Goal: Task Accomplishment & Management: Use online tool/utility

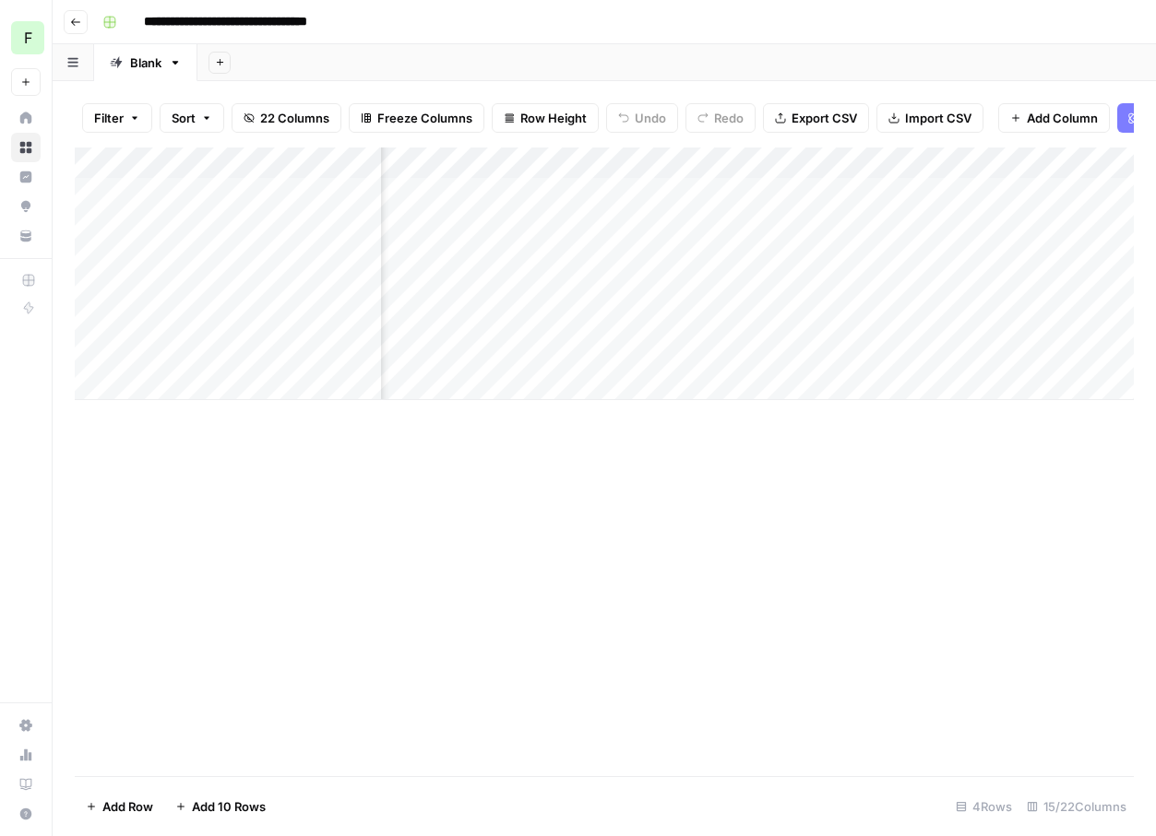
scroll to position [0, 2048]
click at [522, 671] on div "Add Column" at bounding box center [604, 462] width 1059 height 629
click at [645, 290] on div "Add Column" at bounding box center [604, 274] width 1059 height 253
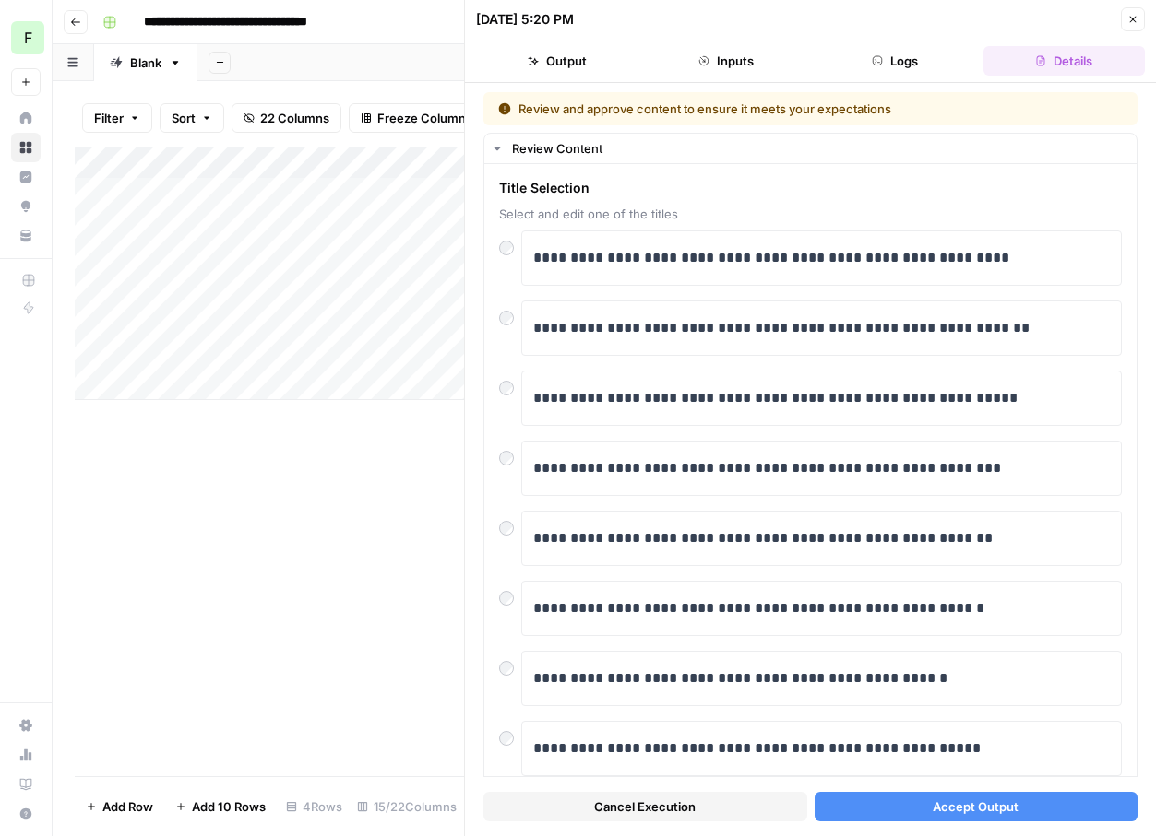
click at [887, 805] on button "Accept Output" at bounding box center [976, 807] width 324 height 30
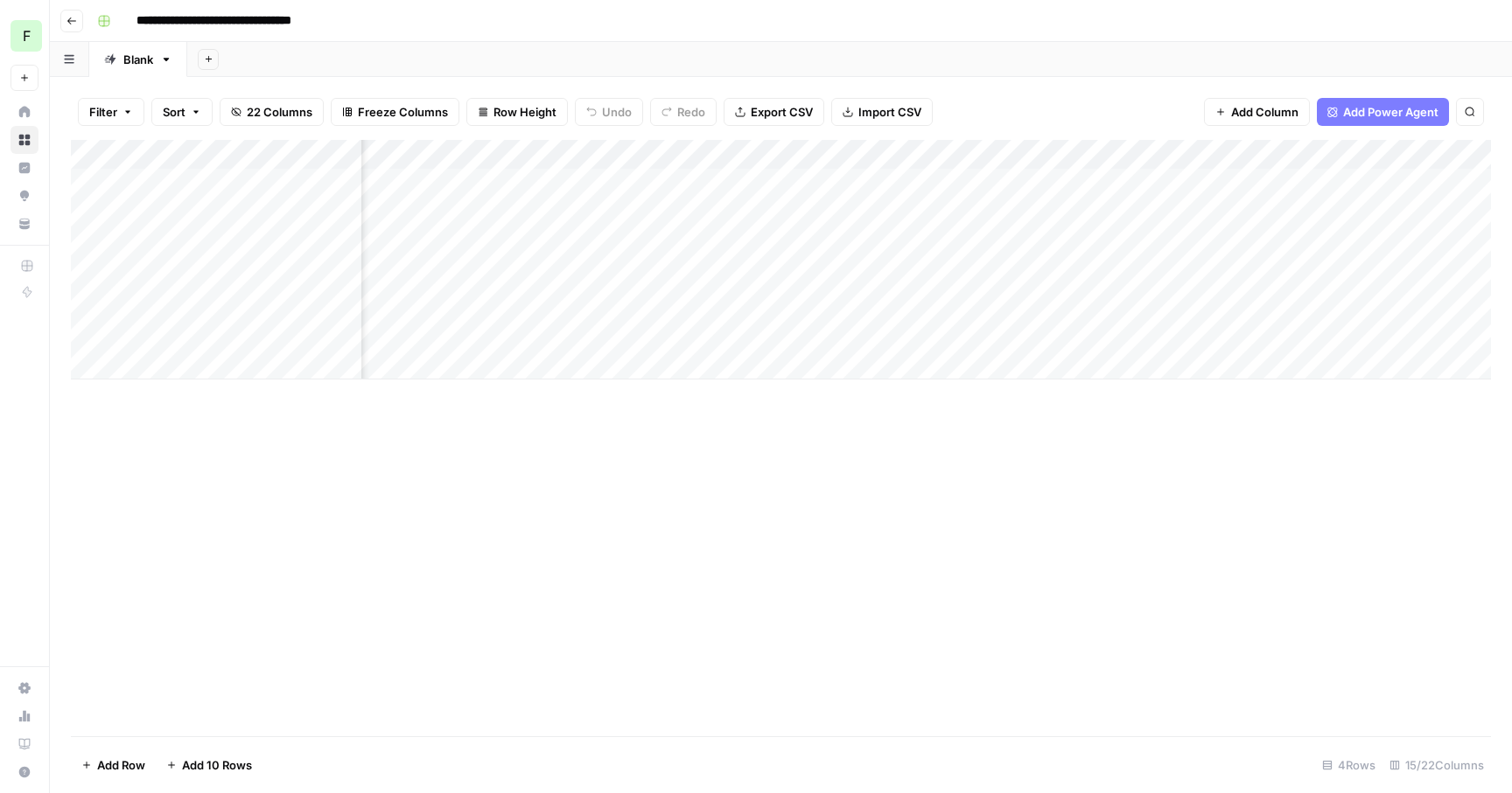
scroll to position [0, 356]
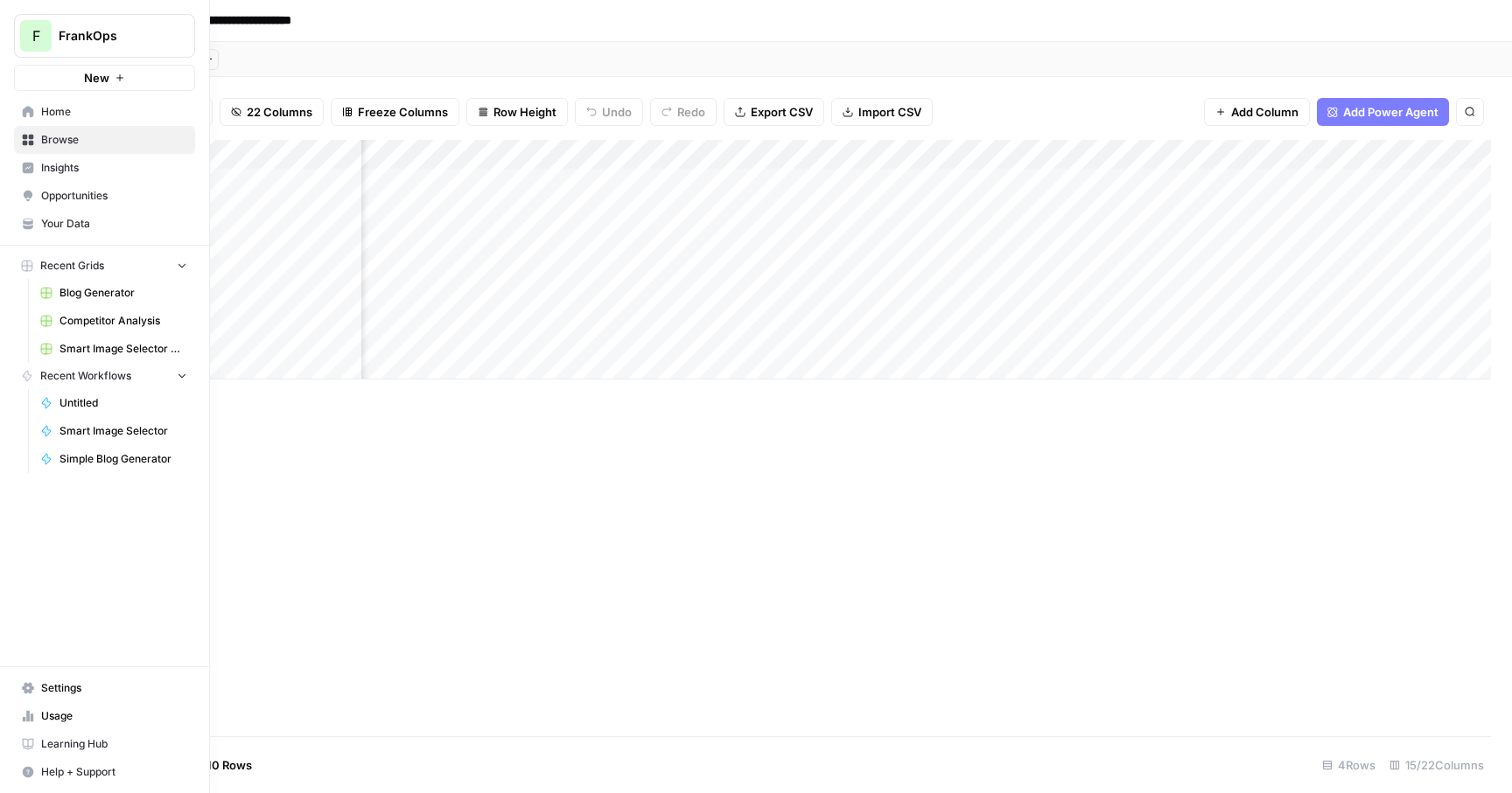
click at [30, 115] on icon at bounding box center [28, 112] width 11 height 11
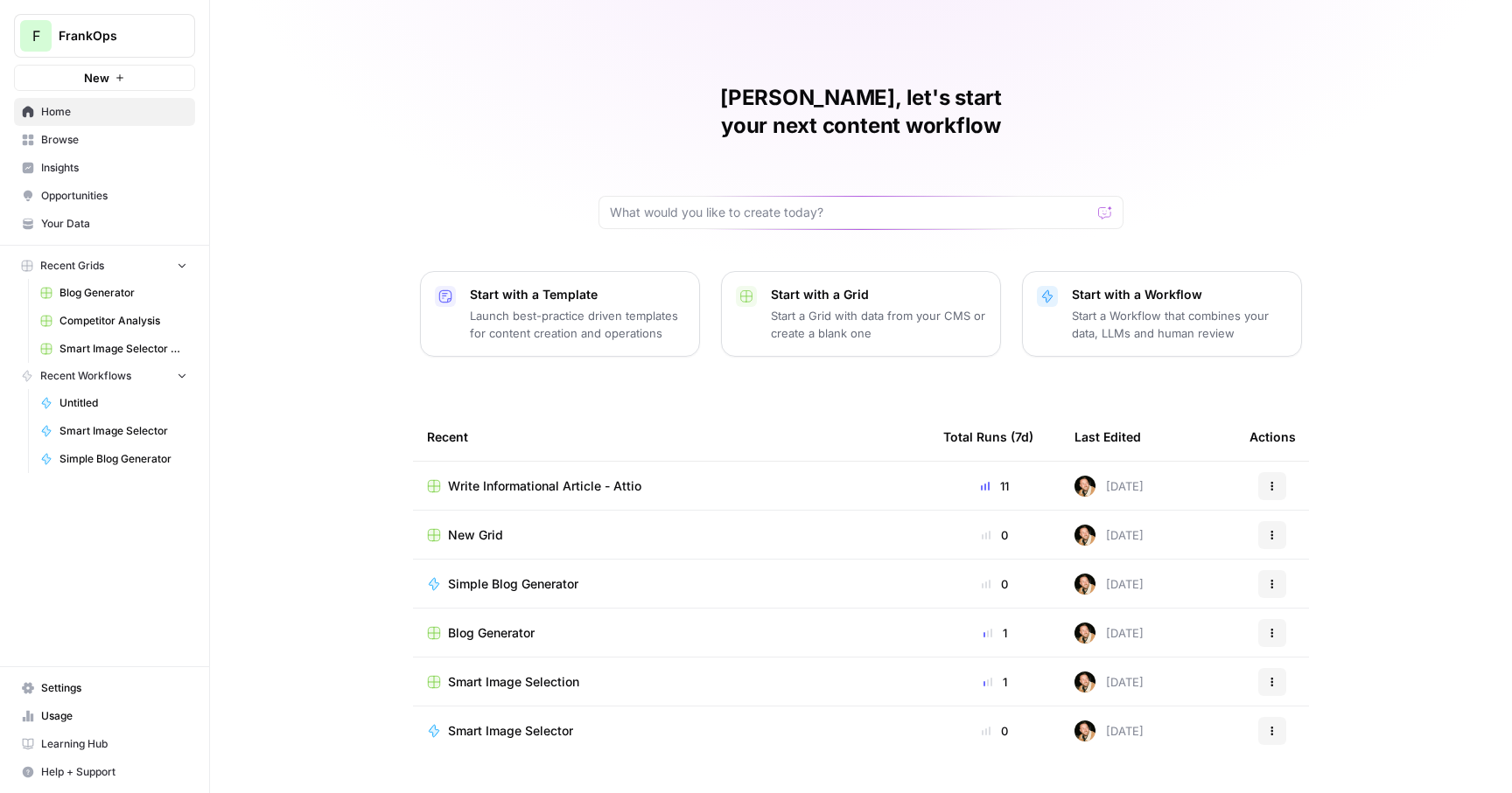
click at [622, 286] on p "Start with a Template" at bounding box center [577, 295] width 215 height 17
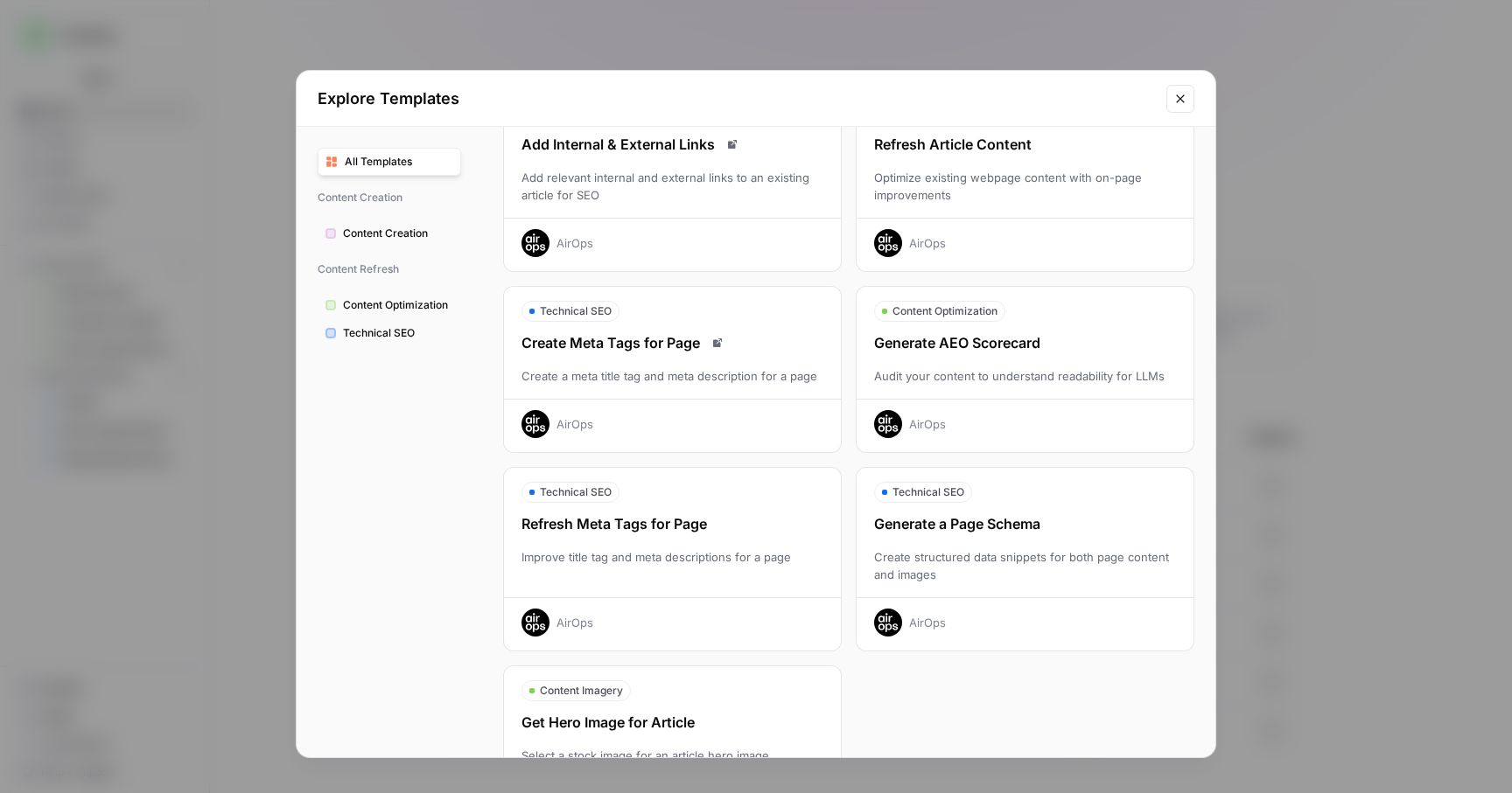
scroll to position [312, 0]
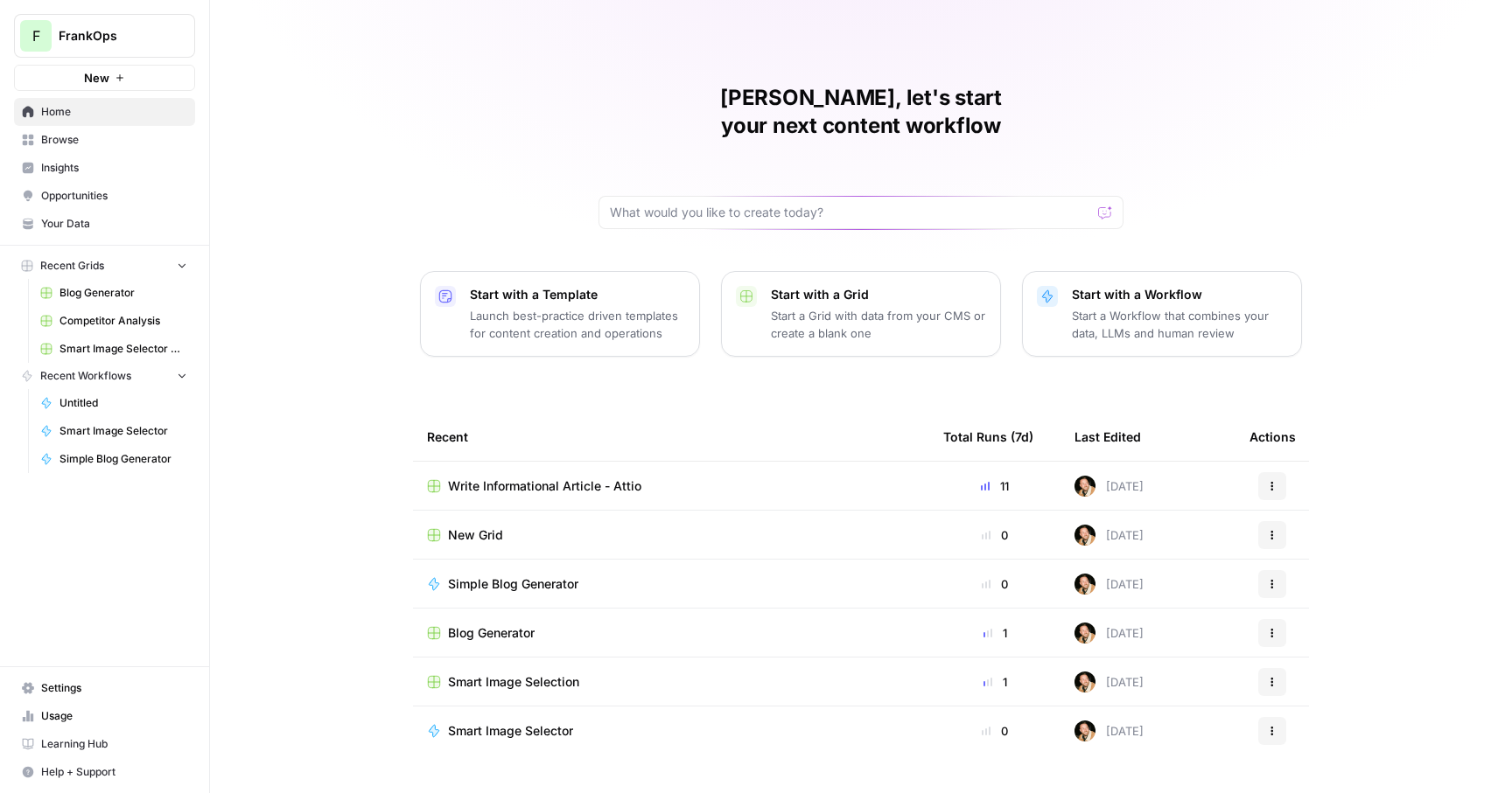
click at [107, 76] on span "New" at bounding box center [97, 78] width 26 height 17
click at [74, 218] on span "Your Data" at bounding box center [114, 224] width 146 height 16
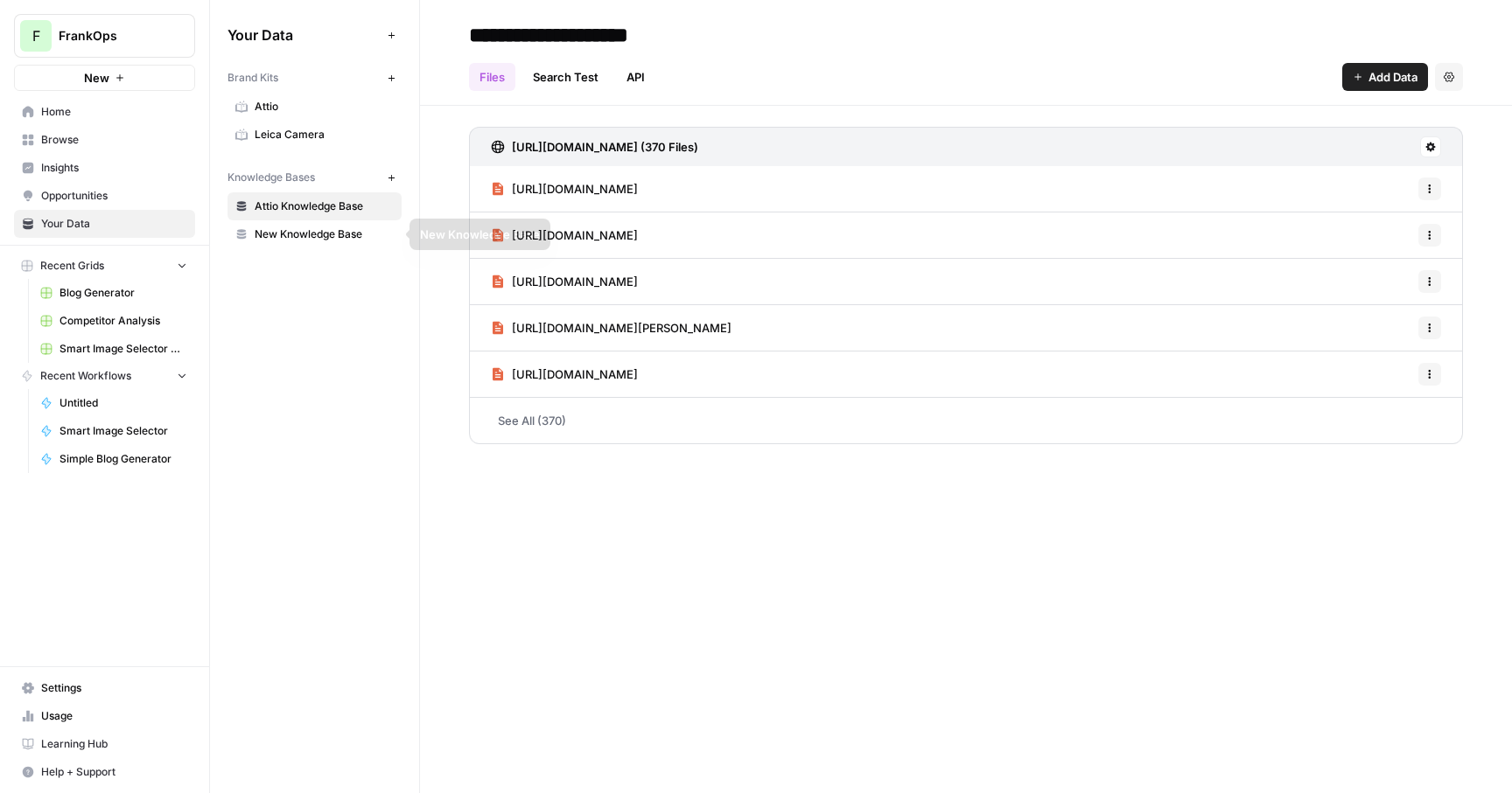
click at [307, 231] on span "New Knowledge Base" at bounding box center [323, 234] width 139 height 16
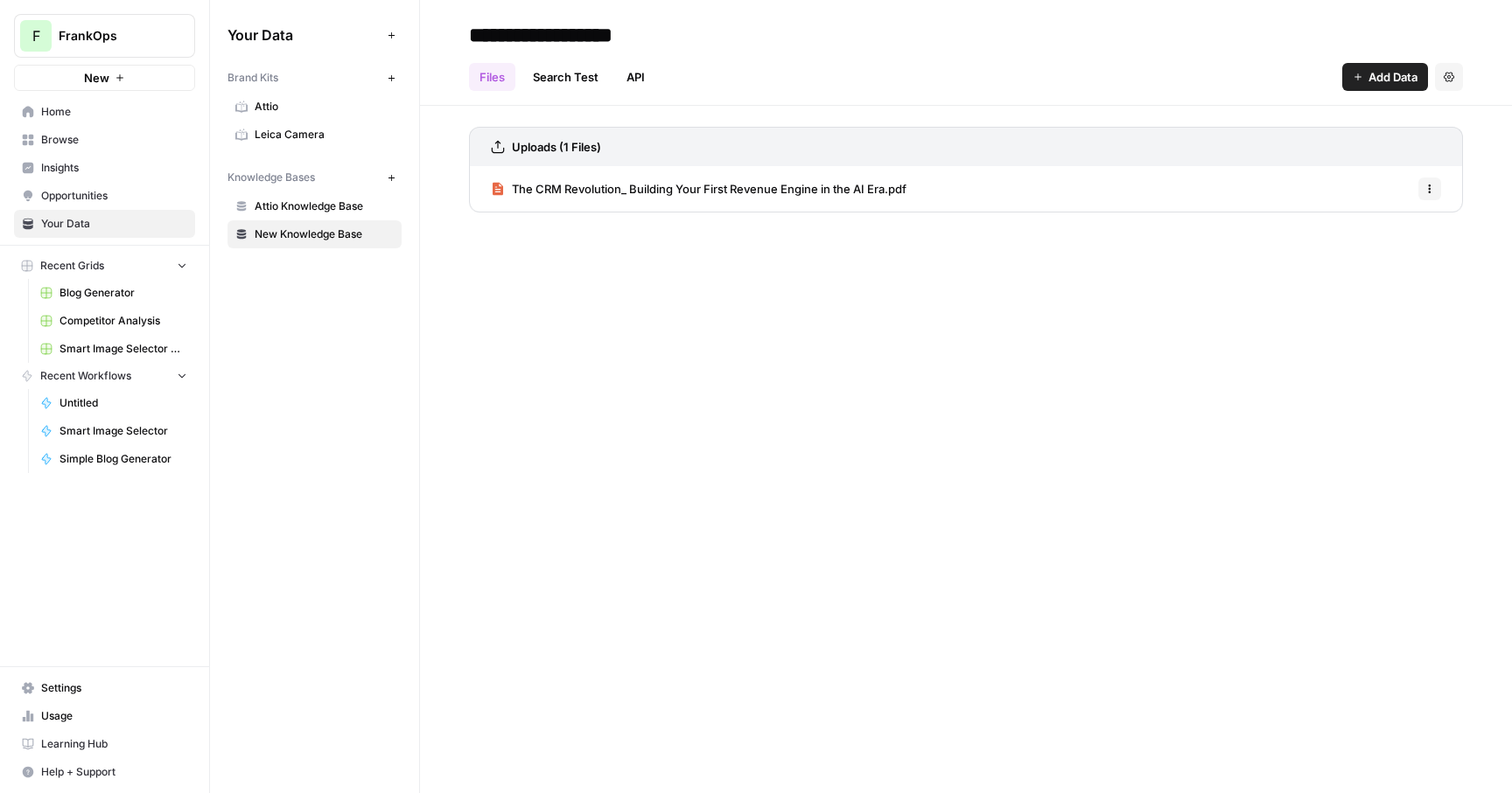
click at [1096, 187] on icon "button" at bounding box center [1429, 189] width 10 height 10
click at [1096, 226] on span "Delete File" at bounding box center [1391, 228] width 57 height 17
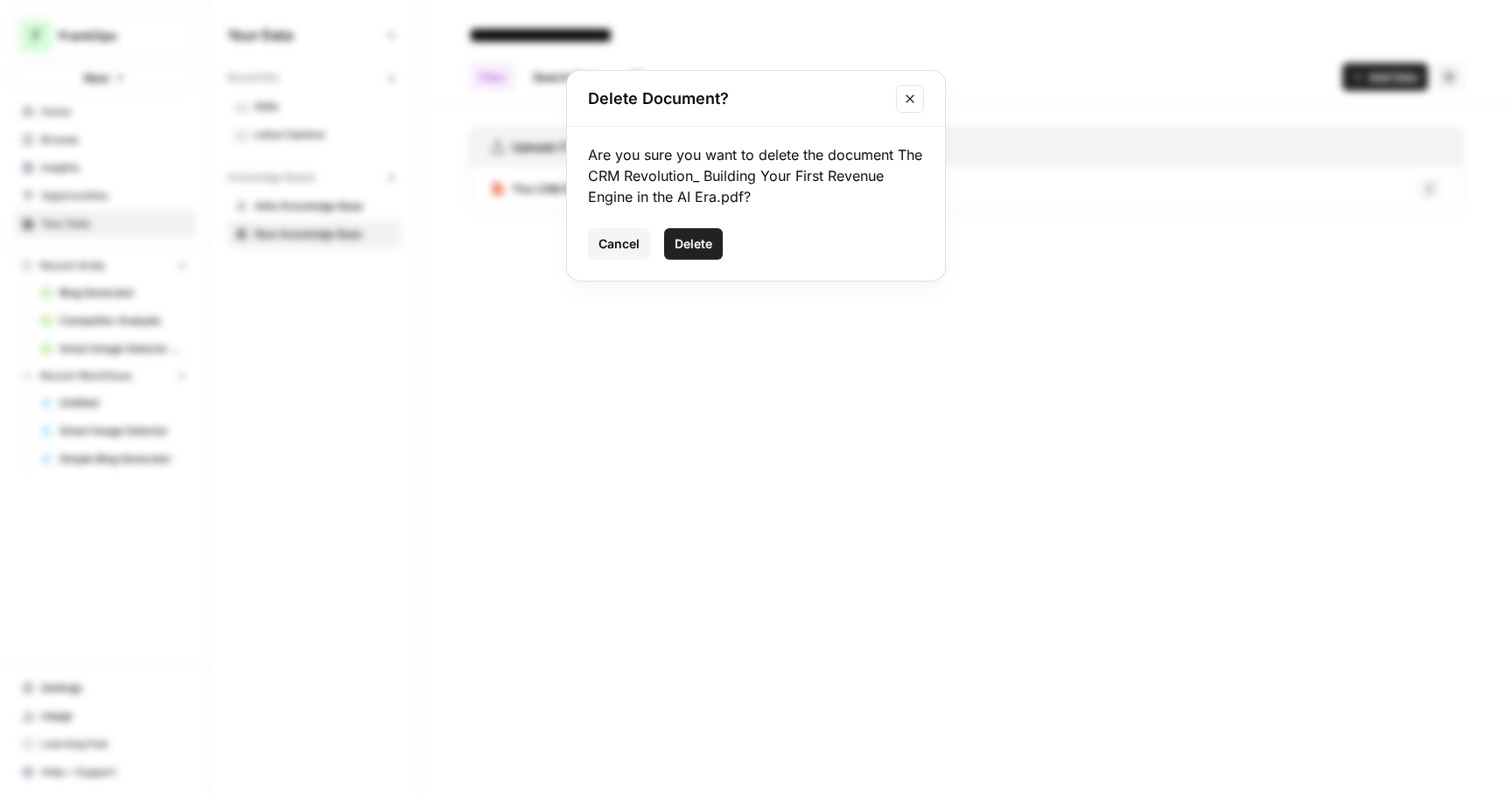
click at [714, 235] on button "Delete" at bounding box center [693, 244] width 59 height 31
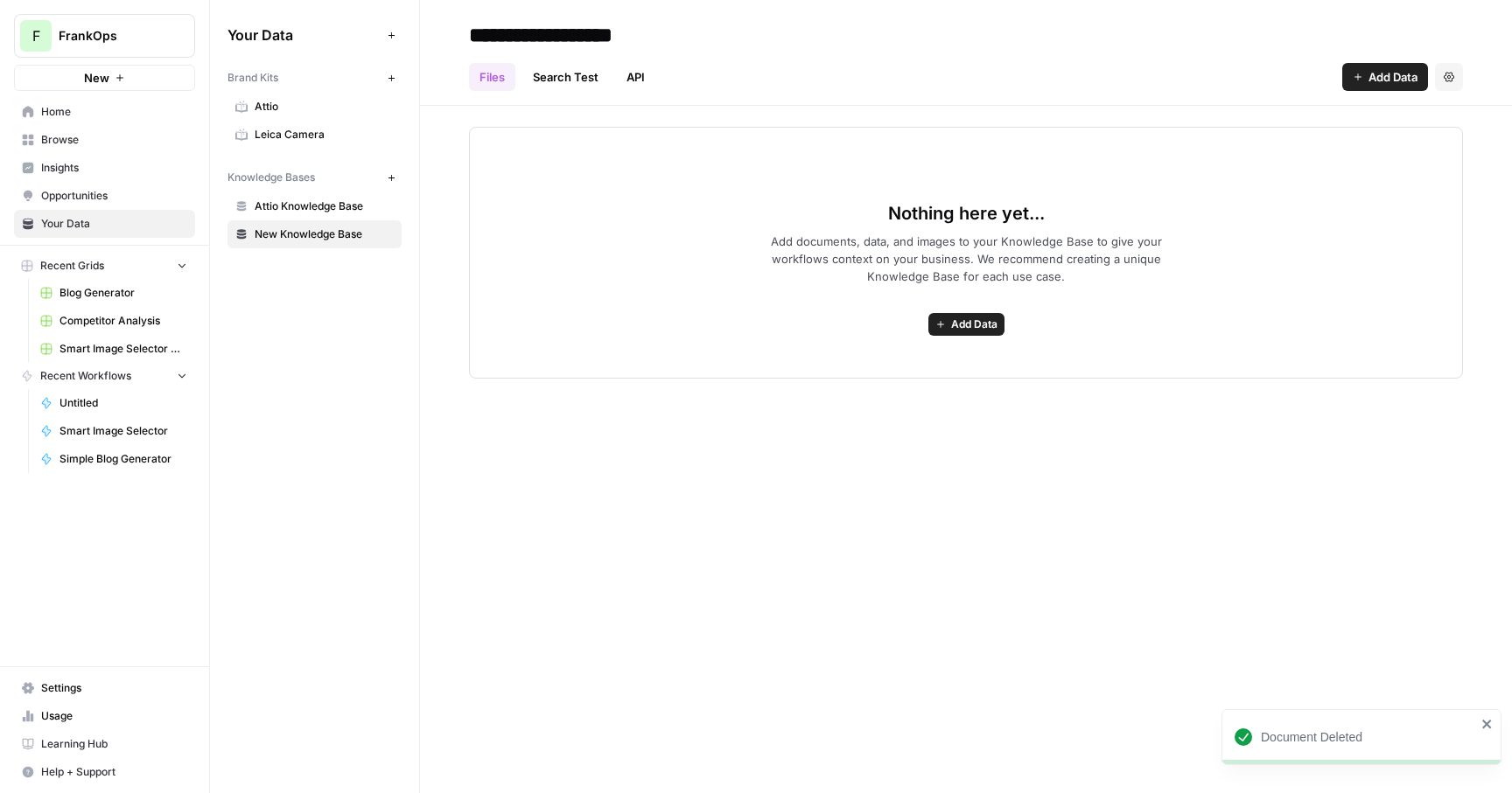
click at [562, 34] on input "**********" at bounding box center [601, 34] width 280 height 35
click at [498, 34] on input "**********" at bounding box center [601, 34] width 280 height 35
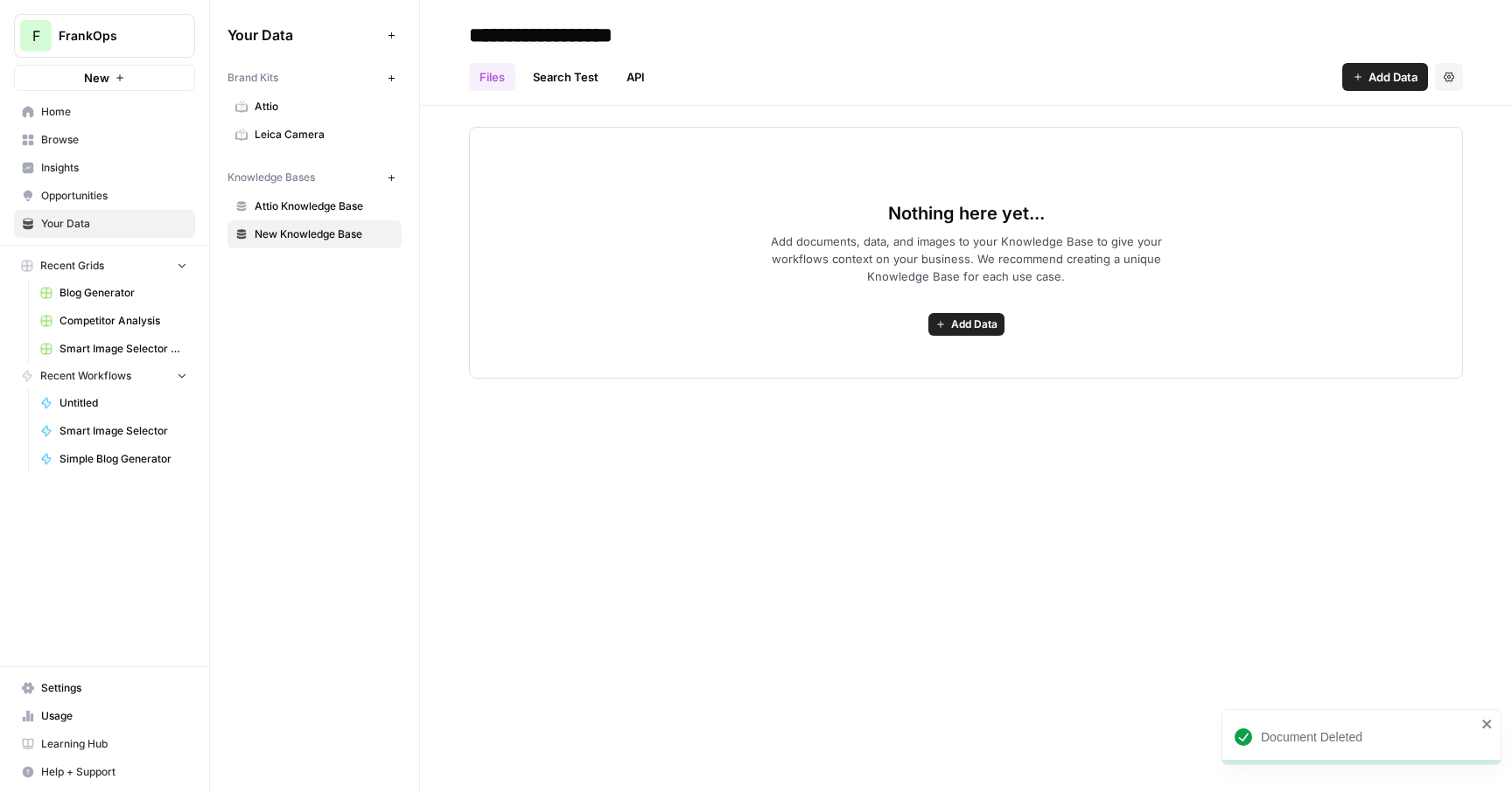
click at [498, 34] on input "**********" at bounding box center [601, 34] width 280 height 35
type input "**********"
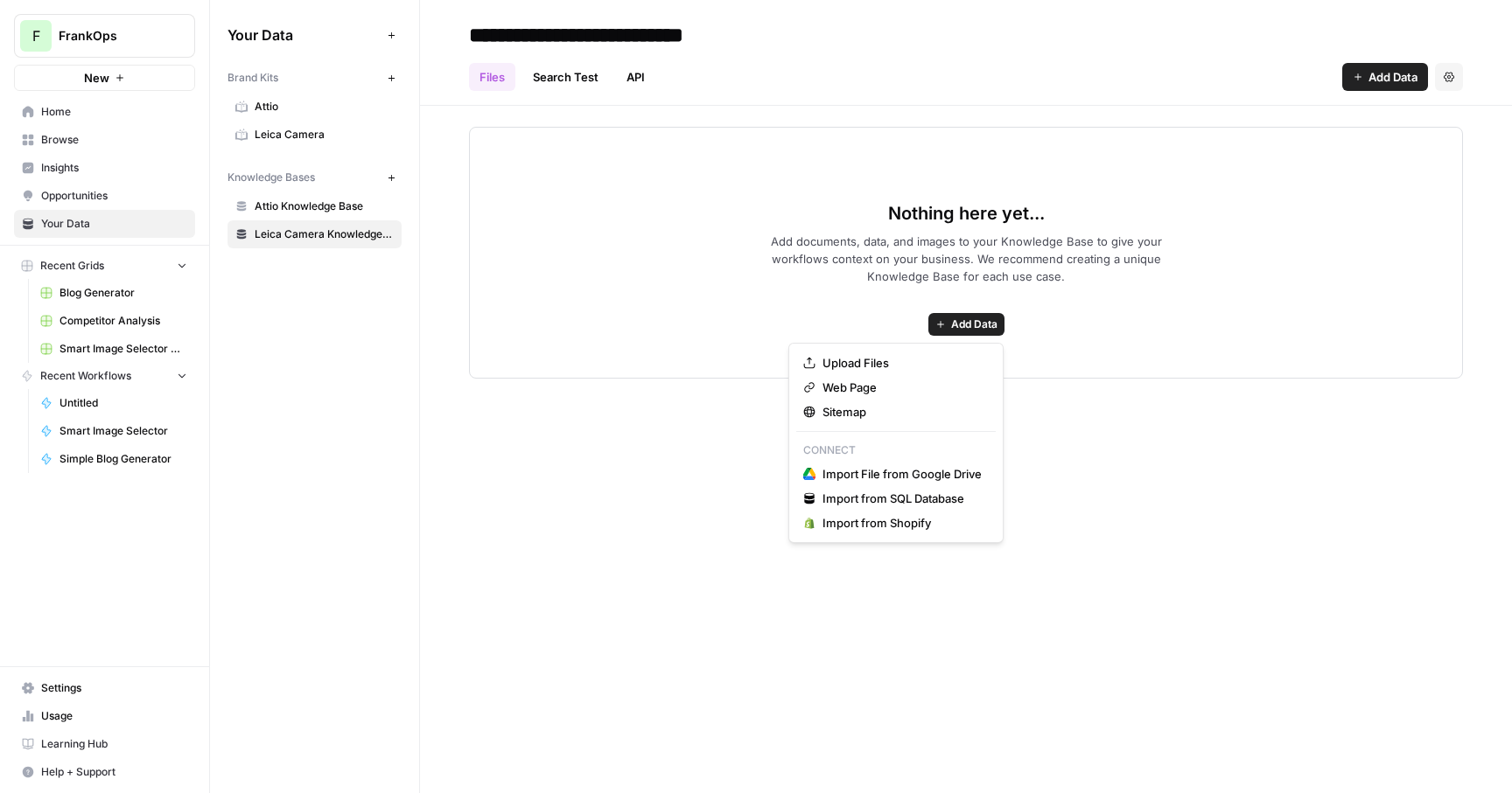
click at [961, 325] on span "Add Data" at bounding box center [974, 324] width 46 height 16
click at [850, 404] on span "Sitemap" at bounding box center [902, 412] width 159 height 17
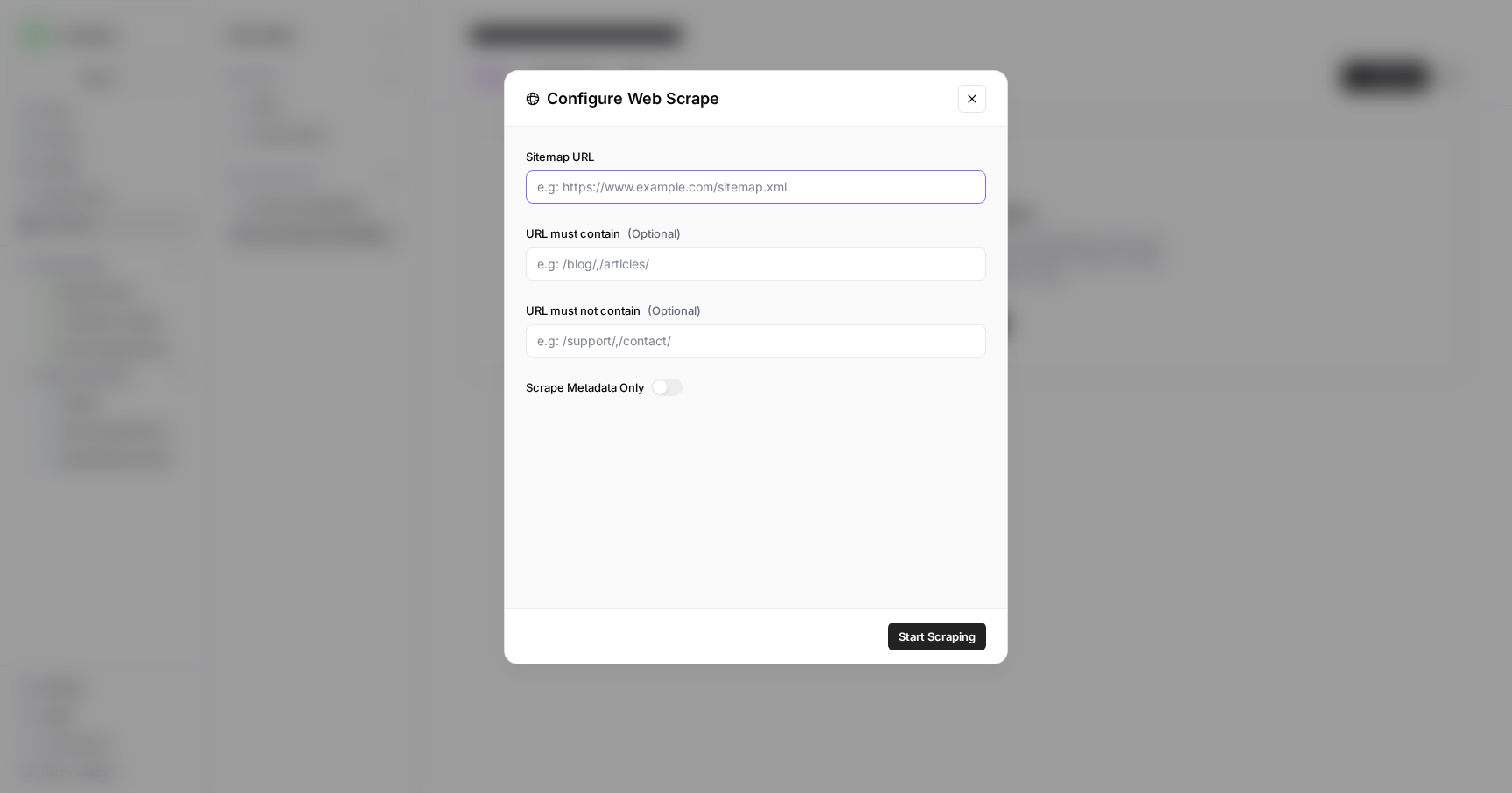
click at [642, 187] on input "Sitemap URL" at bounding box center [755, 187] width 437 height 17
paste input "[DOMAIN_NAME][URL]"
click at [624, 192] on input "[DOMAIN_NAME][URL]" at bounding box center [755, 187] width 437 height 17
click at [718, 449] on div "Sitemap URL [DOMAIN_NAME][URL] URL must contain (Optional) URL must not contain…" at bounding box center [755, 367] width 502 height 481
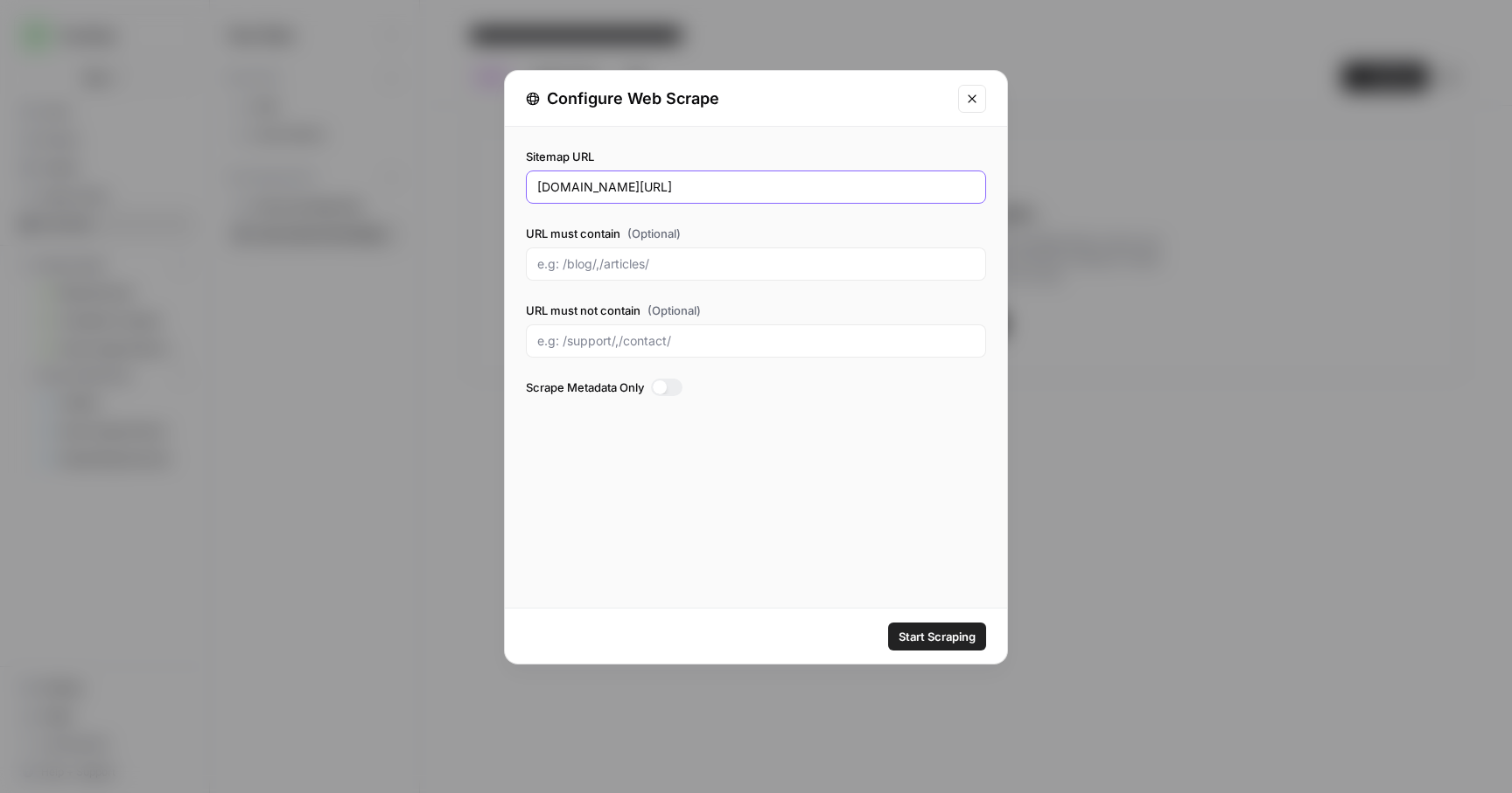
click at [638, 186] on input "[DOMAIN_NAME][URL]" at bounding box center [755, 187] width 437 height 17
type input "[DOMAIN_NAME][URL]"
click at [929, 631] on span "Start Scraping" at bounding box center [936, 636] width 77 height 17
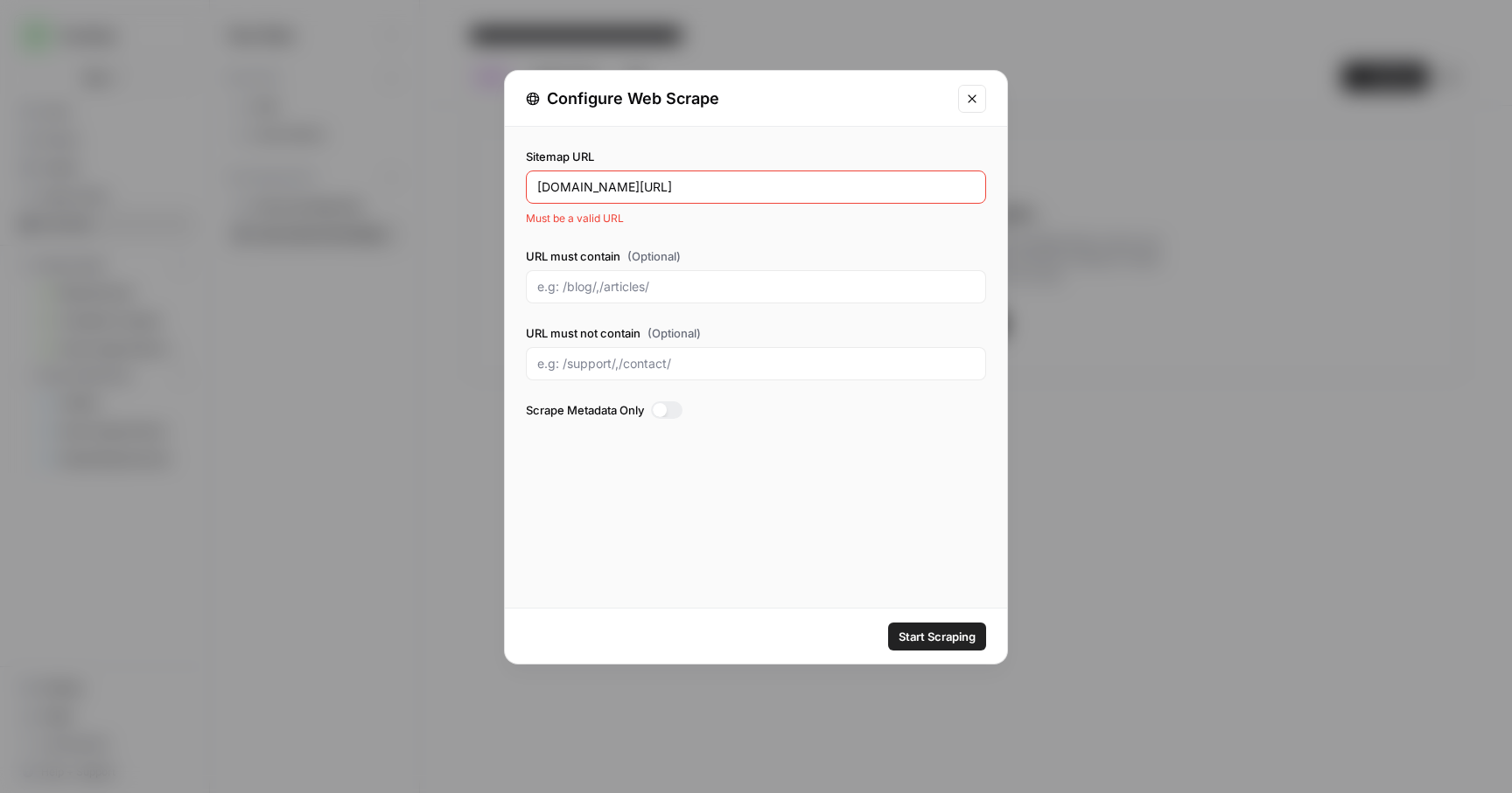
click at [642, 182] on input "[DOMAIN_NAME][URL]" at bounding box center [755, 187] width 437 height 17
click at [941, 642] on span "Start Scraping" at bounding box center [936, 636] width 77 height 17
click at [738, 179] on input "[DOMAIN_NAME][URL]" at bounding box center [755, 187] width 437 height 17
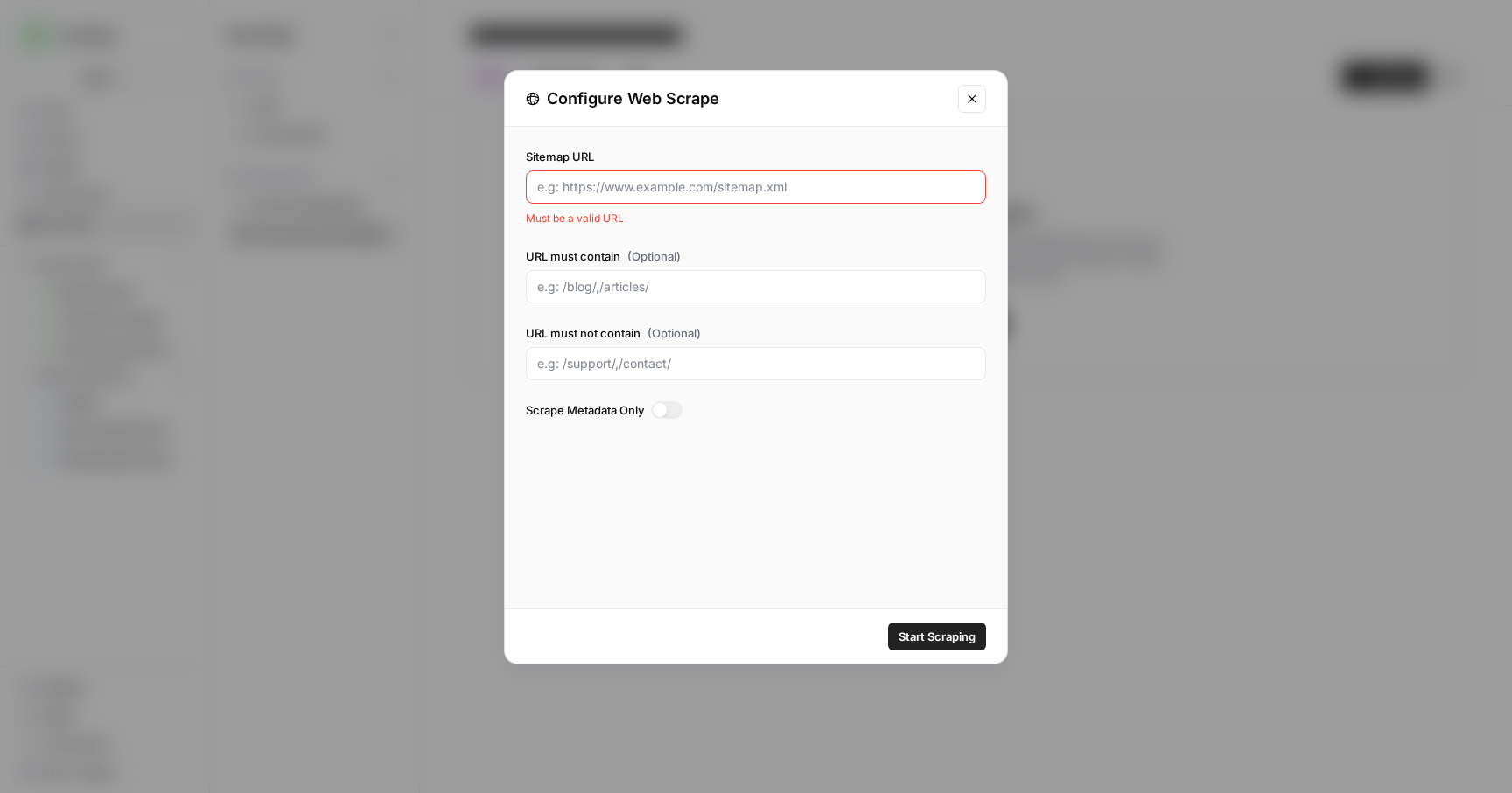
paste input "[DOMAIN_NAME][URL]"
click at [539, 188] on input "[DOMAIN_NAME][URL]" at bounding box center [755, 187] width 437 height 17
click at [888, 623] on button "Start Scraping" at bounding box center [936, 637] width 98 height 28
click at [684, 197] on div "[URL][DOMAIN_NAME]" at bounding box center [755, 187] width 460 height 33
click at [780, 193] on input "[URL][DOMAIN_NAME]" at bounding box center [755, 187] width 437 height 17
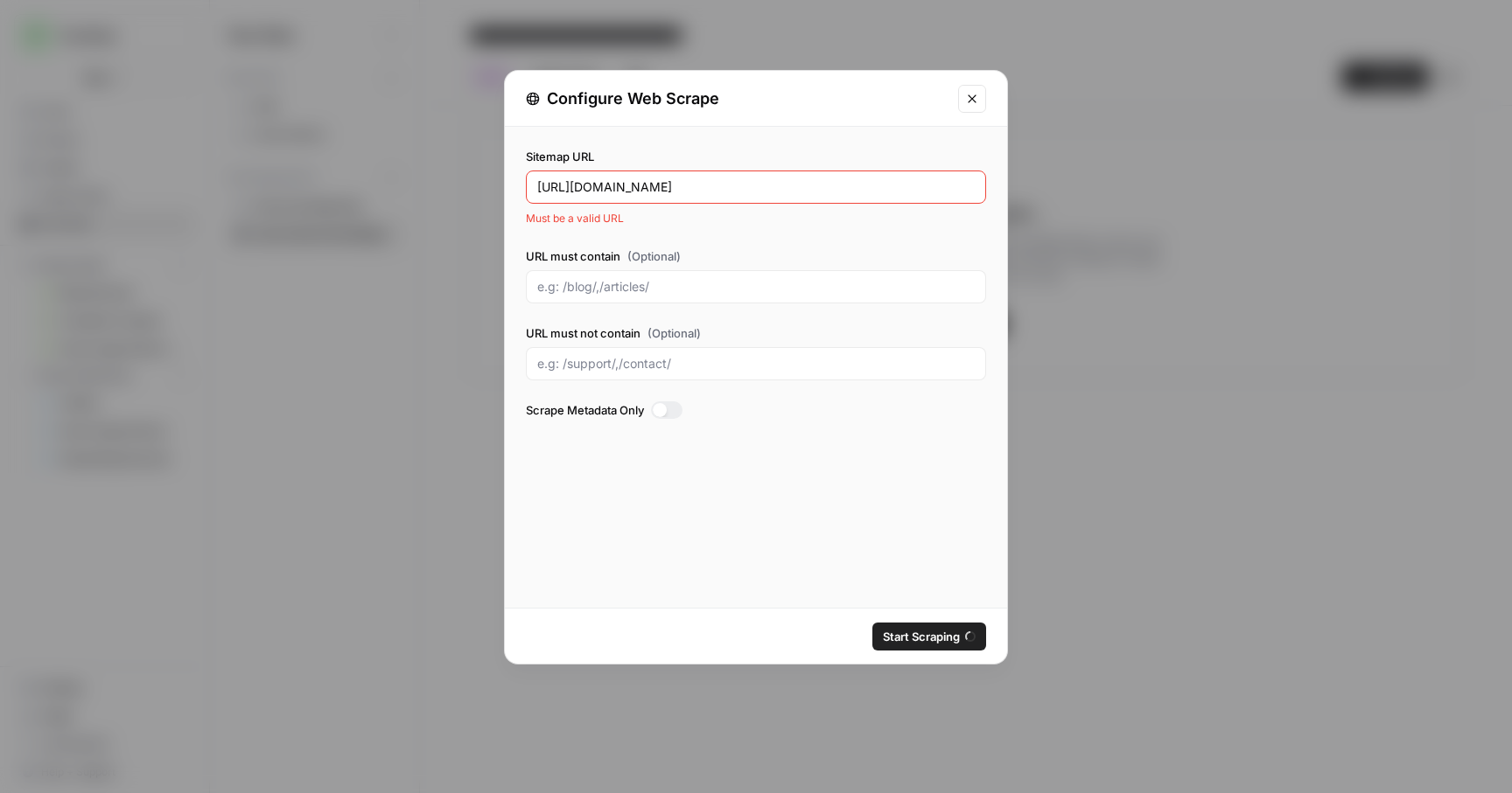
click at [627, 176] on div "[URL][DOMAIN_NAME]" at bounding box center [755, 187] width 460 height 33
click at [614, 189] on input "[URL][DOMAIN_NAME]" at bounding box center [755, 187] width 437 height 17
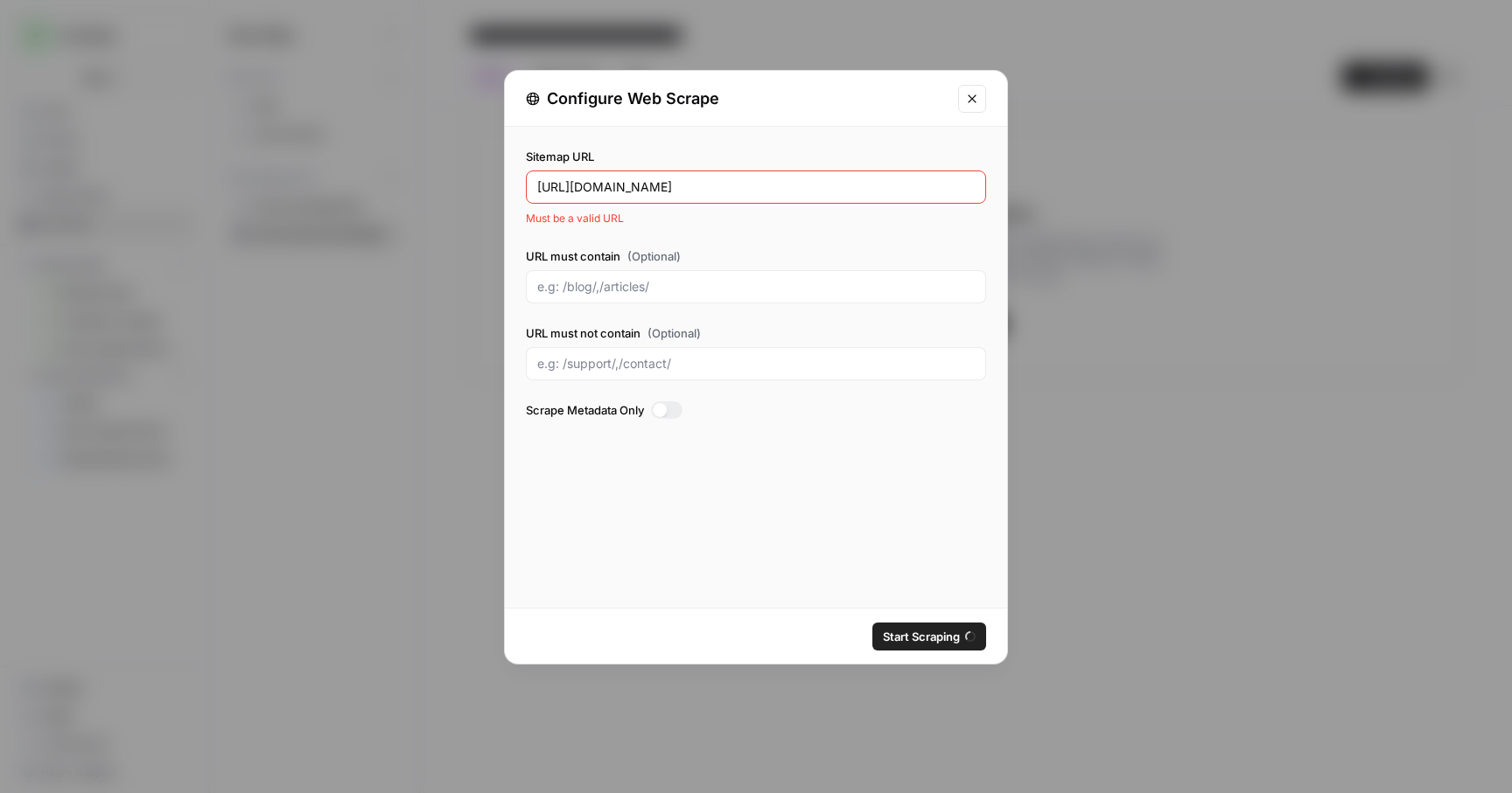
click at [614, 189] on input "[URL][DOMAIN_NAME]" at bounding box center [755, 187] width 437 height 17
paste input "s://[DOMAIN_NAME][URL]"
type input "[URL][DOMAIN_NAME]"
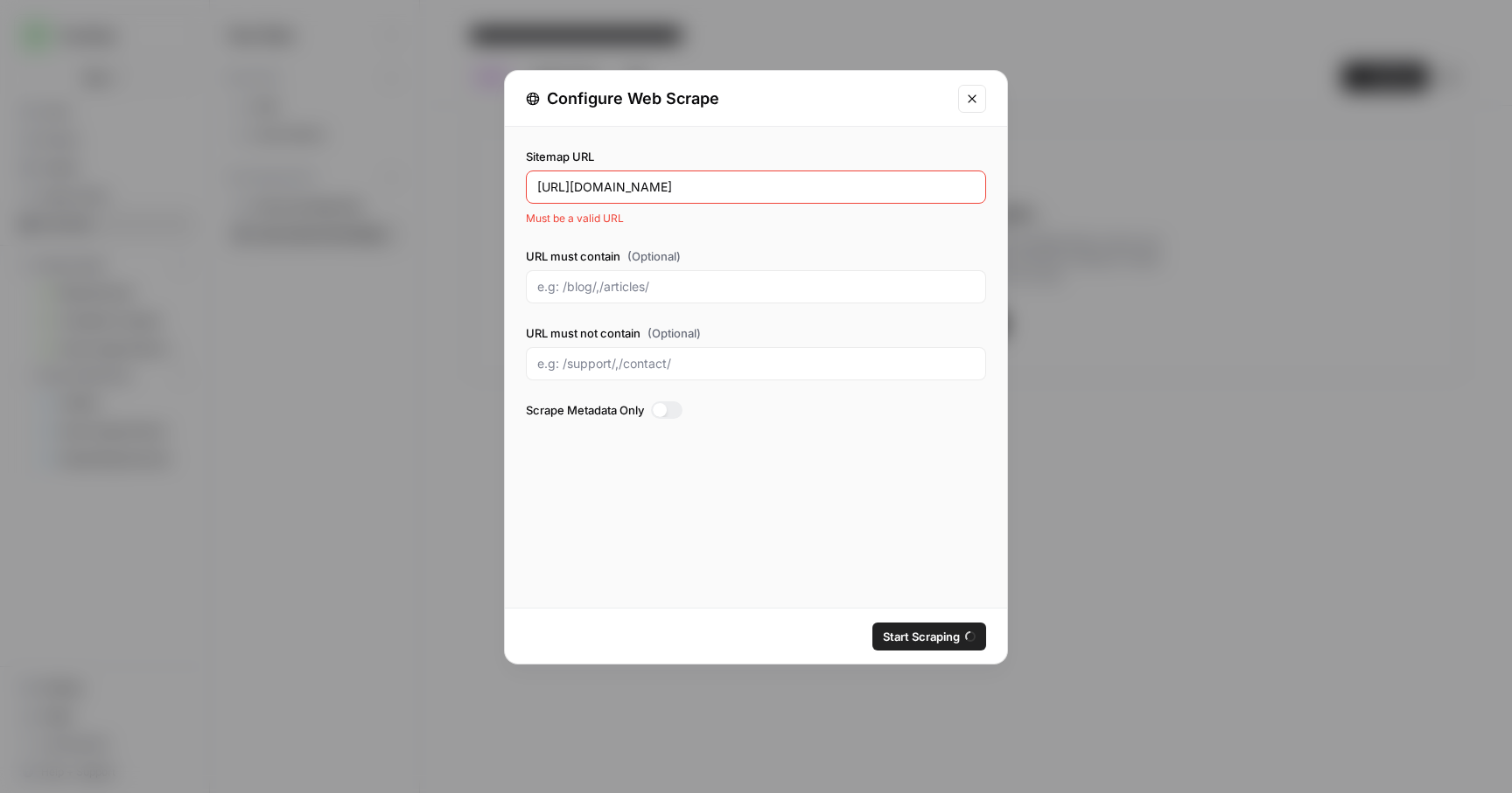
click at [884, 484] on div "Sitemap URL [URL][DOMAIN_NAME] Must be a valid URL URL must contain (Optional) …" at bounding box center [755, 367] width 502 height 481
click at [980, 94] on button "Close modal" at bounding box center [972, 99] width 28 height 28
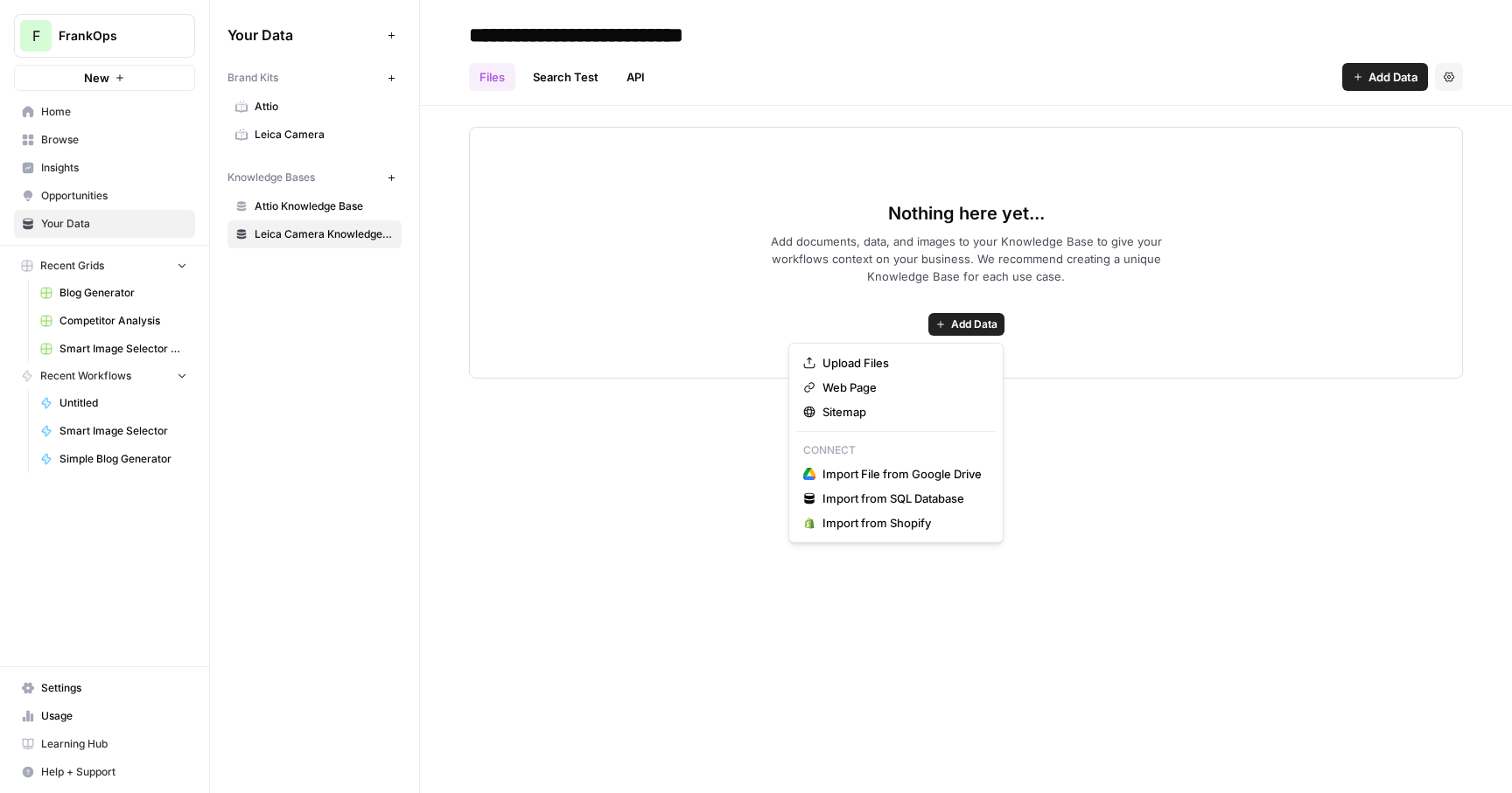
click at [958, 333] on button "Add Data" at bounding box center [967, 324] width 76 height 23
click at [855, 411] on span "Sitemap" at bounding box center [902, 412] width 159 height 17
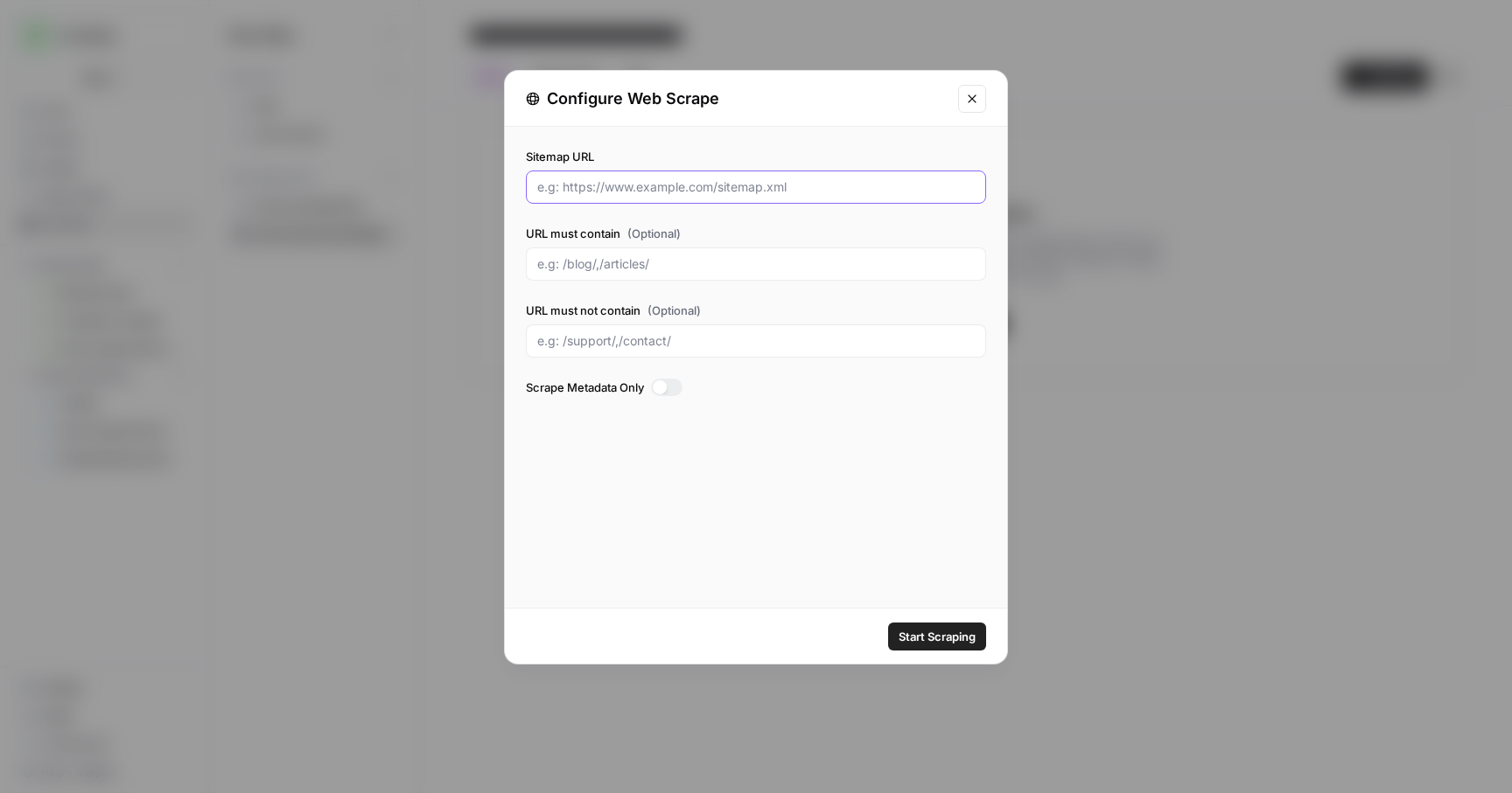
click at [602, 191] on input "Sitemap URL" at bounding box center [755, 187] width 437 height 17
paste input "[URL][DOMAIN_NAME]"
click at [932, 635] on span "Start Scraping" at bounding box center [936, 636] width 77 height 17
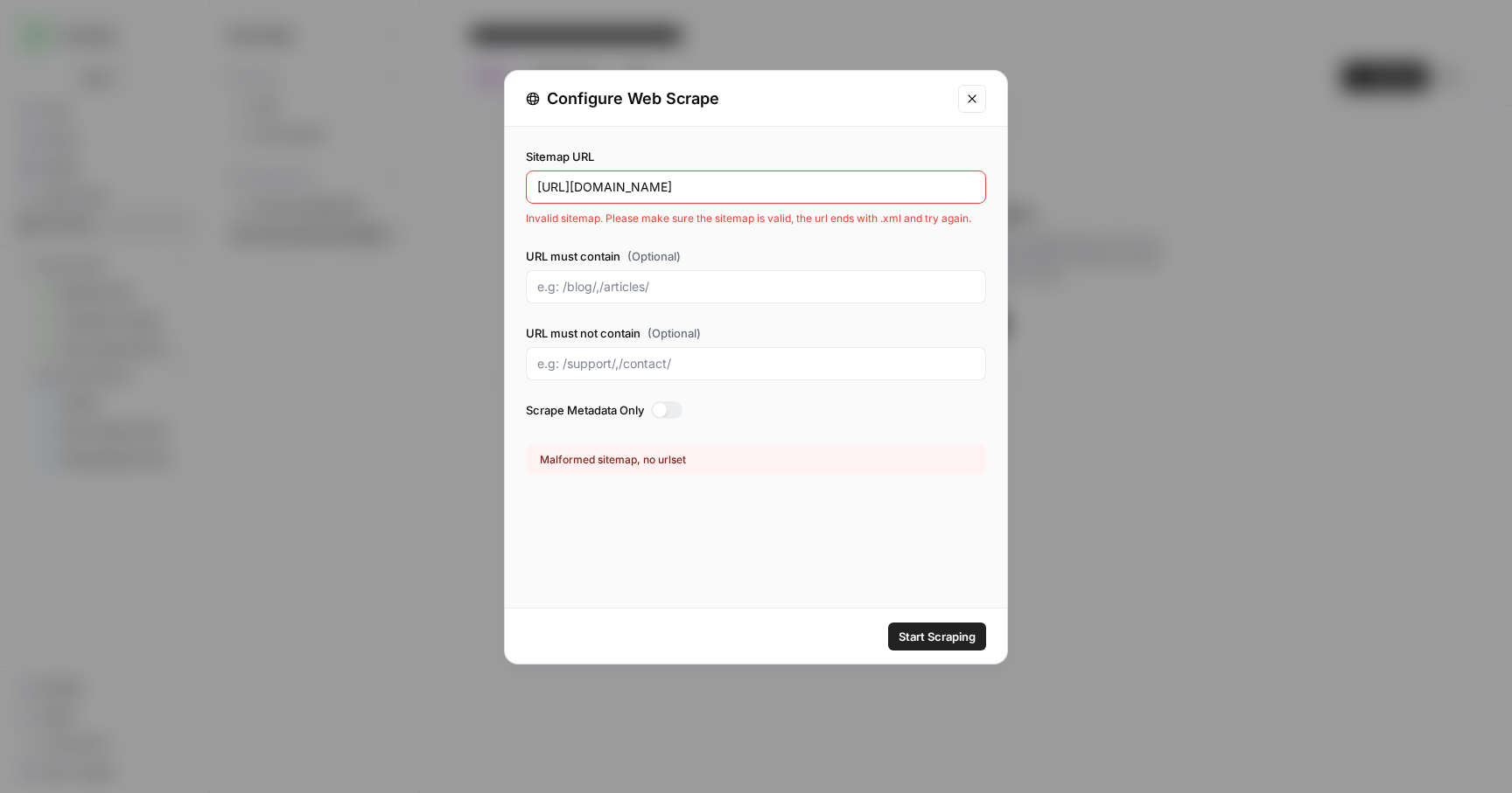
click at [790, 194] on input "[URL][DOMAIN_NAME]" at bounding box center [755, 187] width 437 height 17
drag, startPoint x: 748, startPoint y: 184, endPoint x: 1096, endPoint y: 183, distance: 348.0
click at [1096, 183] on div "Configure Web Scrape Sitemap URL [URL][DOMAIN_NAME] Invalid sitemap. Please mak…" at bounding box center [756, 396] width 1512 height 793
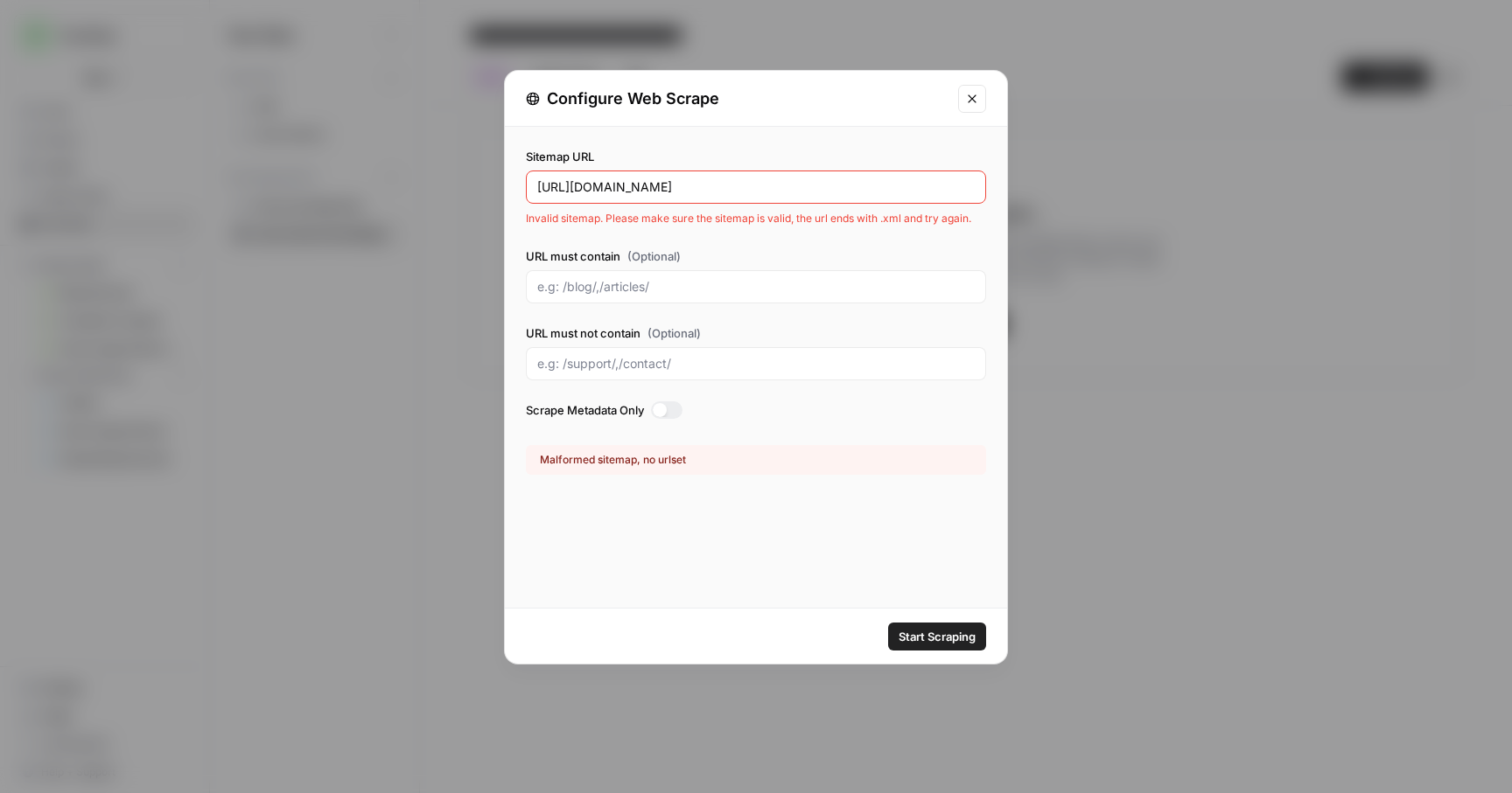
click at [872, 516] on div "Sitemap URL [URL][DOMAIN_NAME] Invalid sitemap. Please make sure the sitemap is…" at bounding box center [755, 367] width 502 height 481
click at [923, 646] on button "Start Scraping" at bounding box center [936, 637] width 98 height 28
click at [688, 197] on div "[URL][DOMAIN_NAME]" at bounding box center [755, 187] width 460 height 33
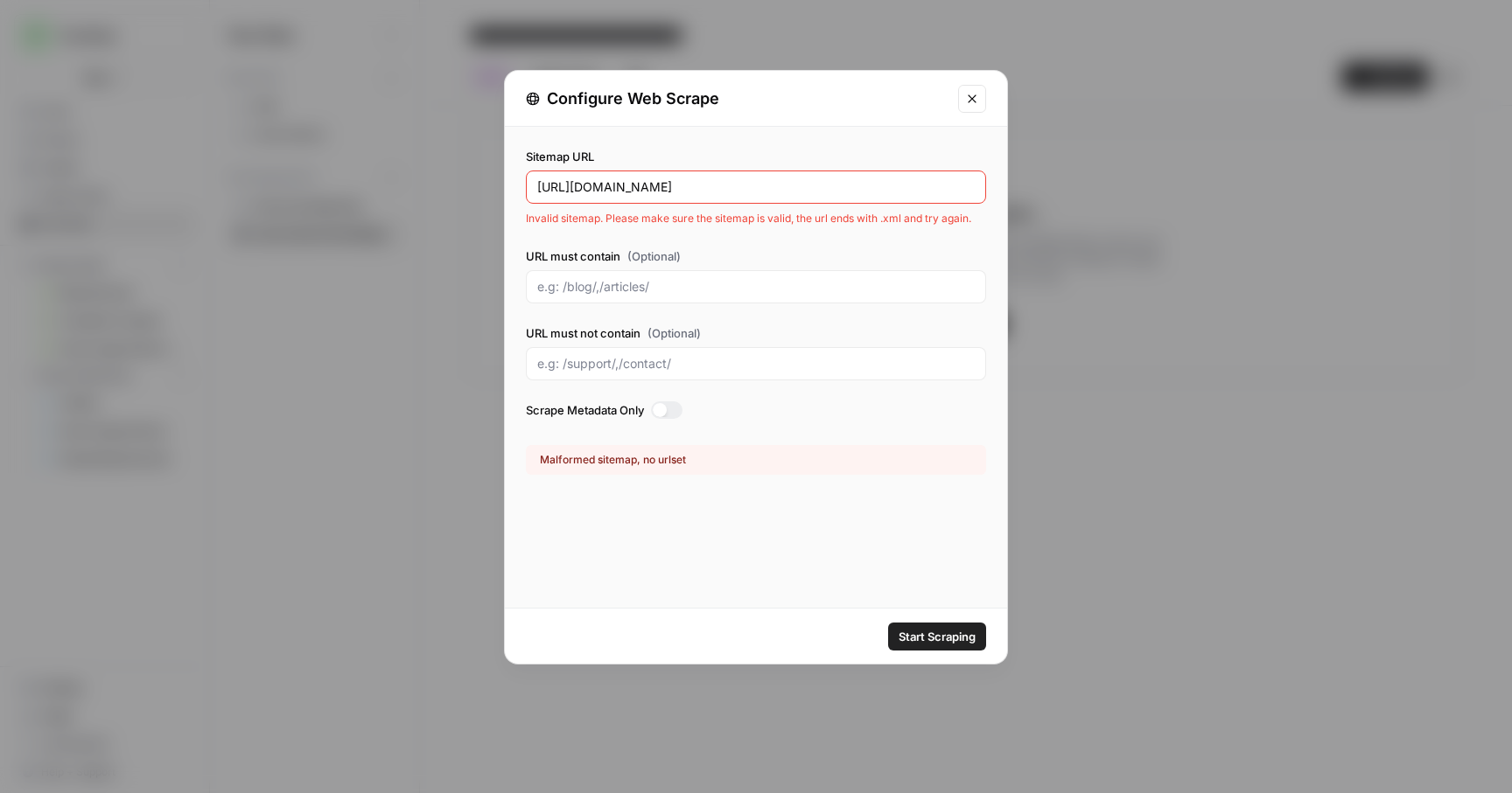
click at [685, 191] on input "[URL][DOMAIN_NAME]" at bounding box center [755, 187] width 437 height 17
paste input "[DOMAIN_NAME][URL]"
click at [781, 192] on input "[URL][DOMAIN_NAME]" at bounding box center [755, 187] width 437 height 17
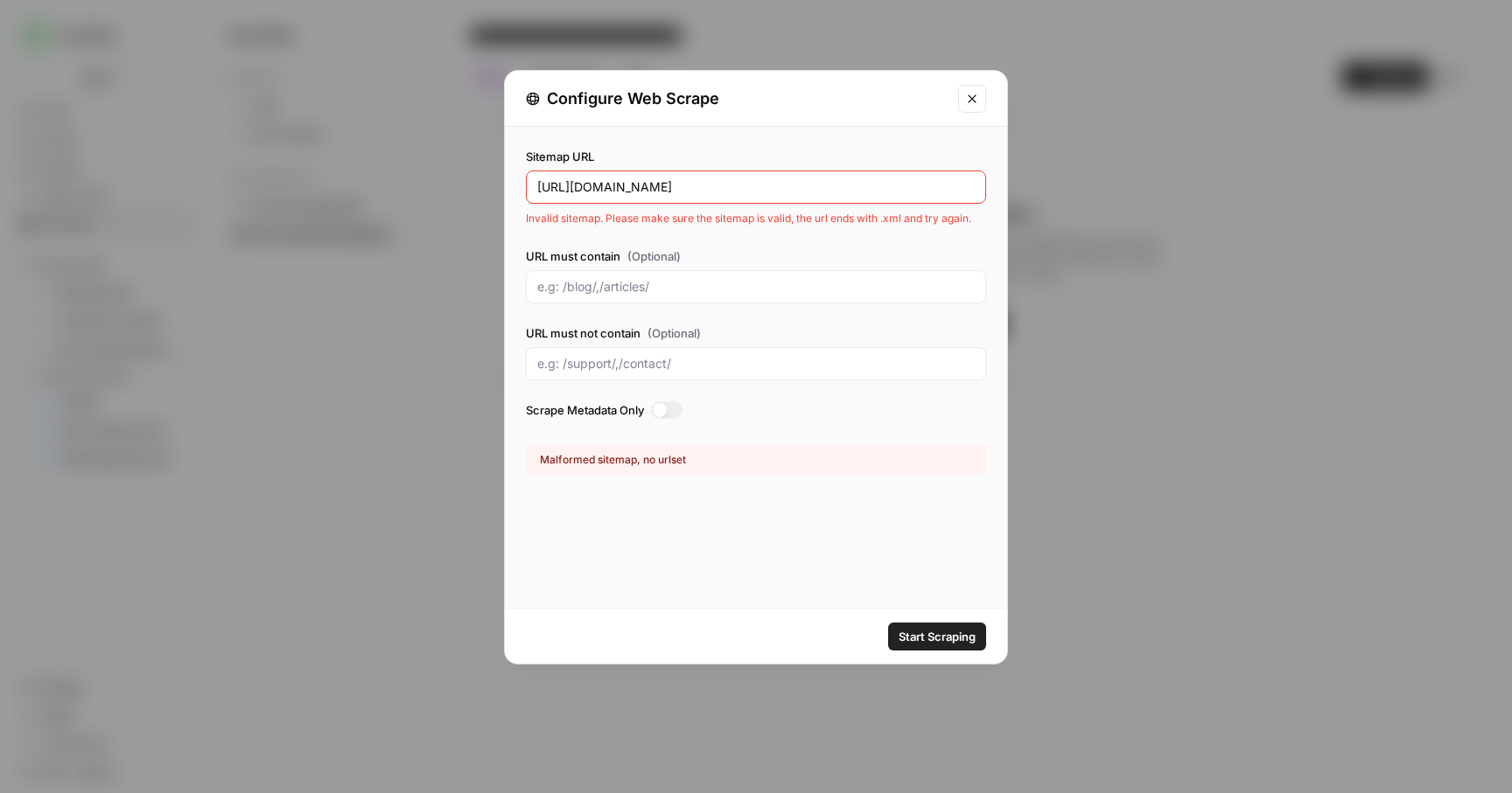
click at [781, 192] on input "[URL][DOMAIN_NAME]" at bounding box center [755, 187] width 437 height 17
paste input "[DOMAIN_NAME][URL]"
type input "[DOMAIN_NAME][URL]"
click at [919, 635] on span "Start Scraping" at bounding box center [936, 636] width 77 height 17
click at [621, 183] on input "[DOMAIN_NAME][URL]" at bounding box center [755, 187] width 437 height 17
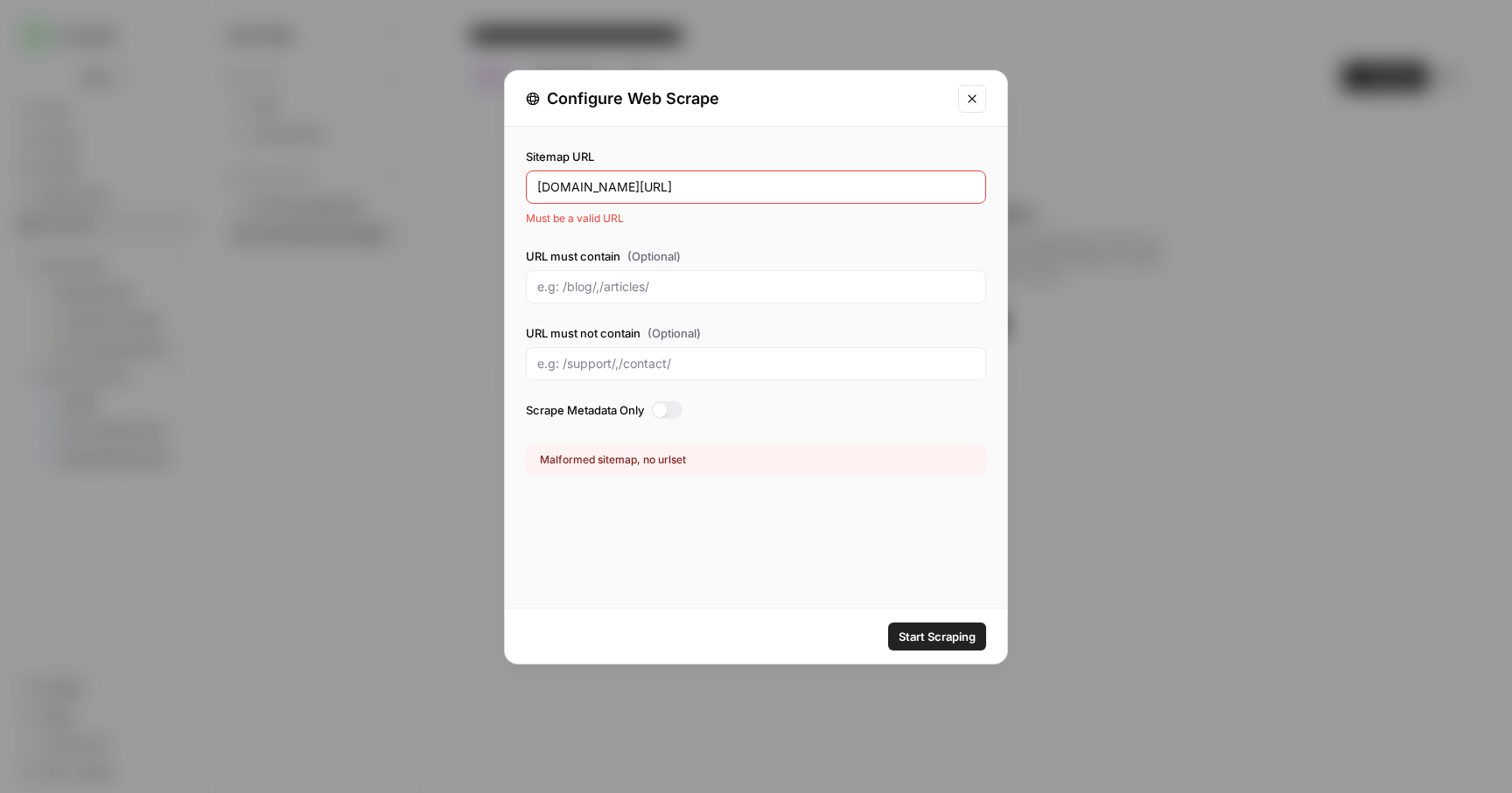
click at [621, 183] on input "[DOMAIN_NAME][URL]" at bounding box center [755, 187] width 437 height 17
click at [972, 108] on button "Close modal" at bounding box center [972, 99] width 28 height 28
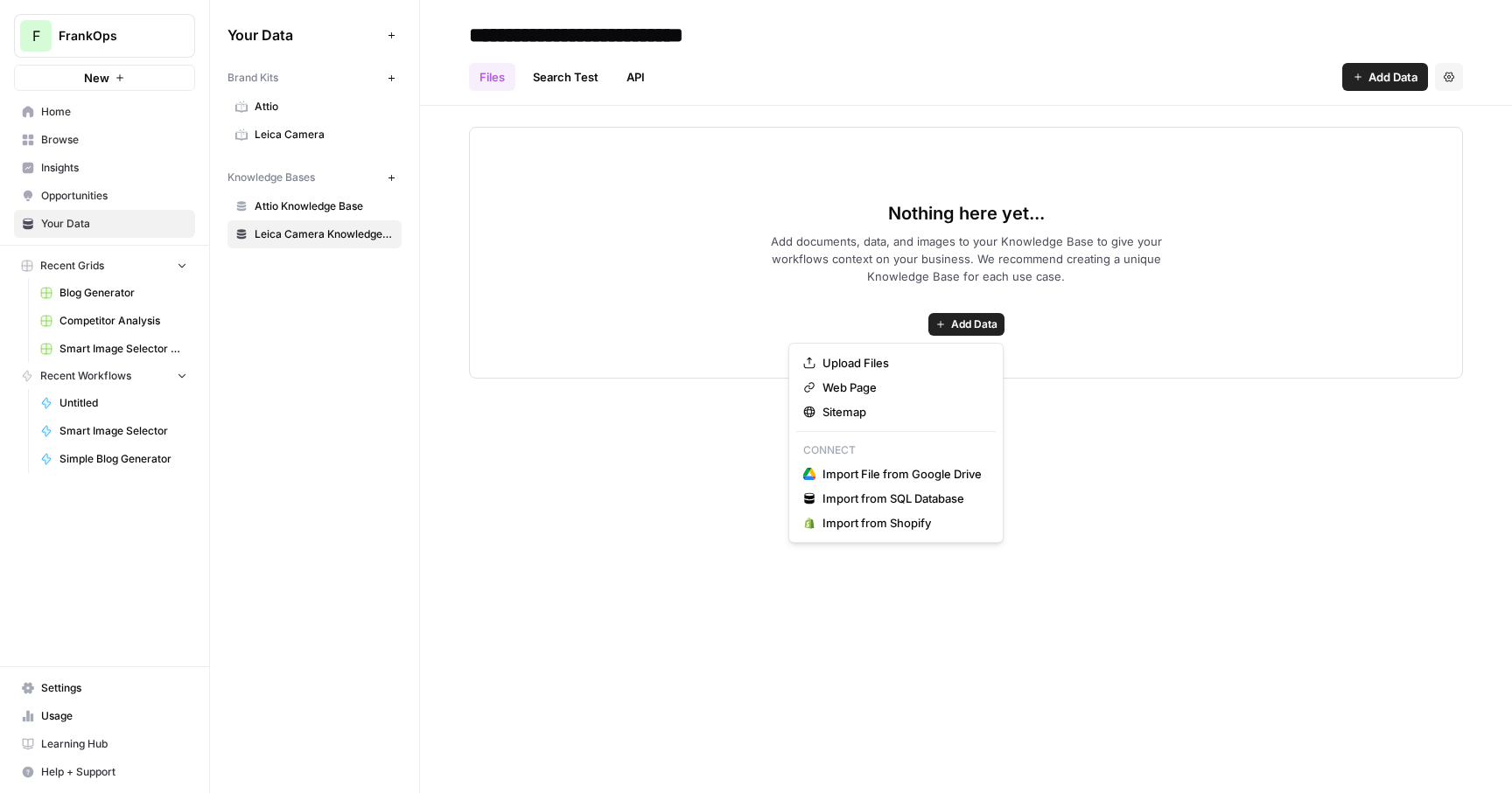
click at [977, 321] on span "Add Data" at bounding box center [974, 324] width 46 height 16
click at [839, 411] on span "Sitemap" at bounding box center [902, 412] width 159 height 17
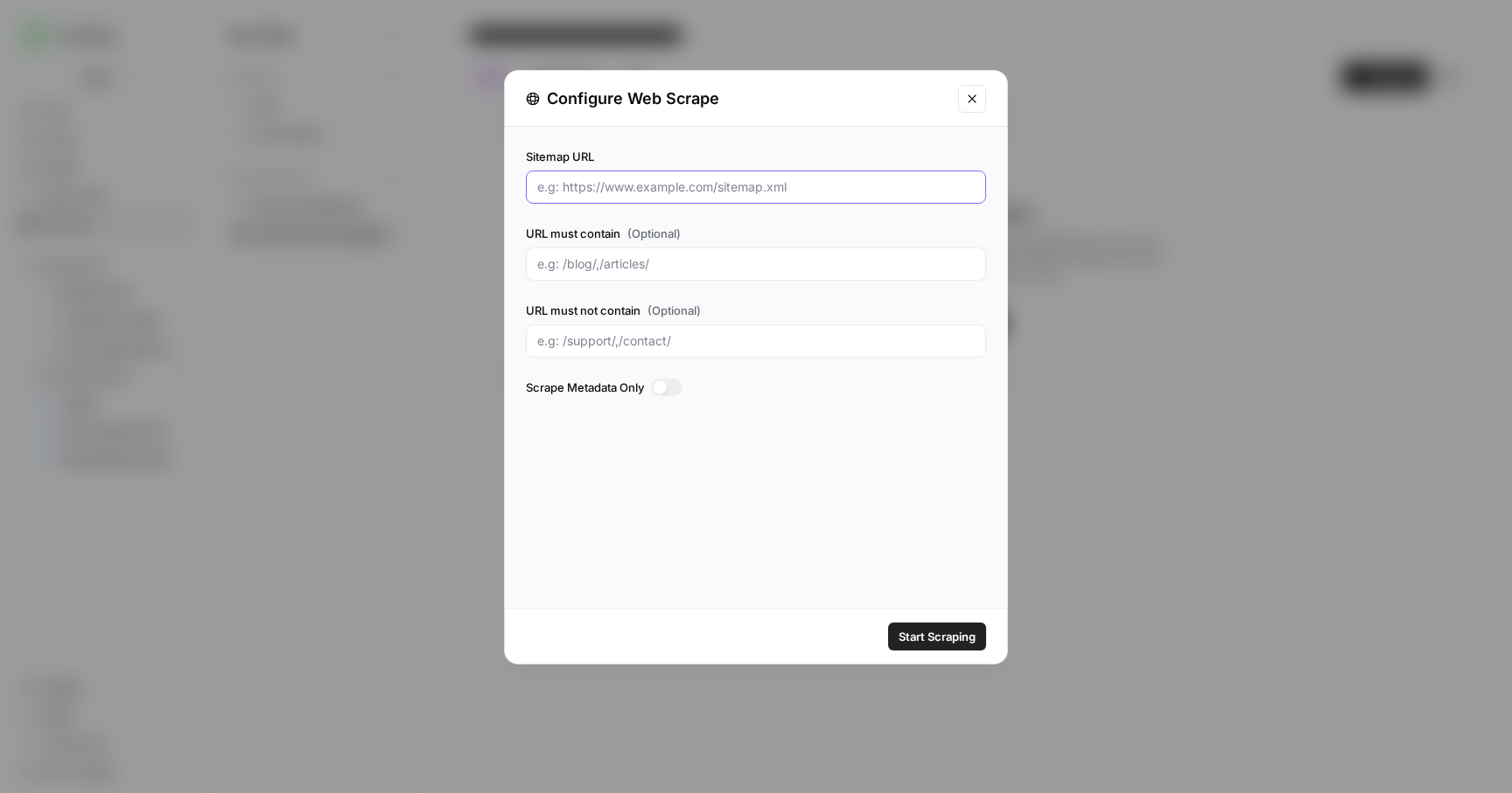
click at [614, 181] on input "Sitemap URL" at bounding box center [755, 187] width 437 height 17
type input "h"
click at [627, 193] on input "Sitemap URL" at bounding box center [755, 187] width 437 height 17
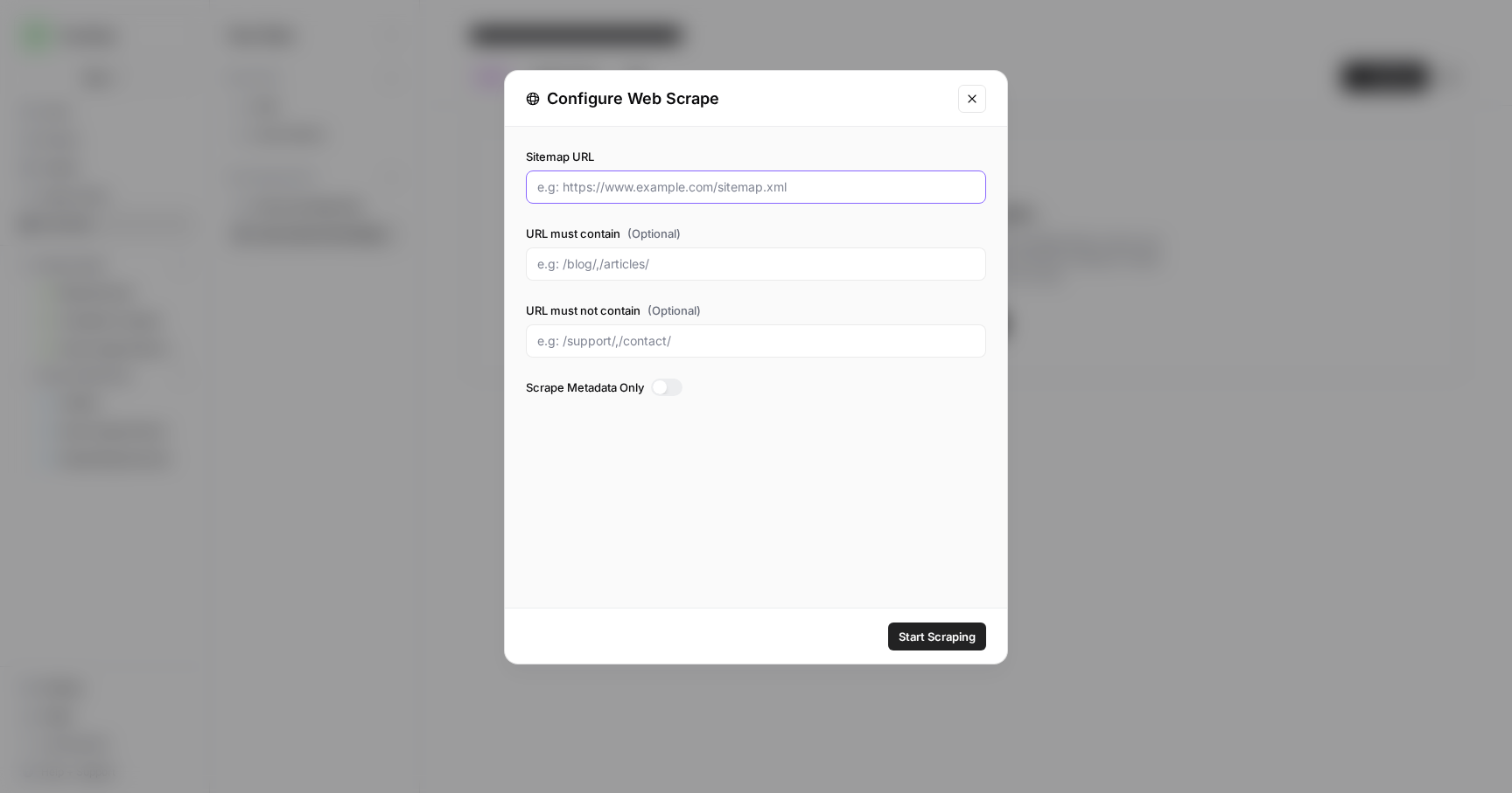
click at [627, 193] on input "Sitemap URL" at bounding box center [755, 187] width 437 height 17
type input "h"
paste input "[DOMAIN_NAME][URL]"
type input "[DOMAIN_NAME][URL]"
paste input "[DOMAIN_NAME][URL]"
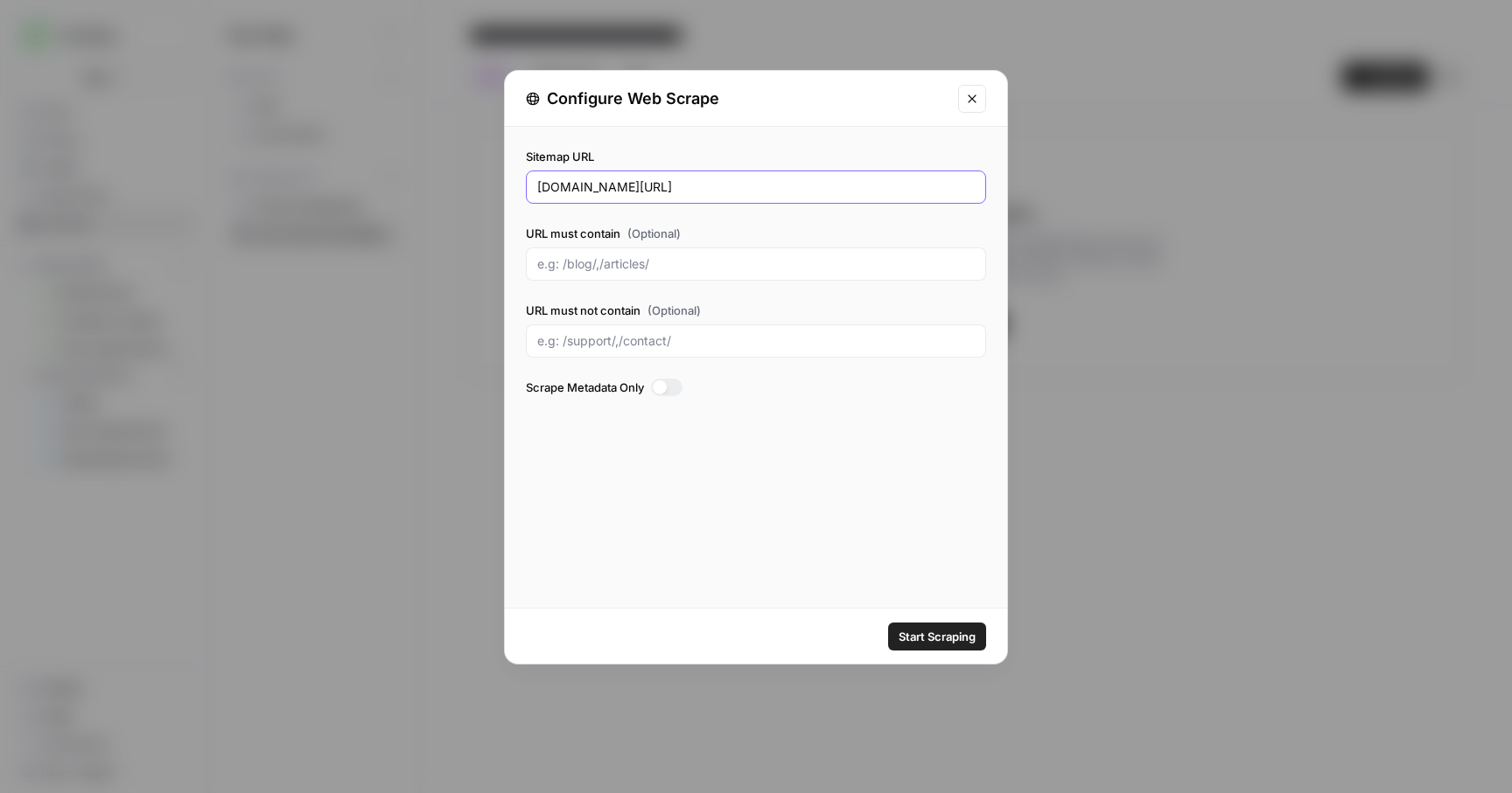
click at [595, 188] on input "[DOMAIN_NAME][URL]" at bounding box center [755, 187] width 437 height 17
click at [955, 633] on span "Start Scraping" at bounding box center [936, 636] width 77 height 17
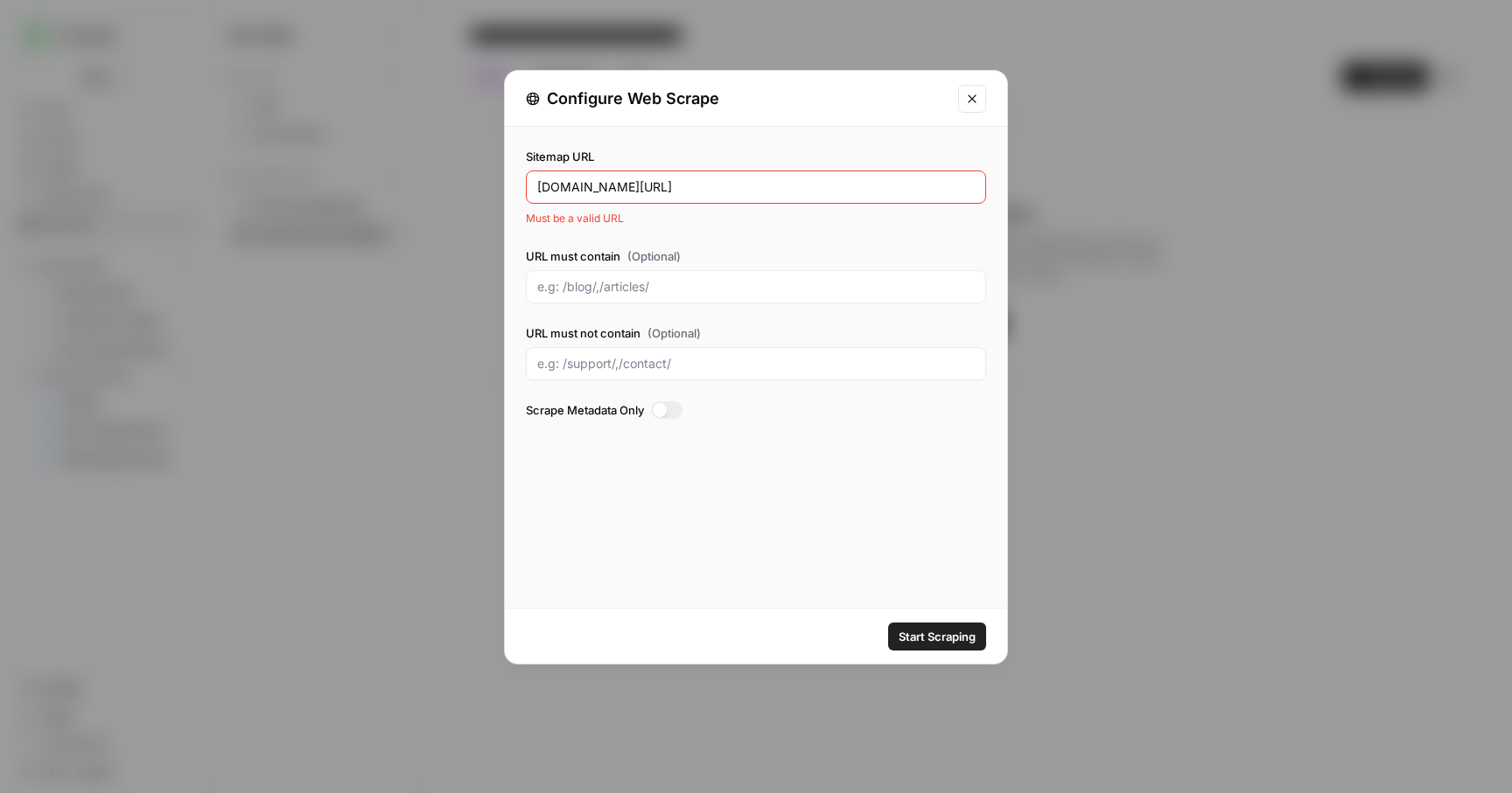
click at [543, 191] on input "[DOMAIN_NAME][URL]" at bounding box center [755, 187] width 437 height 17
type input "[URL][DOMAIN_NAME]"
click at [883, 565] on div "Sitemap URL [URL][DOMAIN_NAME] Must be a valid URL URL must contain (Optional) …" at bounding box center [755, 367] width 502 height 481
click at [914, 639] on span "Start Scraping" at bounding box center [936, 636] width 77 height 17
click at [917, 616] on div "Start Scraping" at bounding box center [755, 636] width 502 height 55
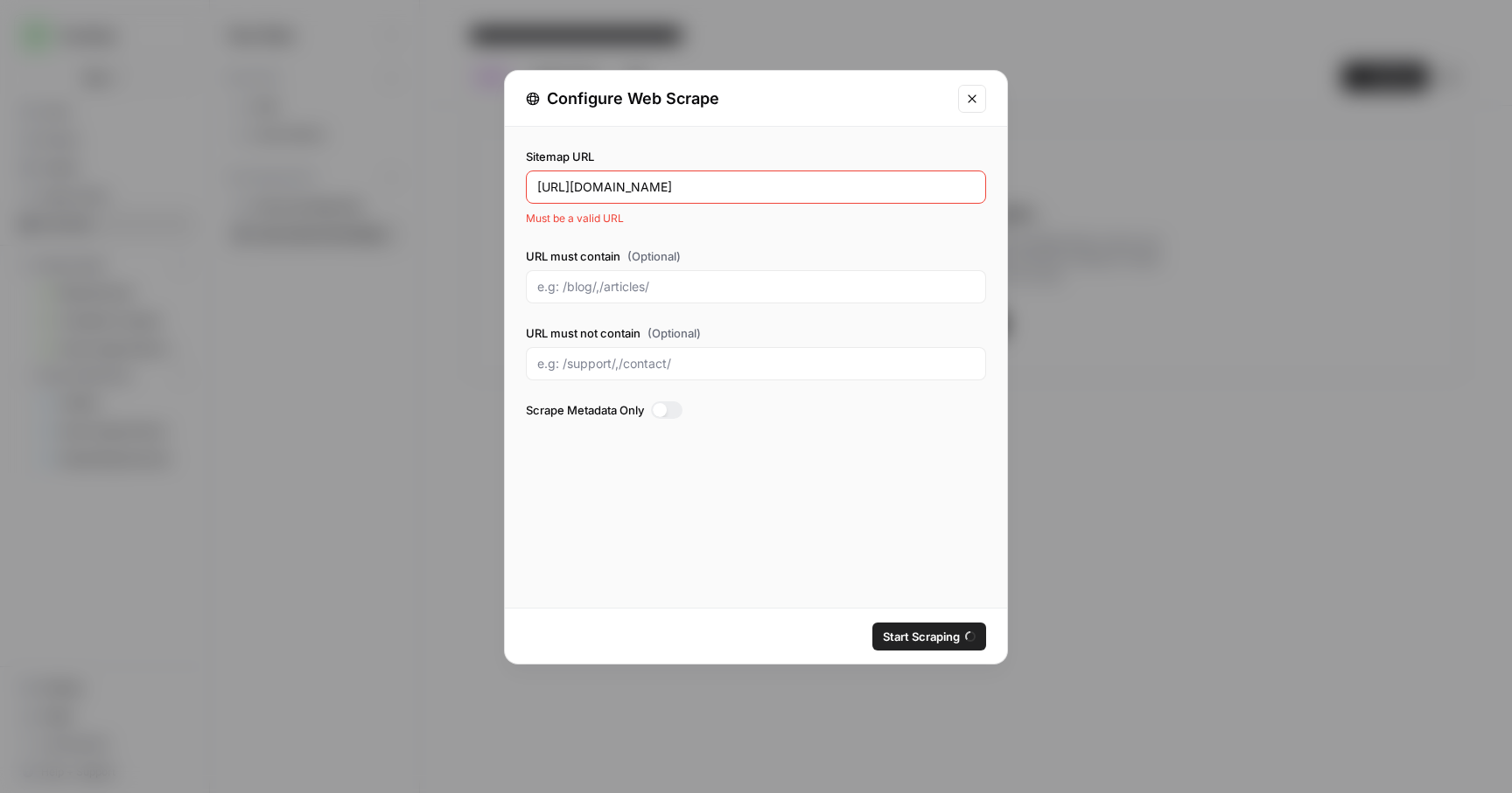
click at [969, 106] on button "Close modal" at bounding box center [972, 99] width 28 height 28
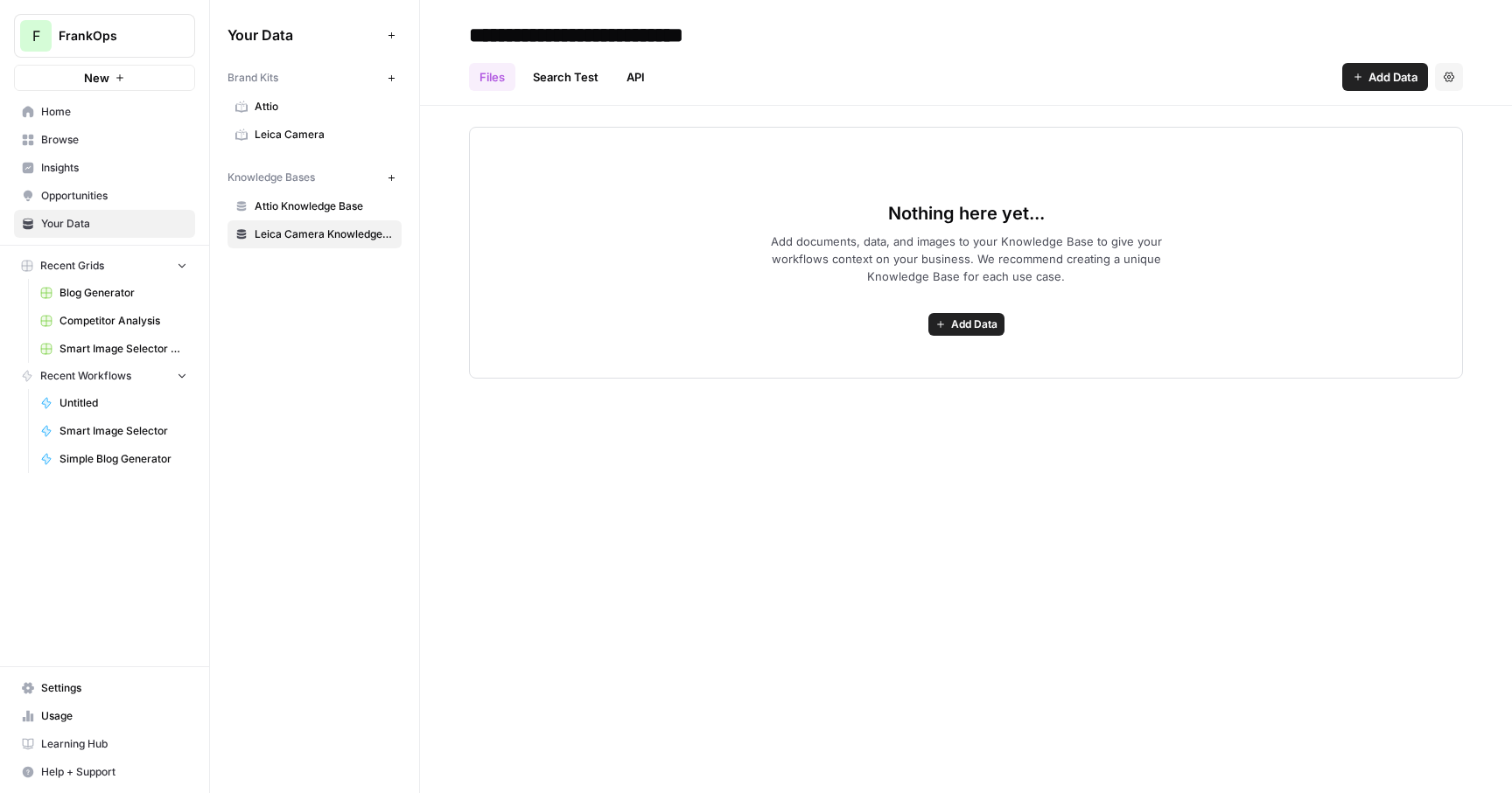
click at [292, 198] on span "Attio Knowledge Base" at bounding box center [323, 206] width 139 height 16
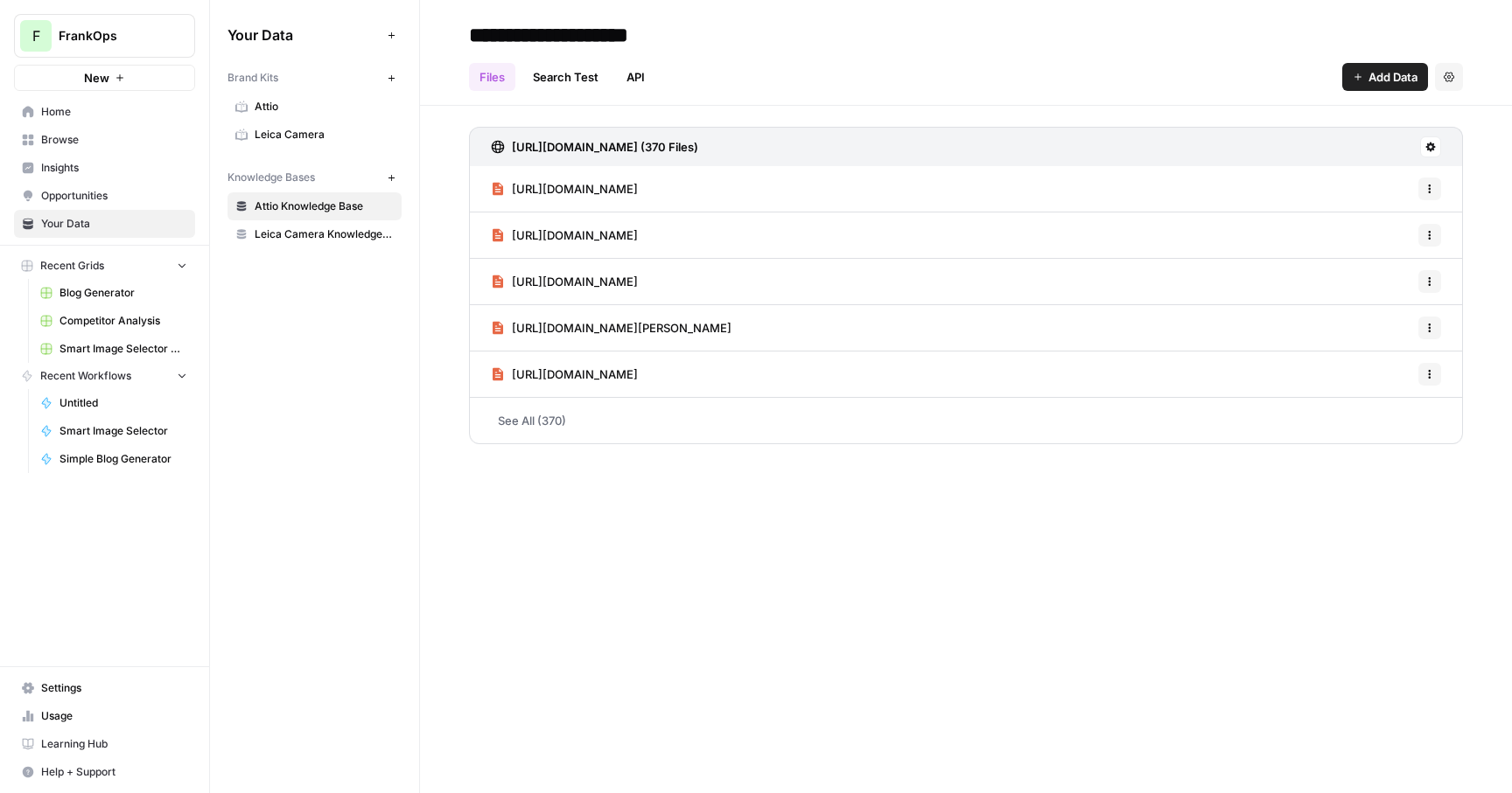
click at [529, 143] on h3 "[URL][DOMAIN_NAME] (370 Files)" at bounding box center [605, 147] width 186 height 17
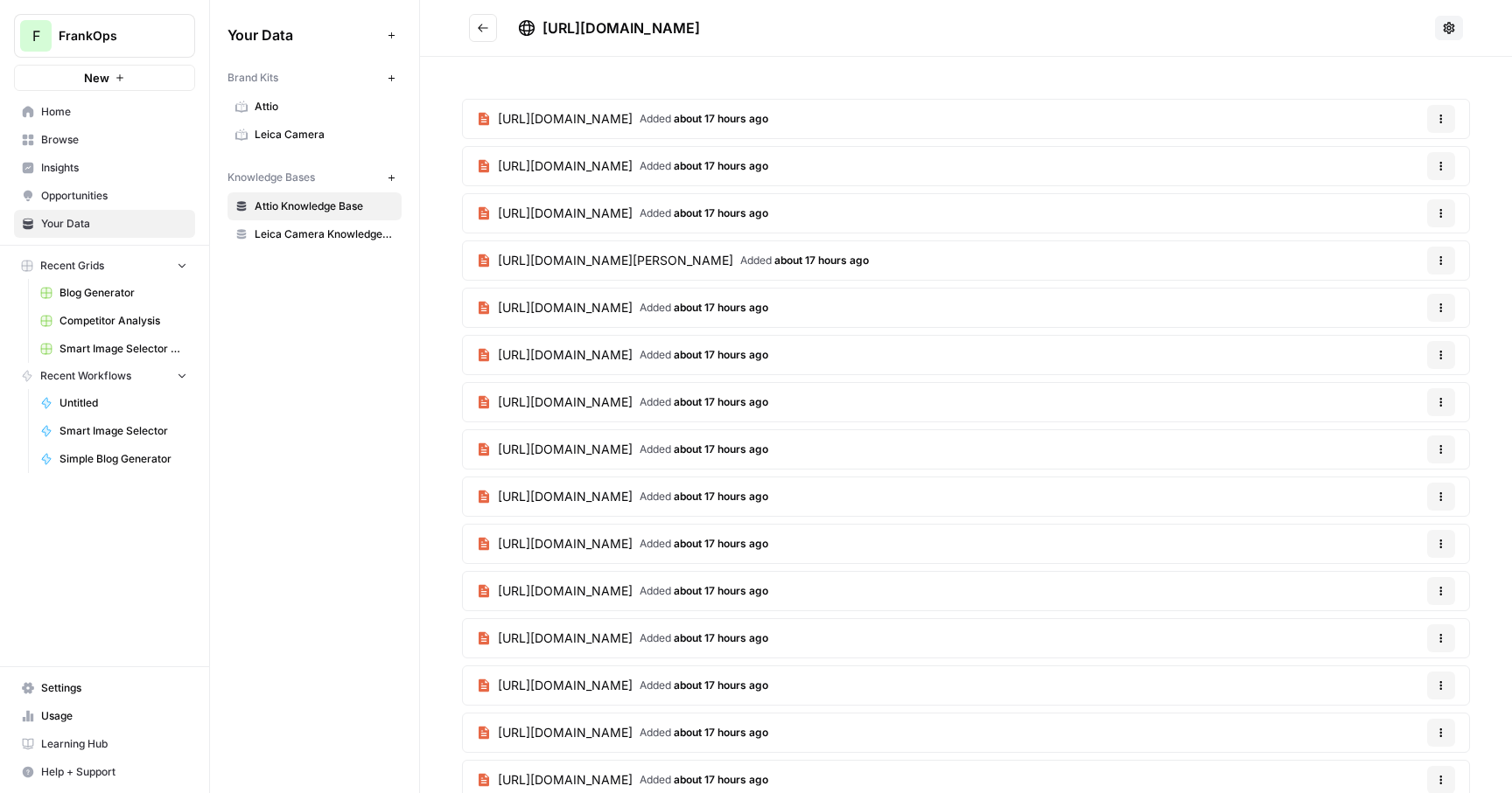
click at [700, 33] on span "[URL][DOMAIN_NAME]" at bounding box center [621, 28] width 157 height 17
copy div "[URL][DOMAIN_NAME]"
click at [276, 122] on link "Leica Camera" at bounding box center [315, 135] width 175 height 28
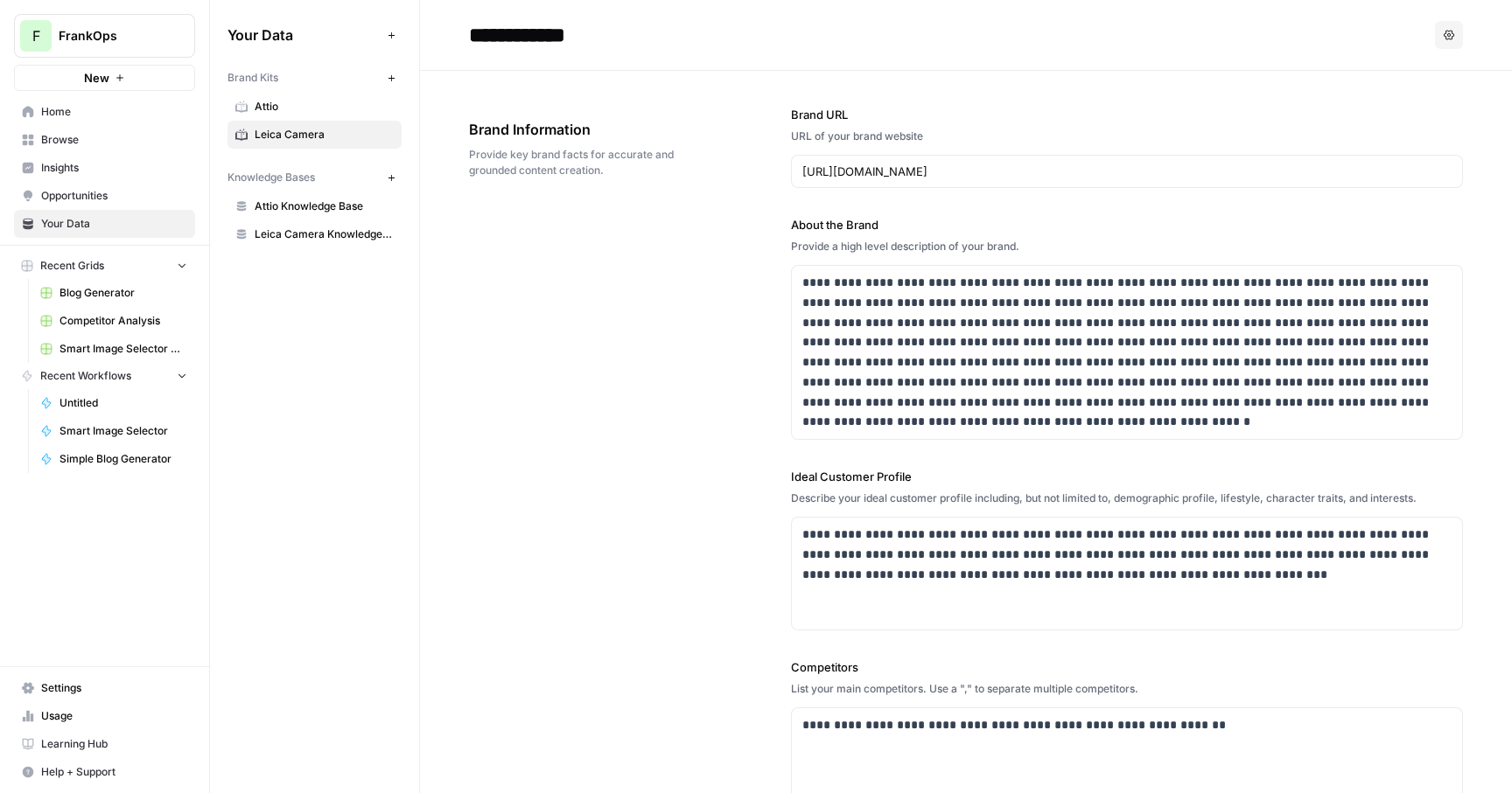
click at [278, 119] on link "Attio" at bounding box center [315, 107] width 175 height 28
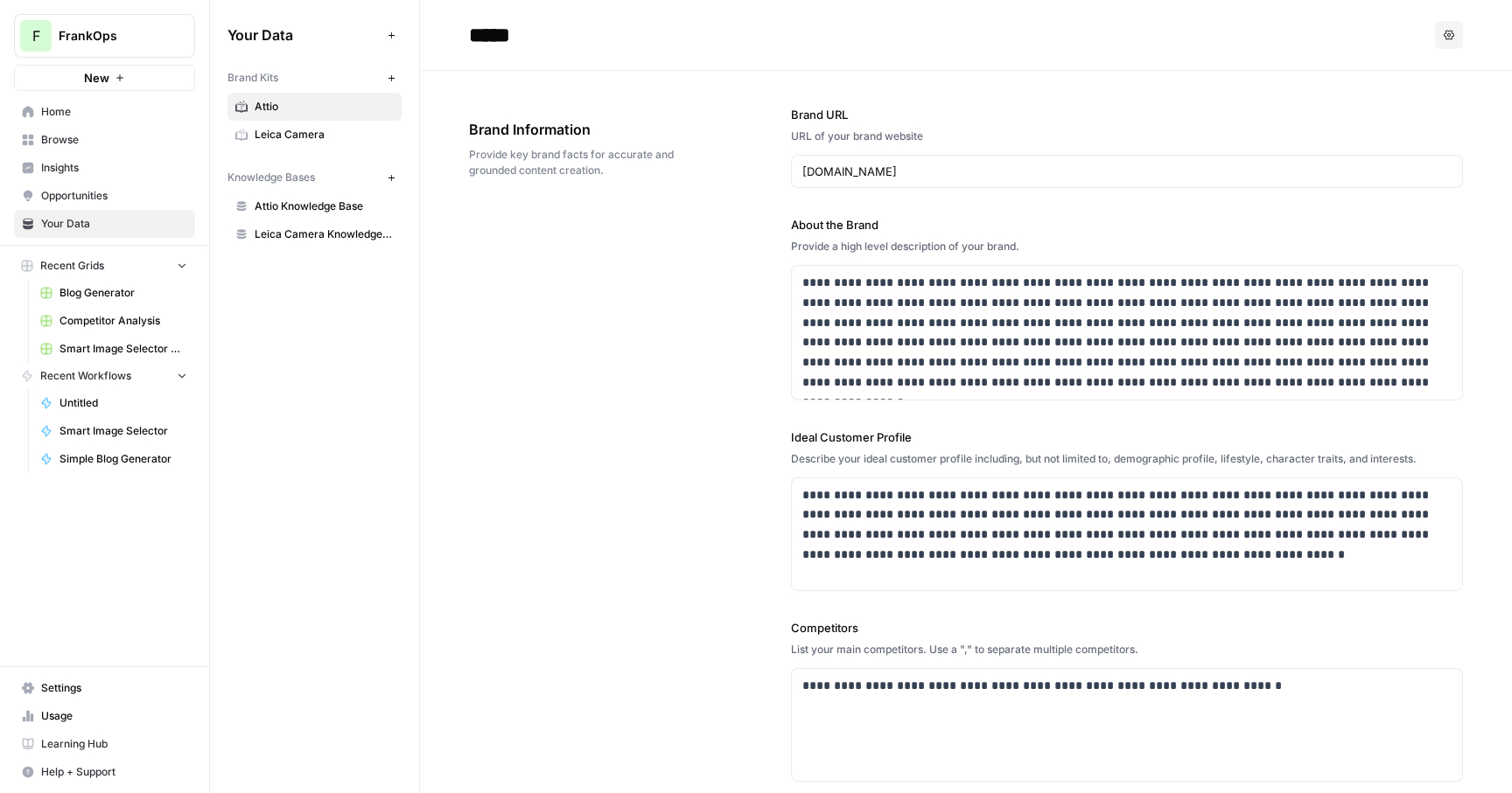
click at [310, 231] on span "Leica Camera Knowledge Base" at bounding box center [323, 234] width 139 height 16
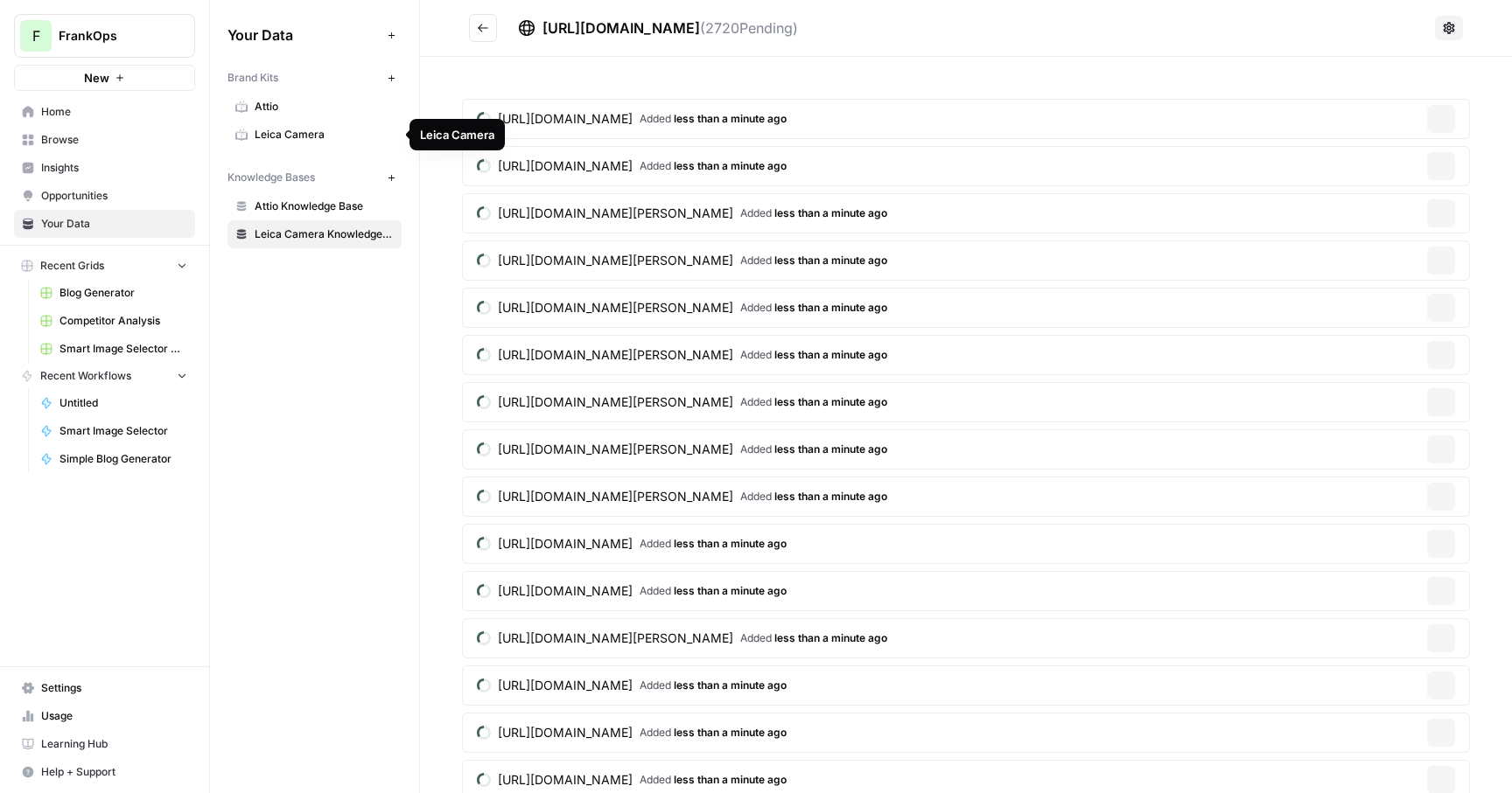
click at [286, 105] on span "Attio" at bounding box center [323, 106] width 139 height 16
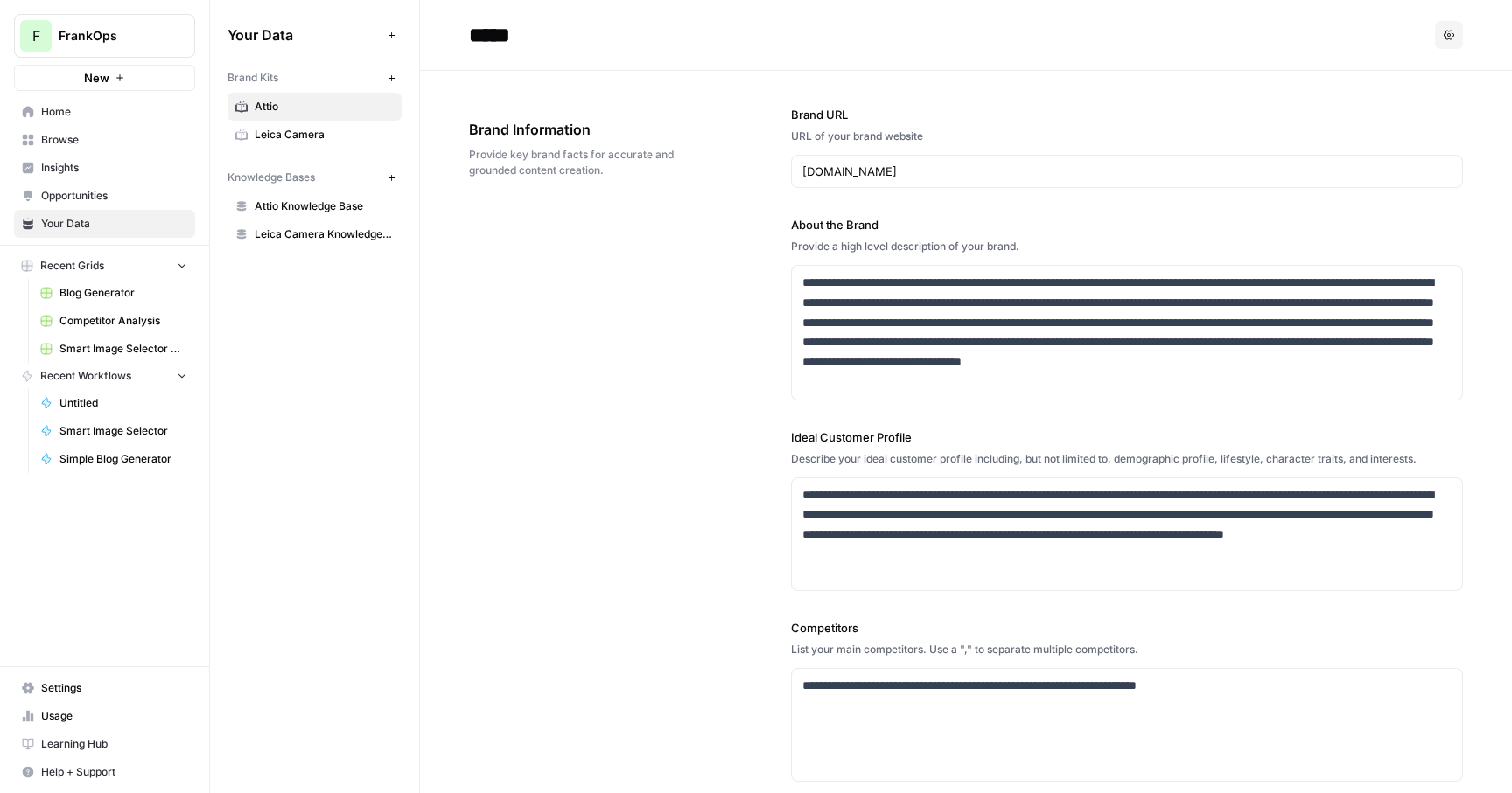
click at [293, 231] on span "Leica Camera Knowledge Base" at bounding box center [323, 234] width 139 height 16
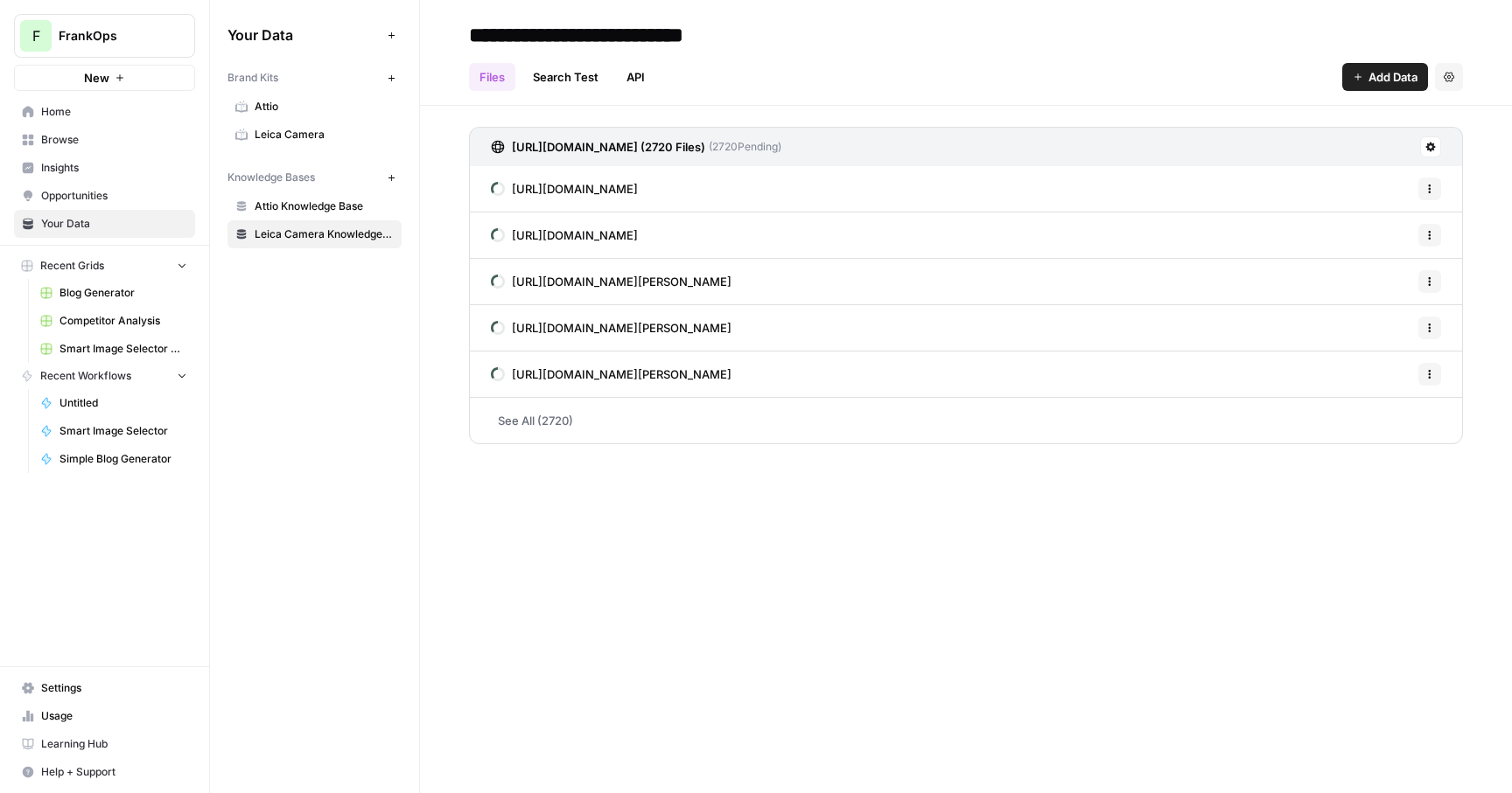
click at [343, 214] on link "Attio Knowledge Base" at bounding box center [315, 207] width 175 height 28
click at [352, 231] on span "Leica Camera Knowledge Base" at bounding box center [323, 234] width 139 height 16
click at [1096, 84] on button "Settings" at bounding box center [1449, 77] width 28 height 28
click at [1096, 123] on span "Delete Knowledge Base" at bounding box center [1376, 118] width 129 height 17
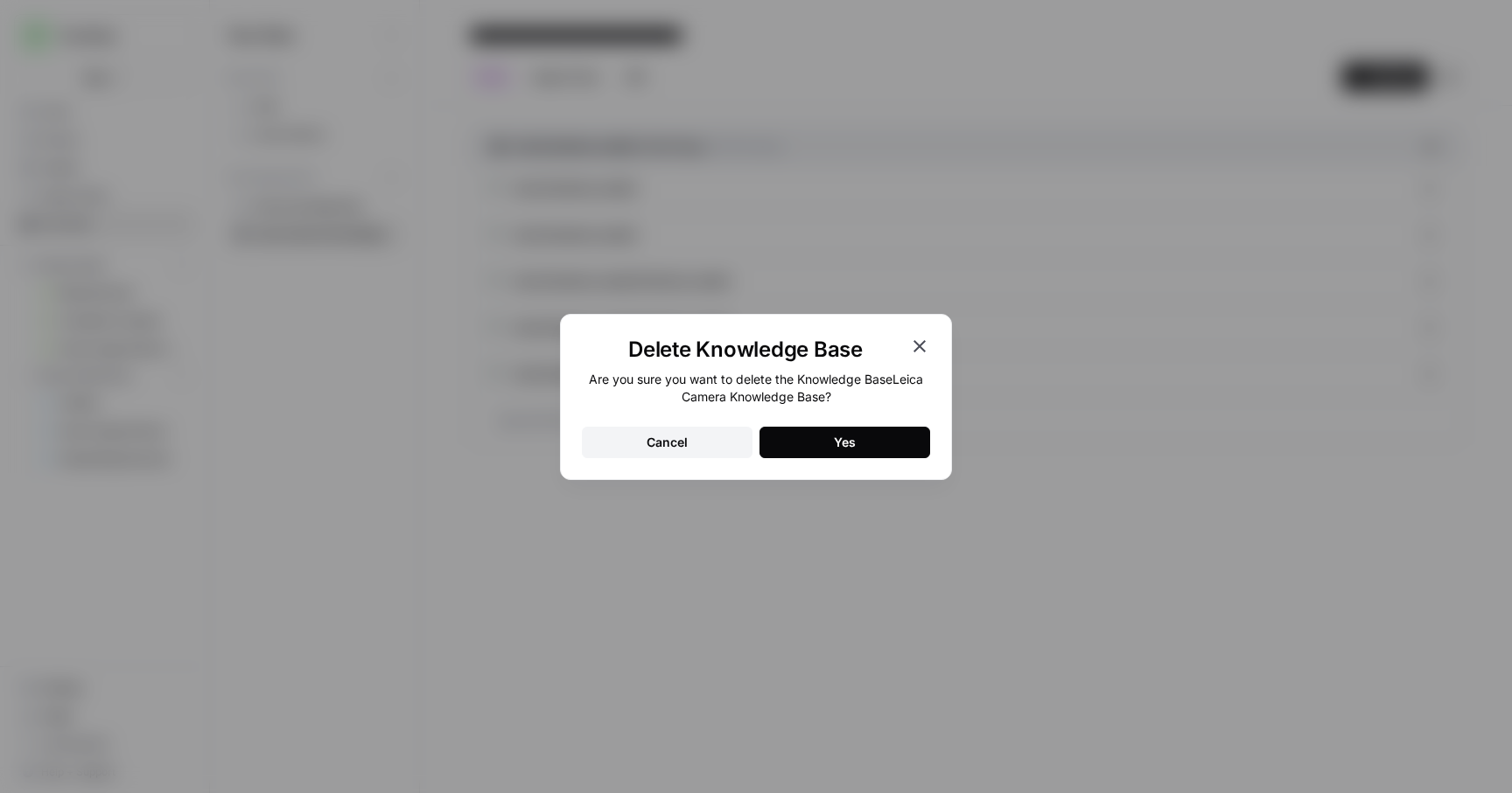
click at [856, 444] on button "Yes" at bounding box center [845, 442] width 171 height 31
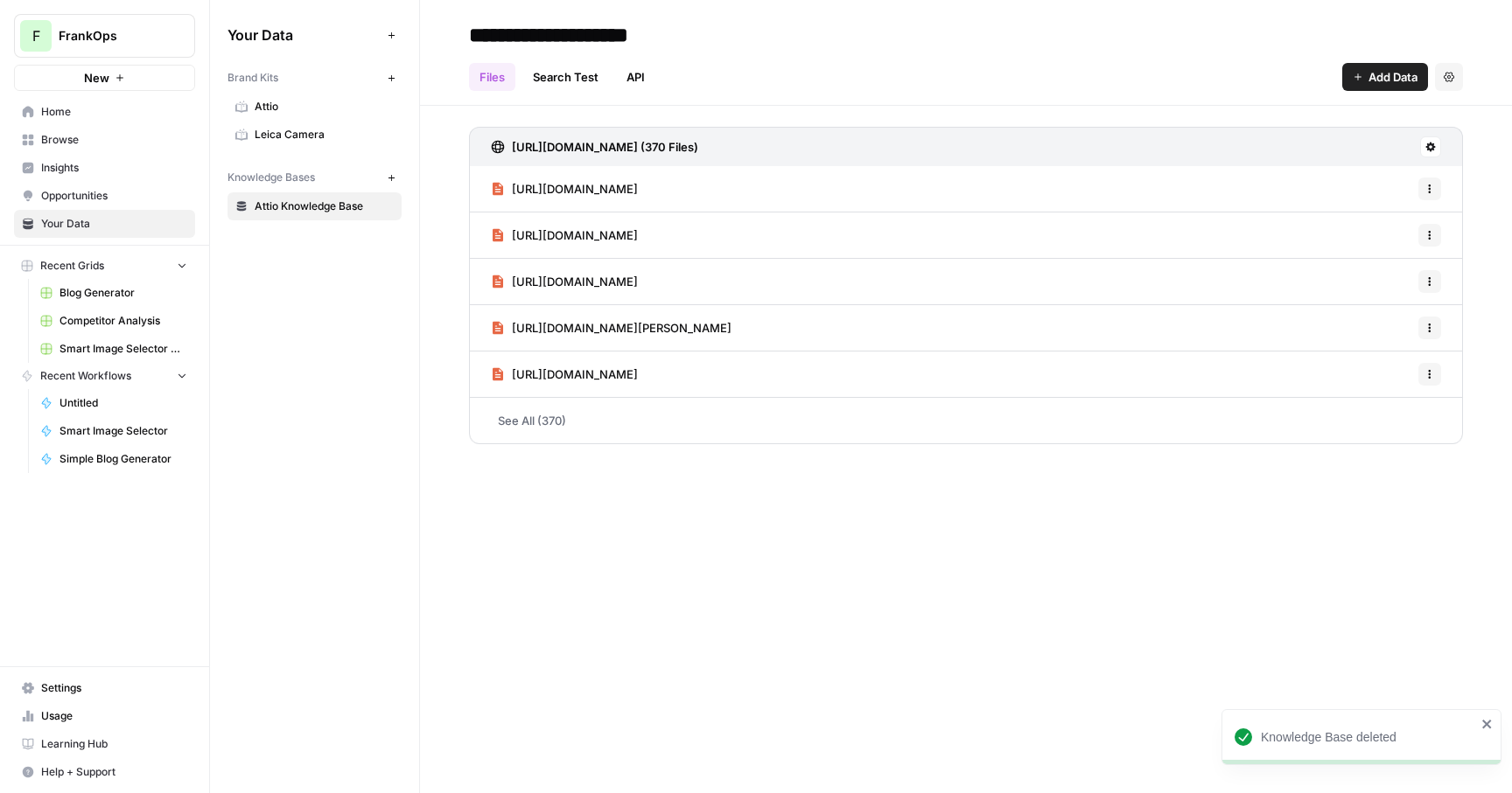
click at [390, 176] on icon "button" at bounding box center [391, 177] width 6 height 6
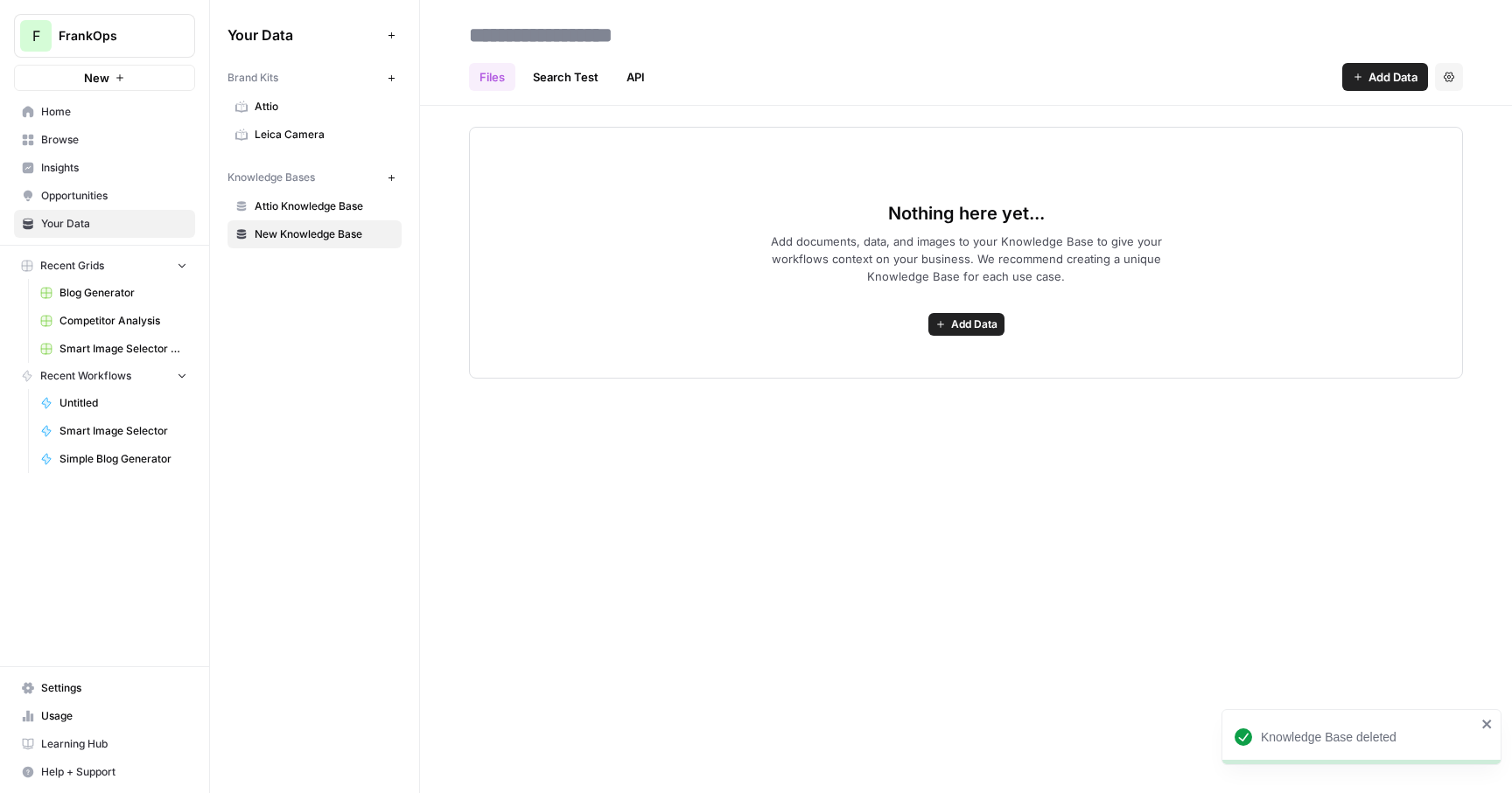
click at [505, 44] on input at bounding box center [601, 34] width 280 height 35
type input "*"
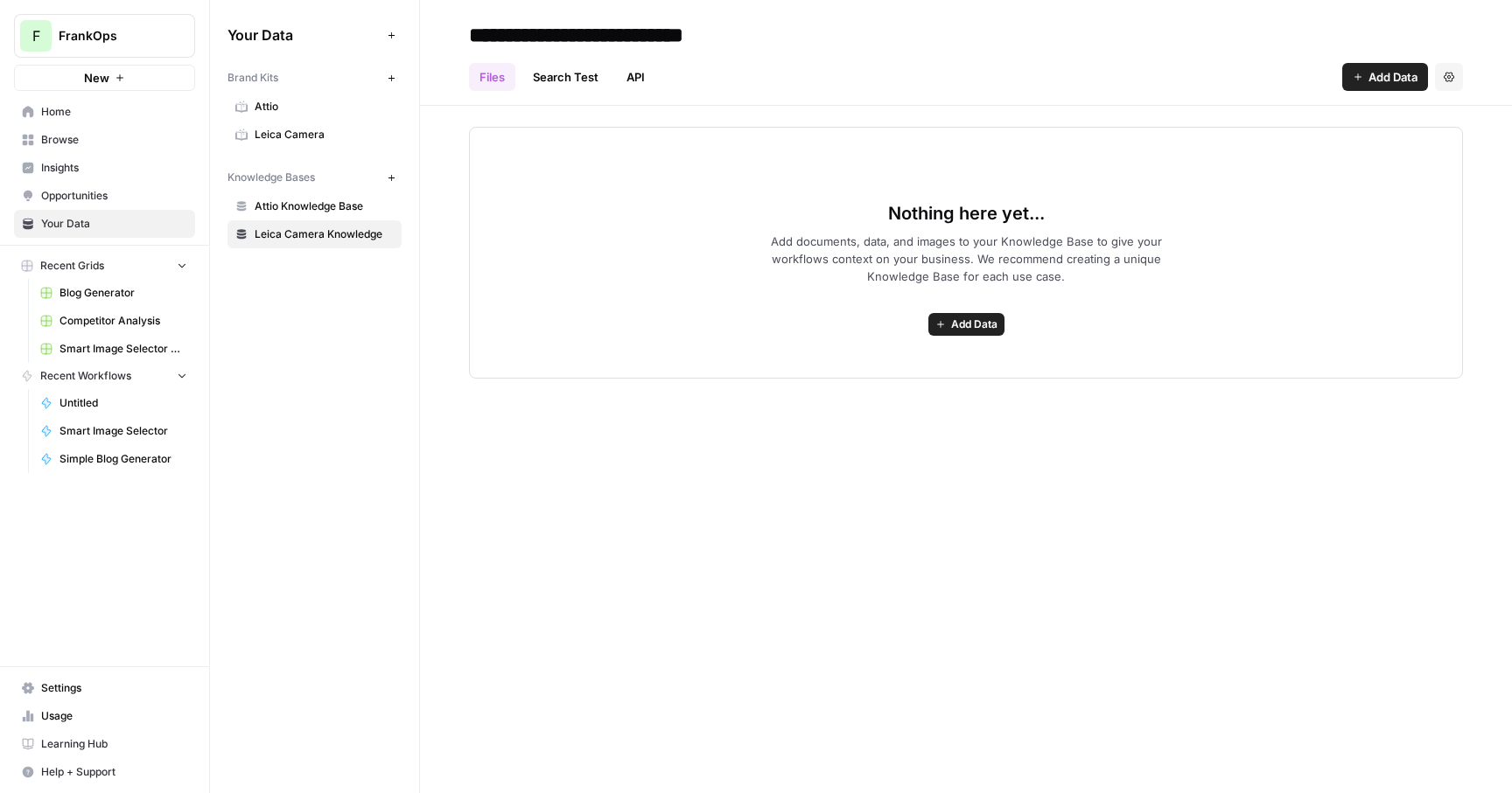
type input "**********"
click at [805, 70] on div "Files Search Test API Add Data Settings" at bounding box center [966, 70] width 994 height 42
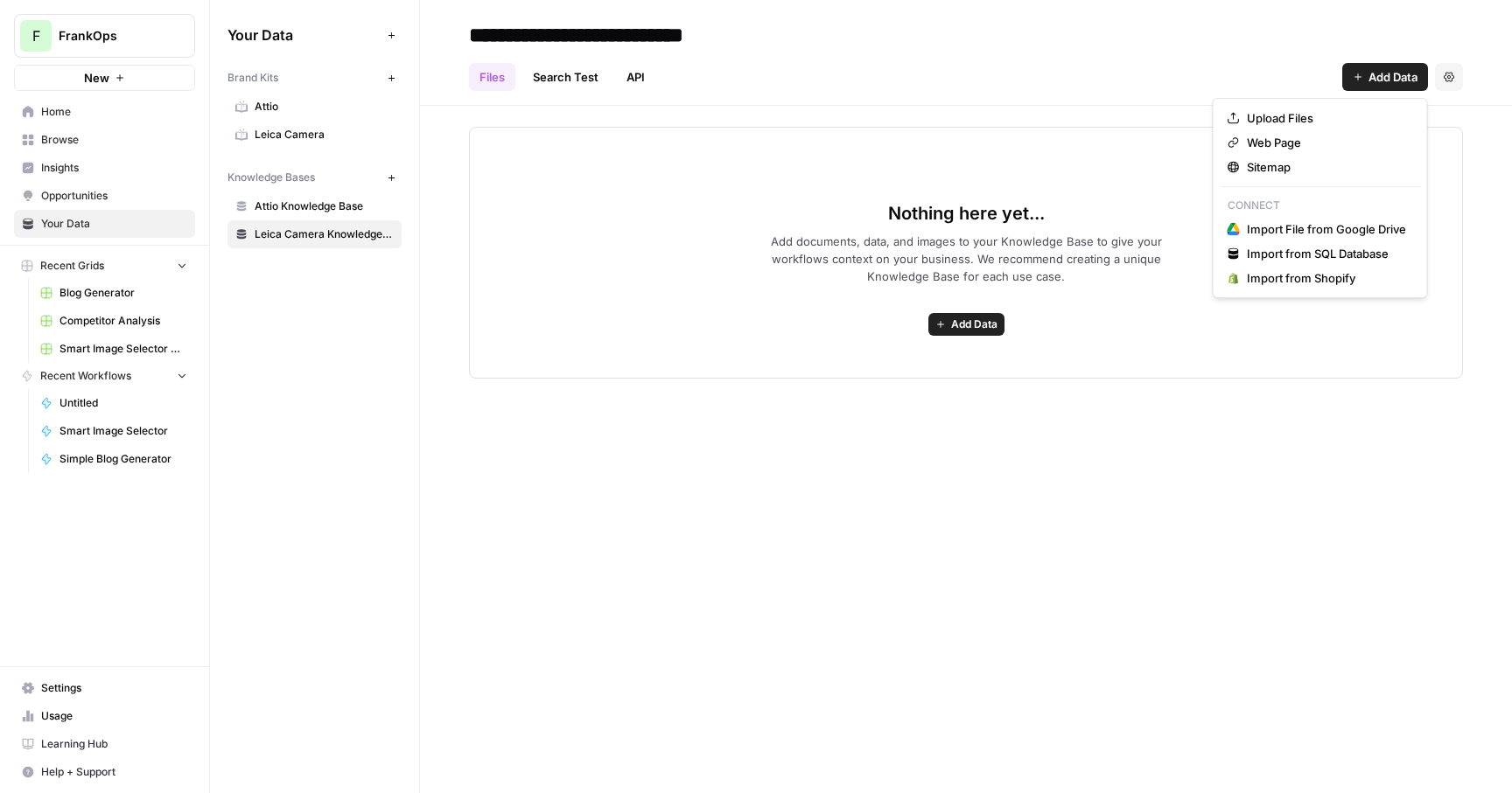
click at [1096, 77] on button "Add Data" at bounding box center [1385, 77] width 85 height 28
click at [1096, 165] on div "Sitemap" at bounding box center [1320, 167] width 186 height 17
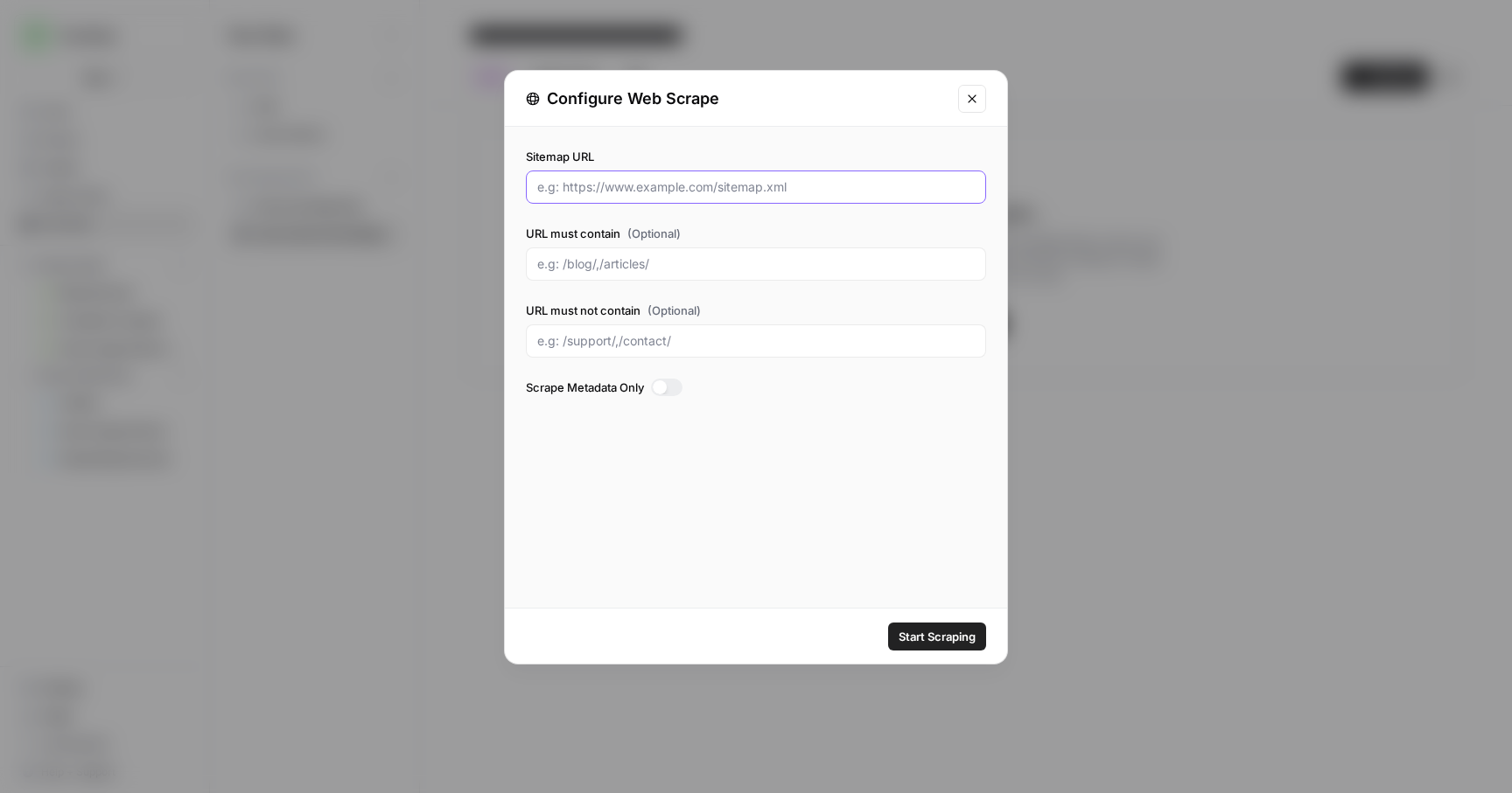
click at [614, 190] on input "Sitemap URL" at bounding box center [755, 187] width 437 height 17
paste input "[URL][DOMAIN_NAME]"
click at [616, 188] on input "[URL][DOMAIN_NAME]" at bounding box center [755, 187] width 437 height 17
type input "[URL][DOMAIN_NAME]"
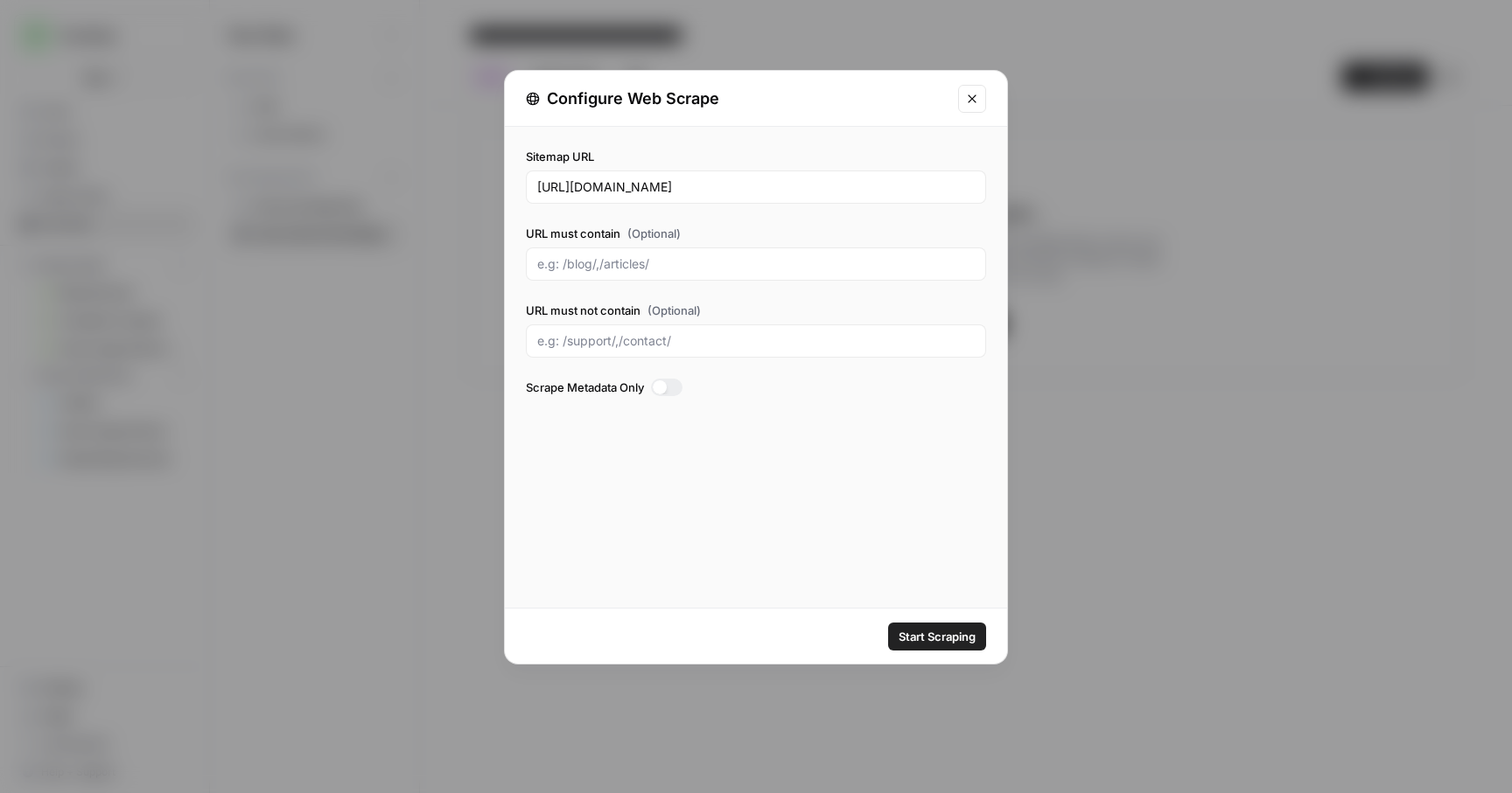
click at [937, 636] on span "Start Scraping" at bounding box center [936, 636] width 77 height 17
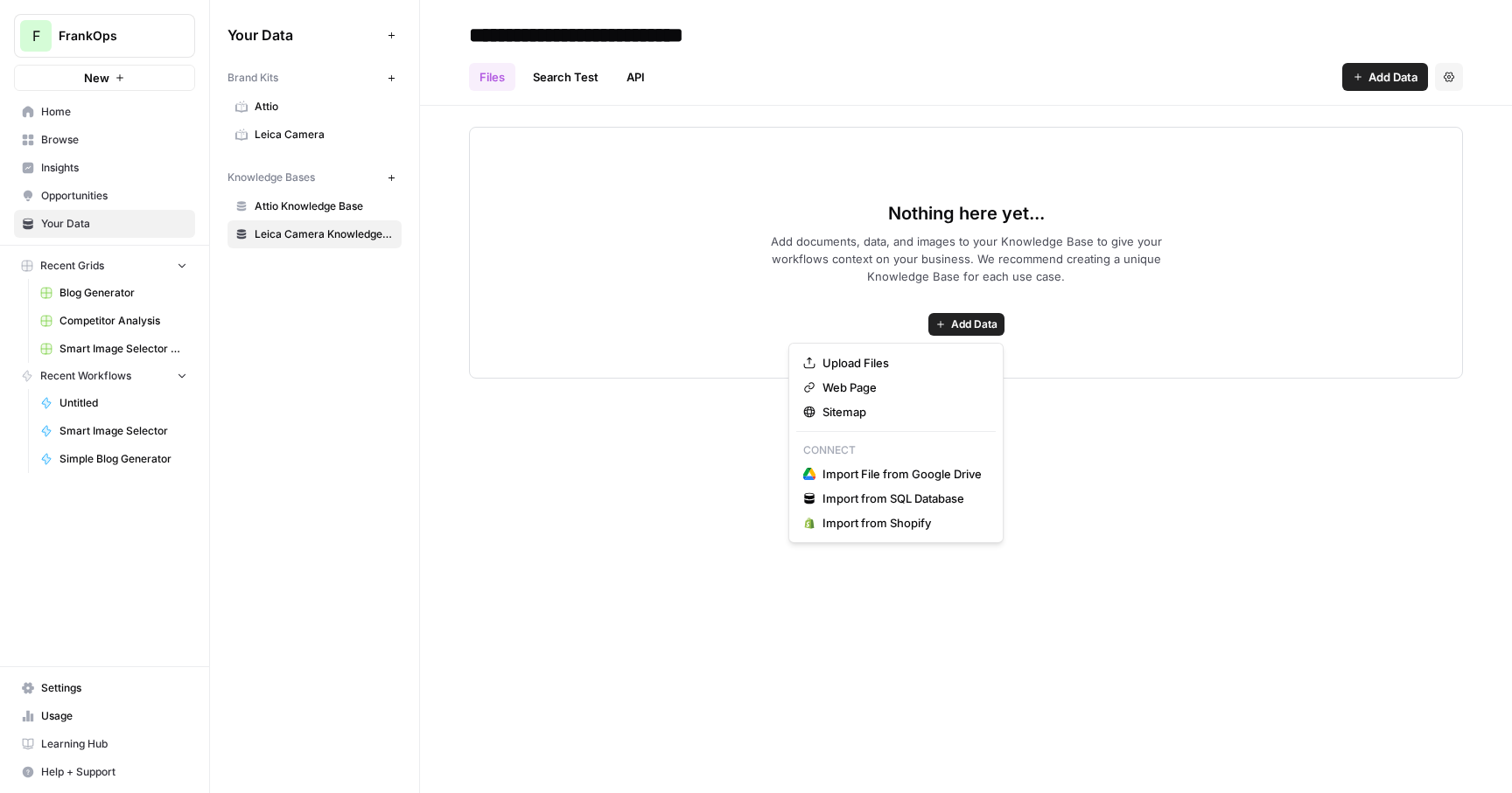
click at [996, 321] on button "Add Data" at bounding box center [967, 324] width 76 height 23
click at [877, 407] on span "Sitemap" at bounding box center [902, 412] width 159 height 17
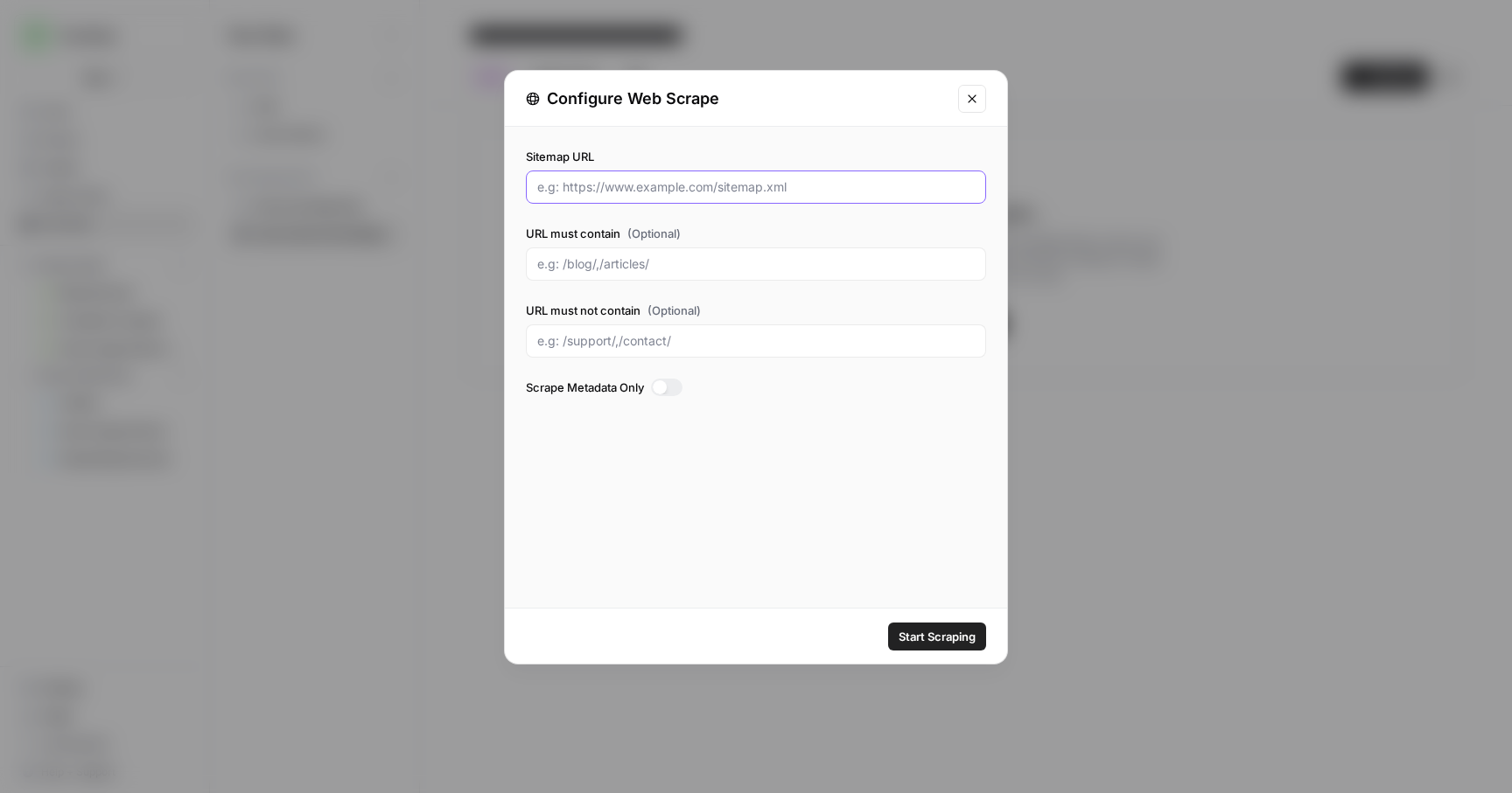
click at [629, 188] on input "Sitemap URL" at bounding box center [755, 187] width 437 height 17
paste input "[URL][DOMAIN_NAME]"
click at [622, 193] on input "[URL][DOMAIN_NAME]" at bounding box center [755, 187] width 437 height 17
click at [951, 636] on span "Start Scraping" at bounding box center [936, 636] width 77 height 17
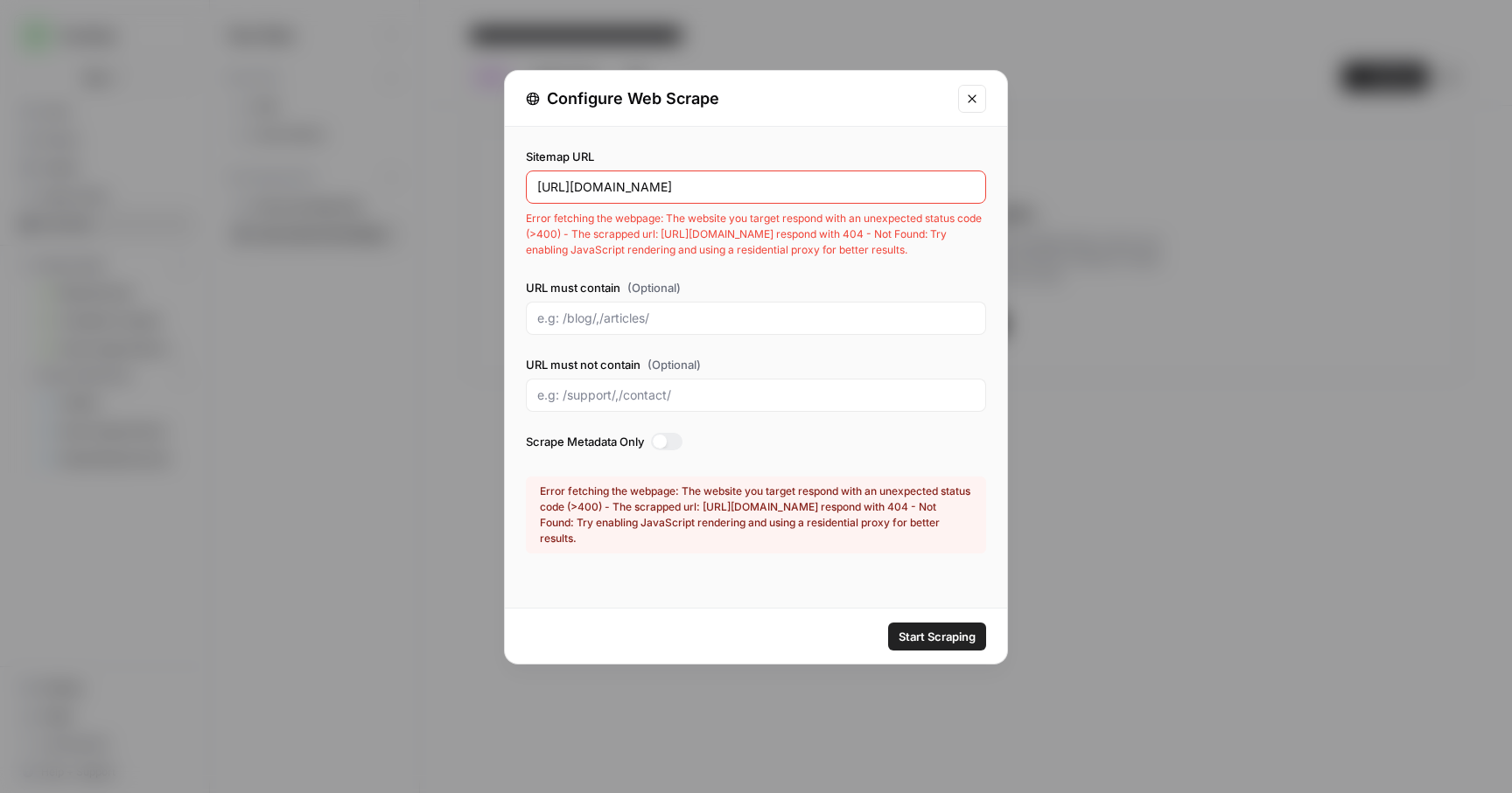
click at [694, 190] on input "[URL][DOMAIN_NAME]" at bounding box center [755, 187] width 437 height 17
click at [657, 191] on input "[URL][DOMAIN_NAME]" at bounding box center [755, 187] width 437 height 17
type input "[URL][DOMAIN_NAME]"
click at [919, 636] on span "Start Scraping" at bounding box center [936, 636] width 77 height 17
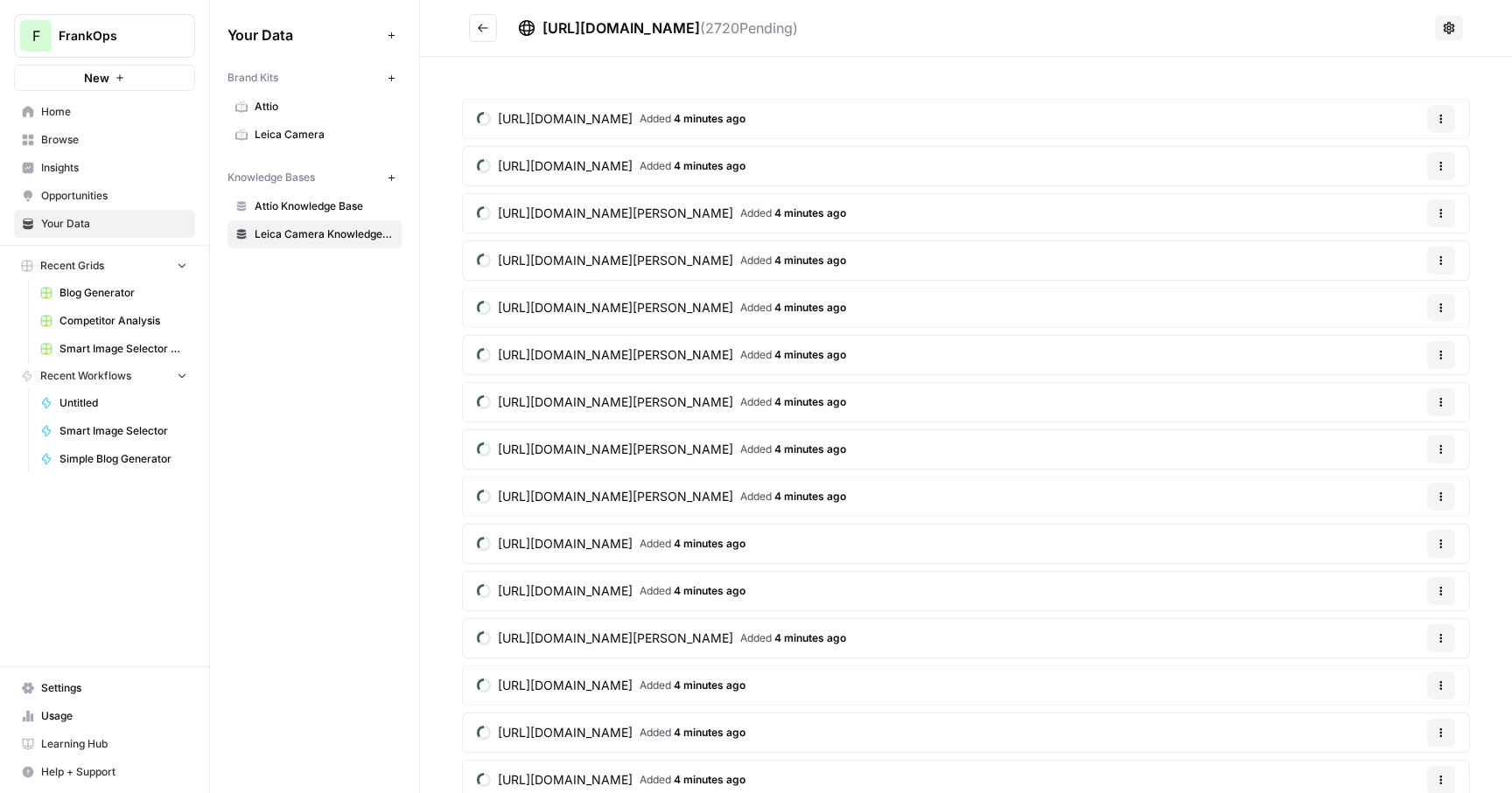
click at [129, 294] on span "Blog Generator" at bounding box center [123, 293] width 128 height 16
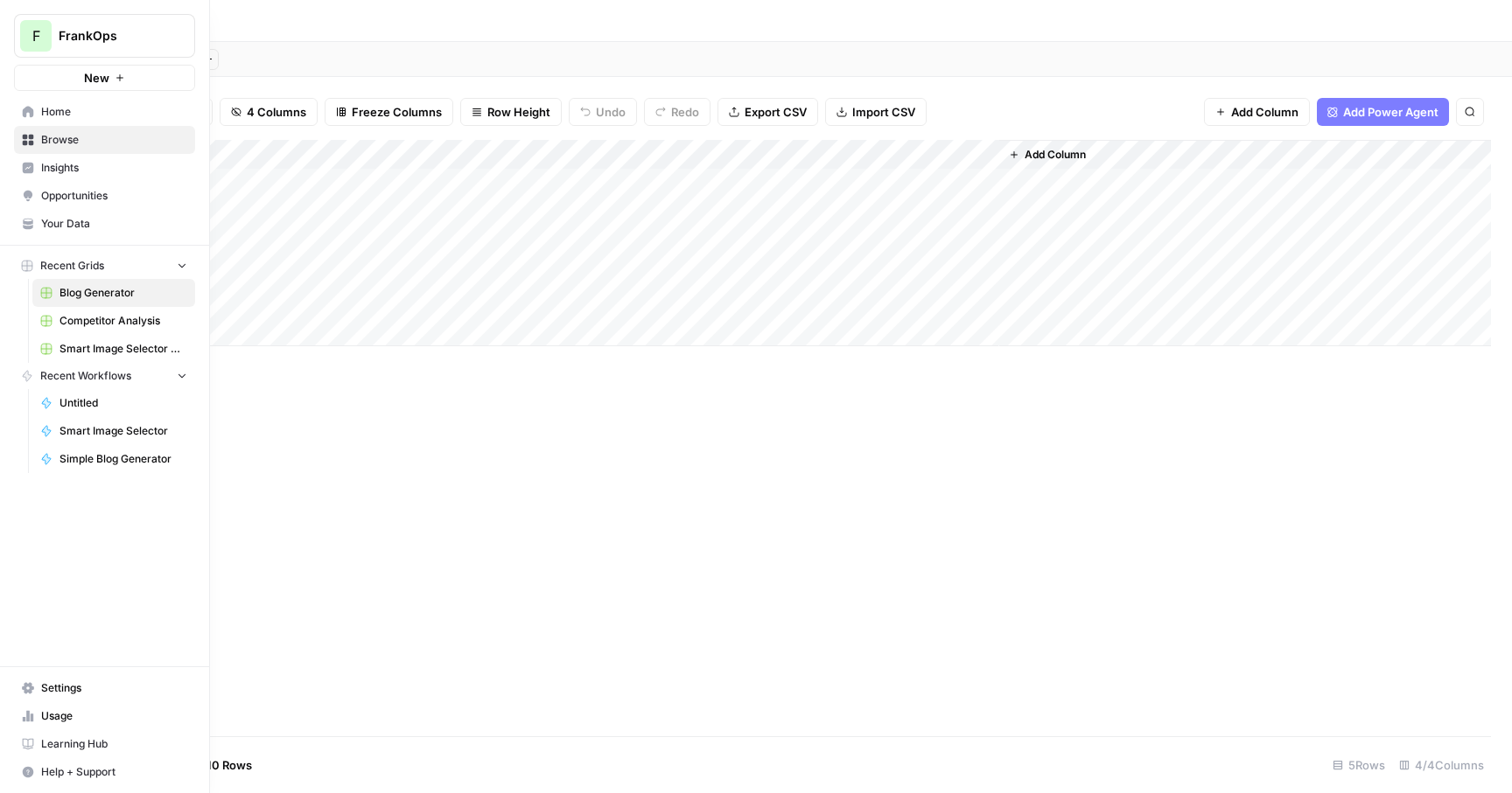
click at [54, 114] on span "Home" at bounding box center [114, 112] width 146 height 16
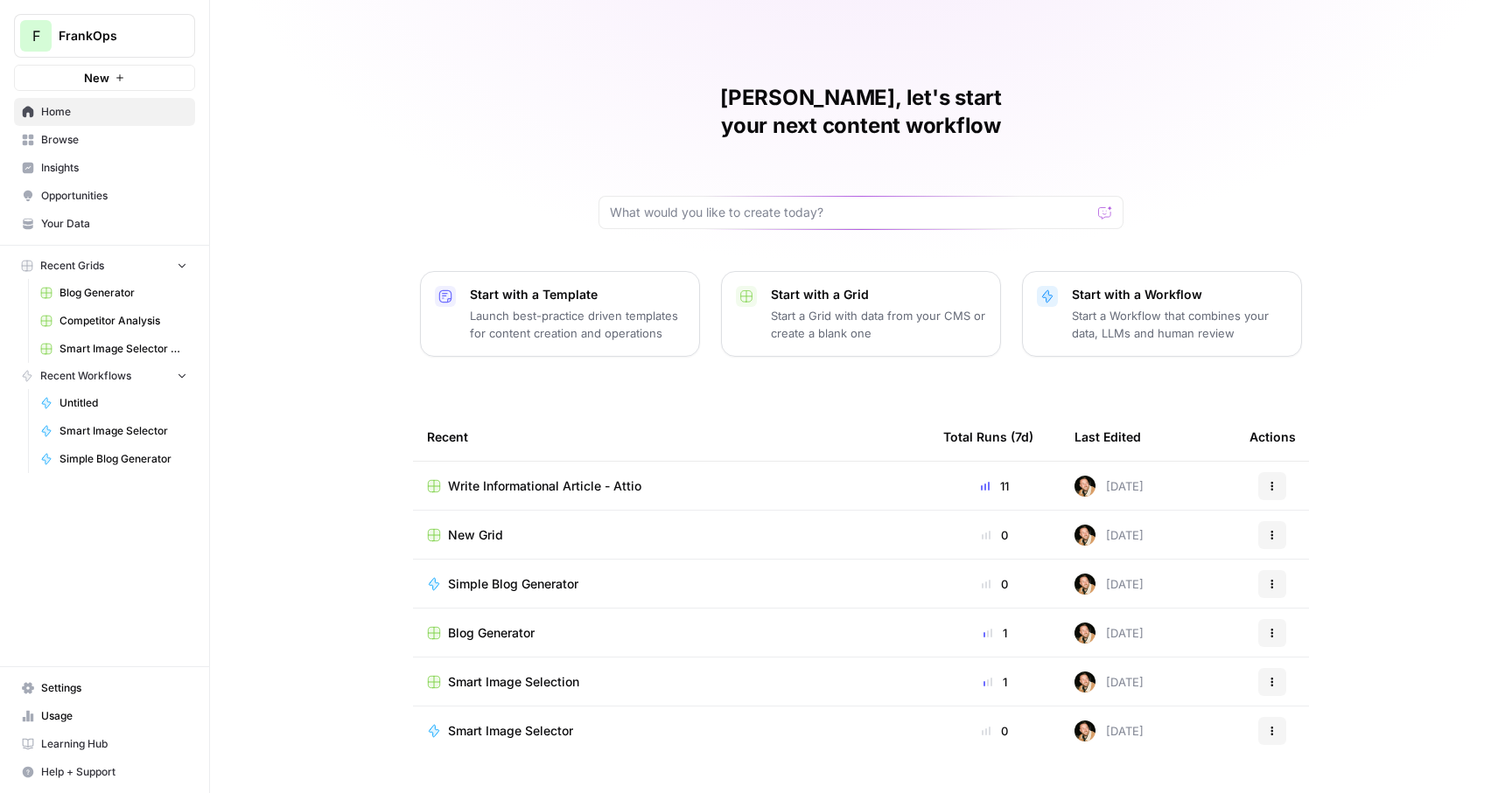
click at [567, 478] on span "Write Informational Article - Attio" at bounding box center [544, 487] width 194 height 17
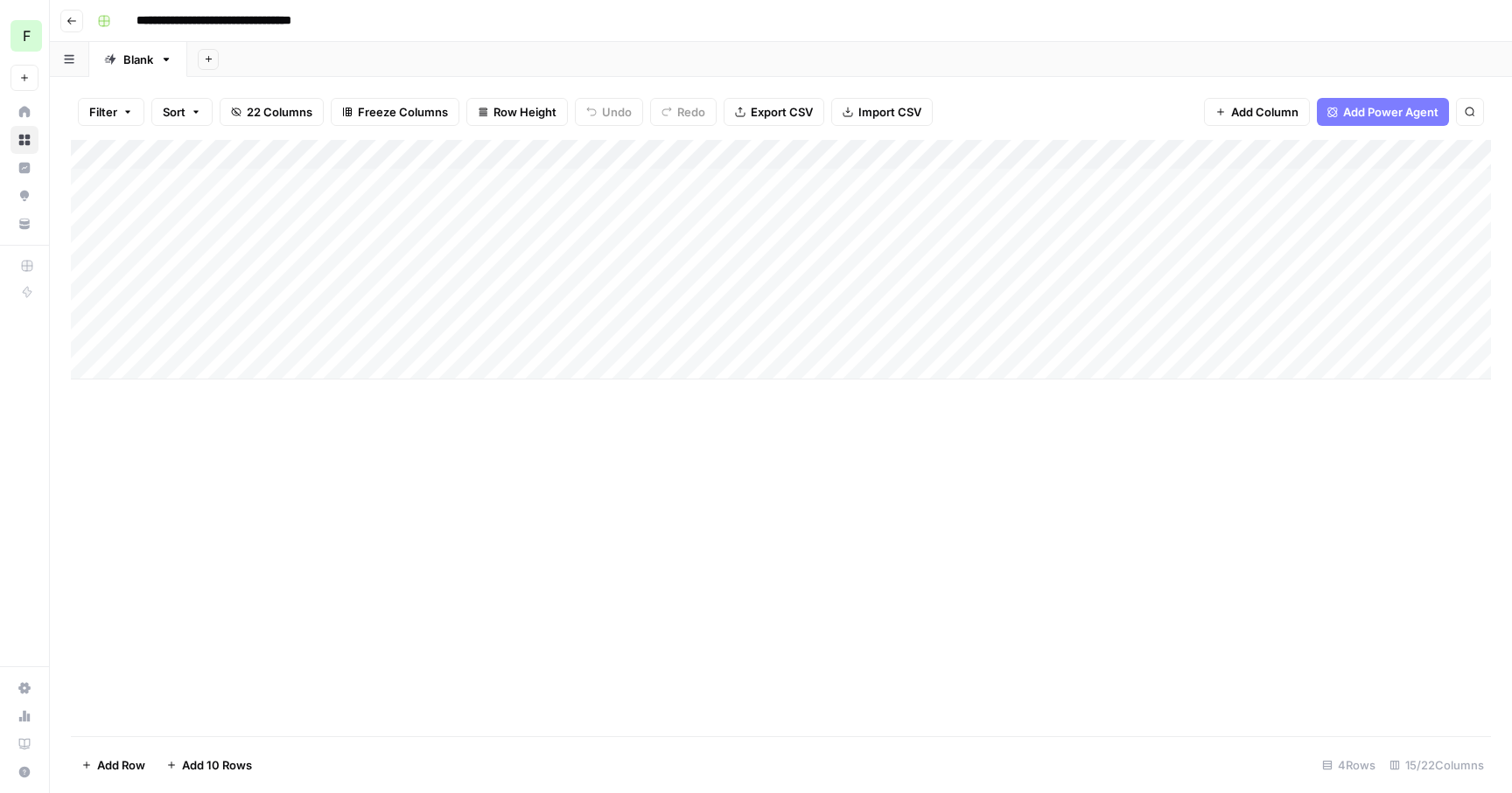
click at [206, 25] on input "**********" at bounding box center [234, 21] width 212 height 28
type input "**********"
click at [335, 516] on div "Add Column" at bounding box center [781, 438] width 1420 height 597
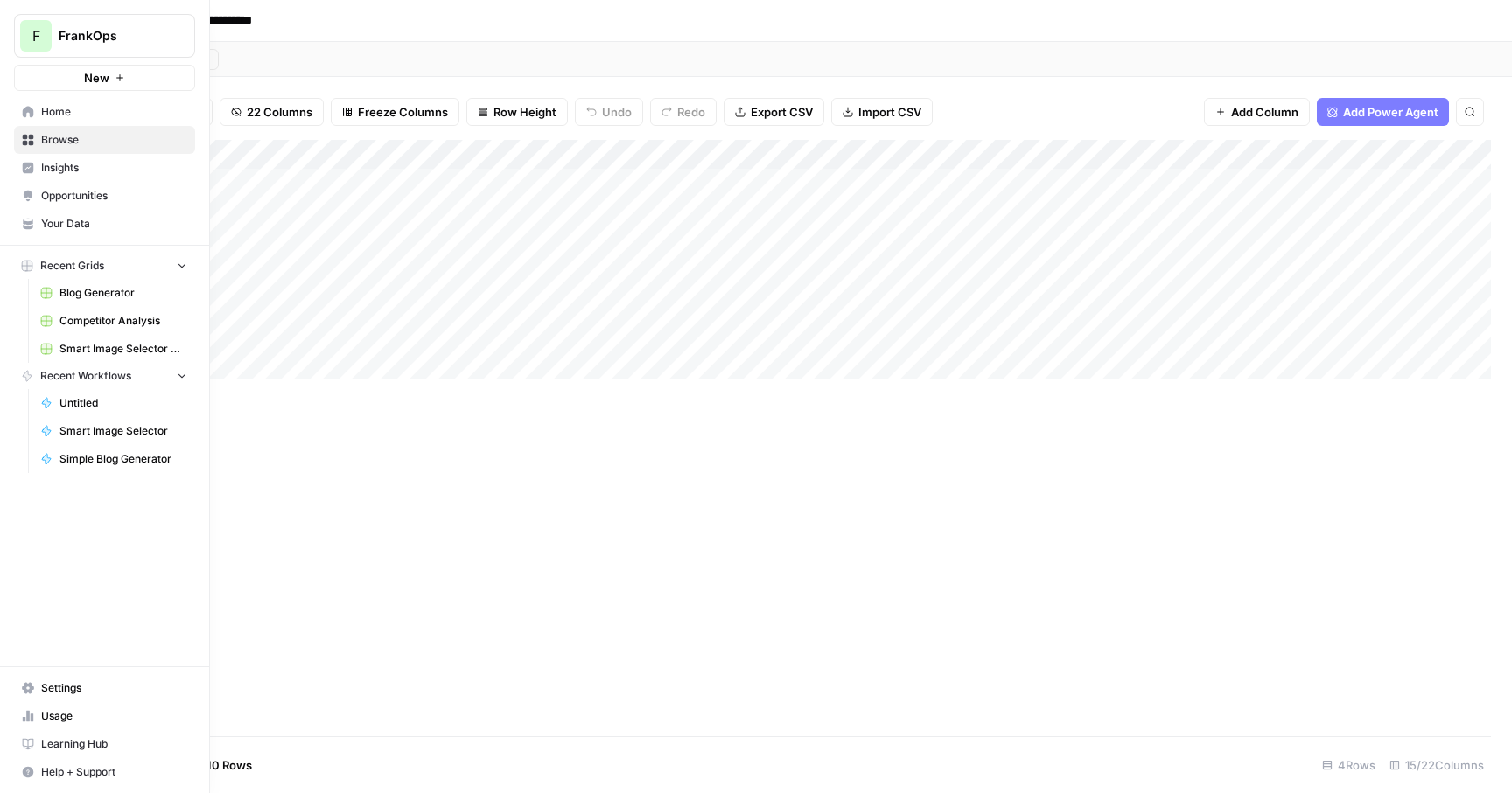
click at [45, 118] on span "Home" at bounding box center [114, 112] width 146 height 16
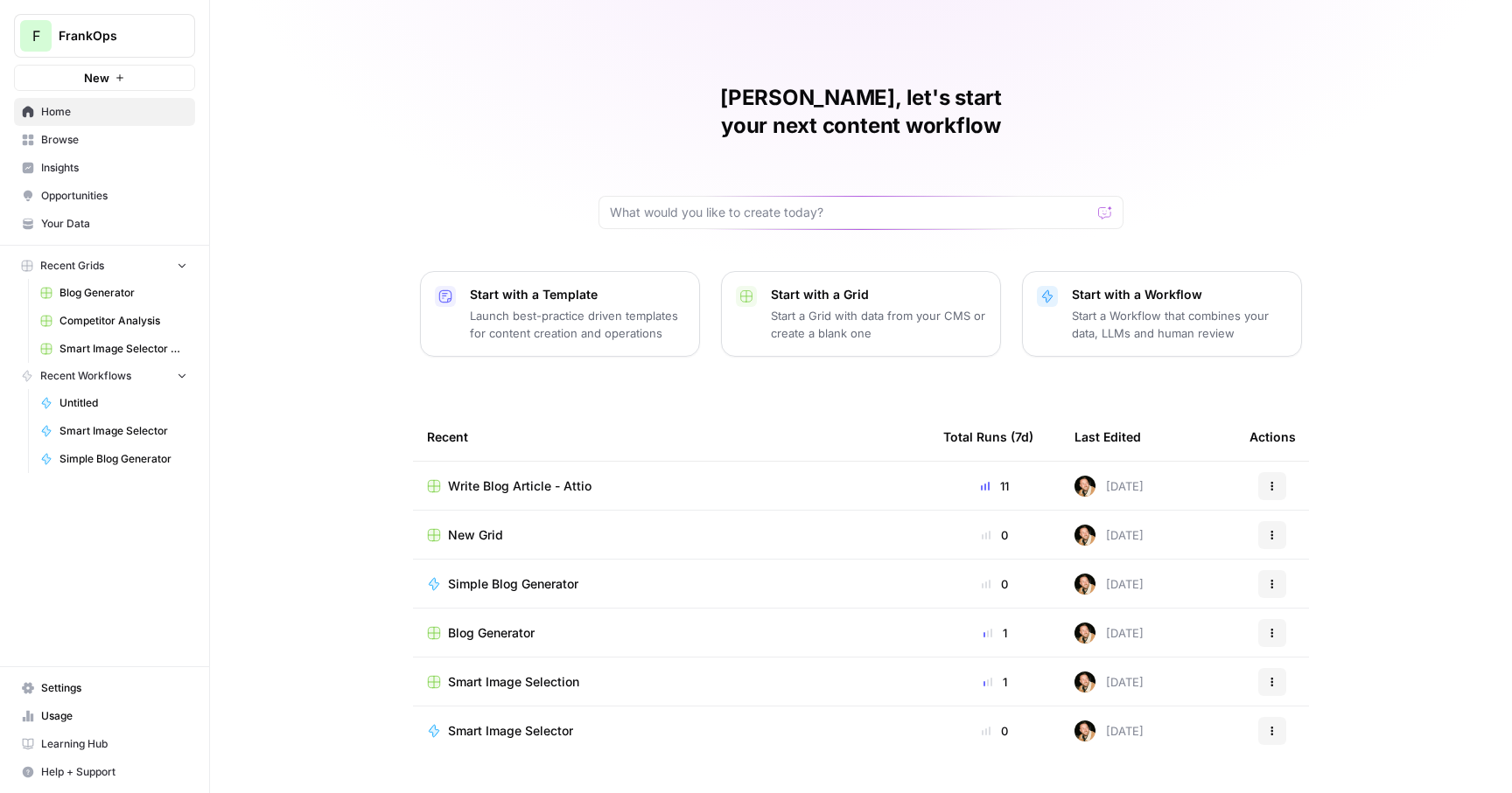
click at [525, 673] on span "Smart Image Selection" at bounding box center [513, 682] width 131 height 17
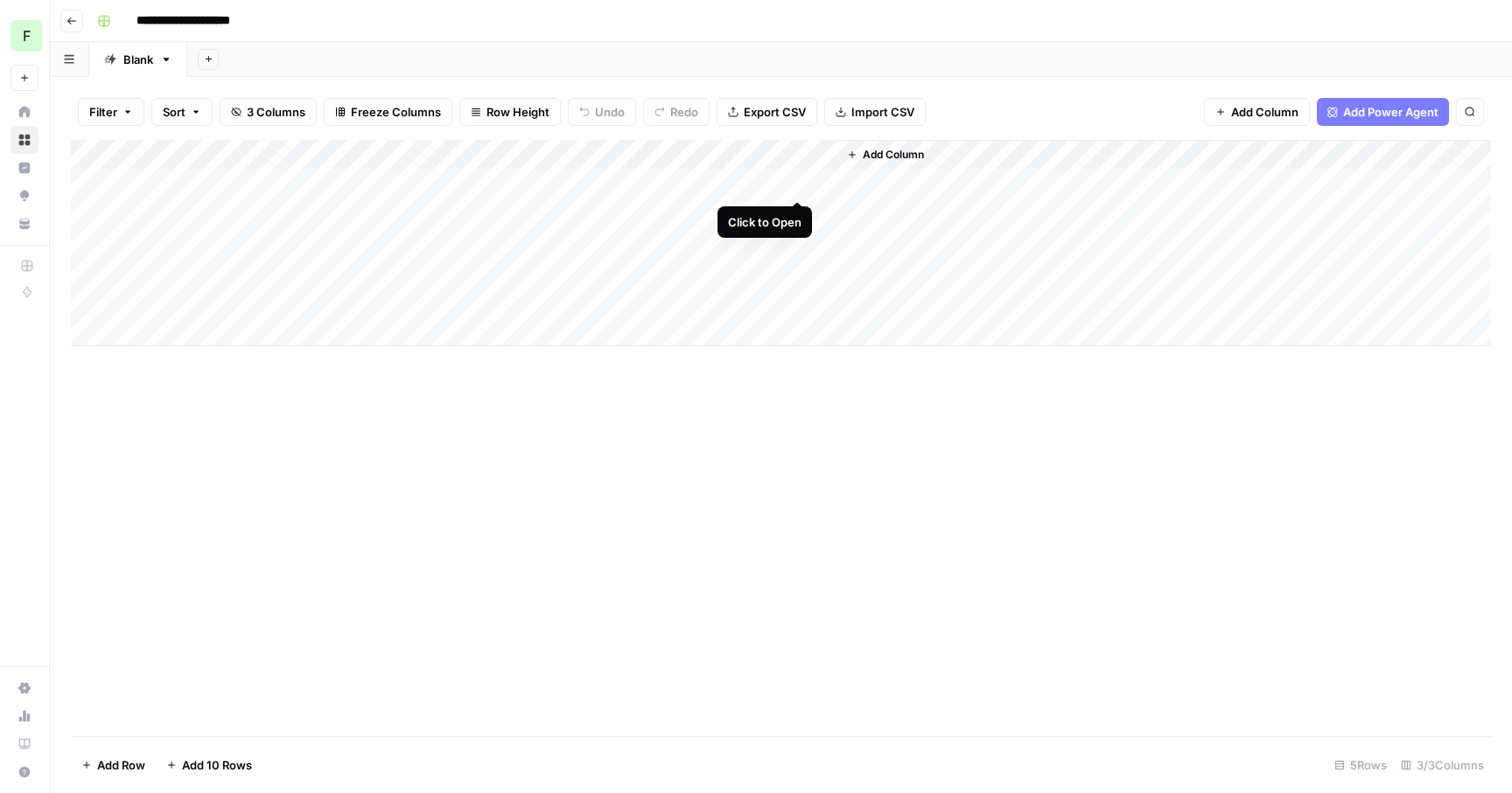
click at [802, 179] on div "Add Column" at bounding box center [781, 244] width 1420 height 207
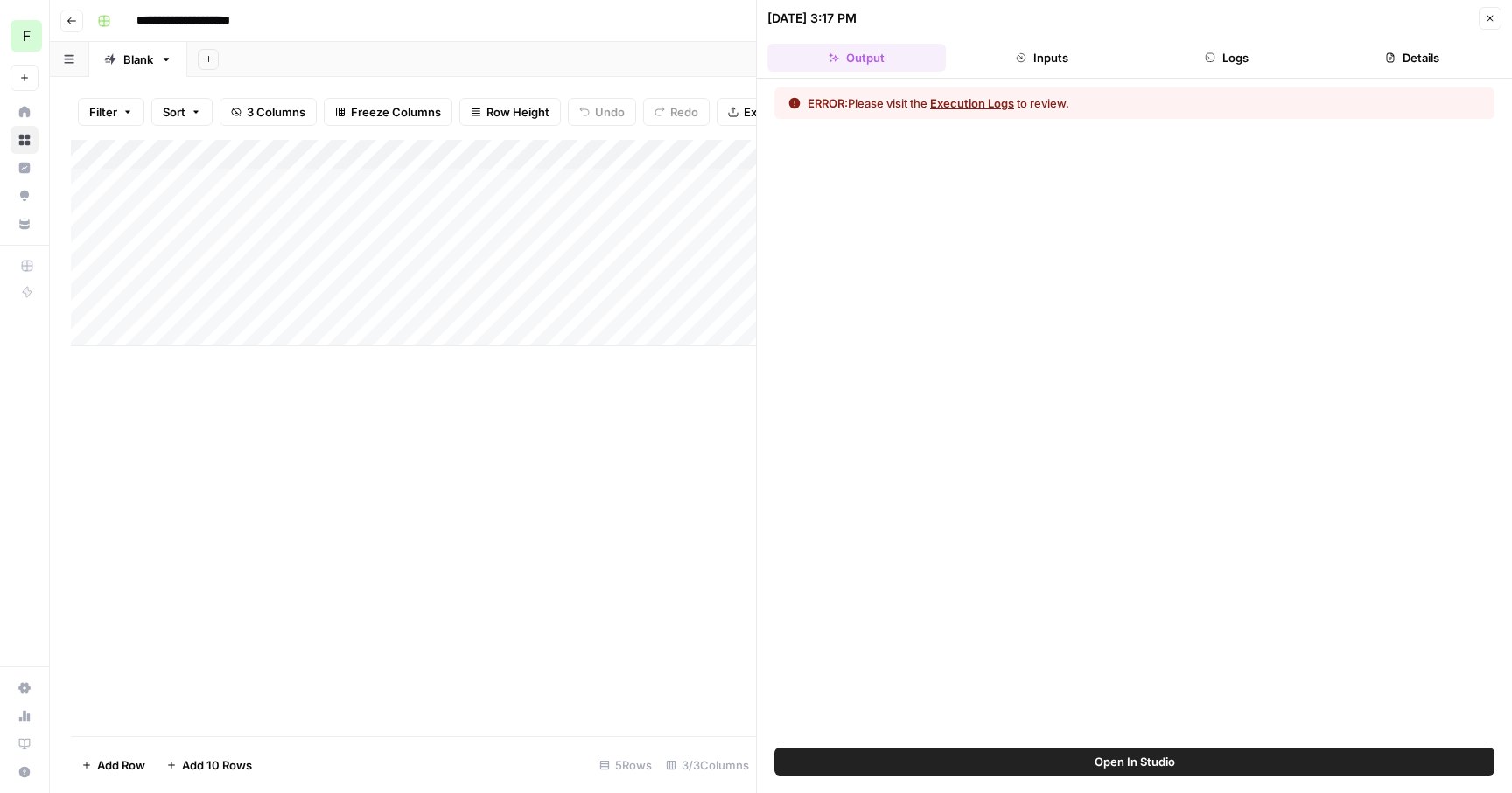
click at [996, 104] on button "Execution Logs" at bounding box center [971, 103] width 84 height 17
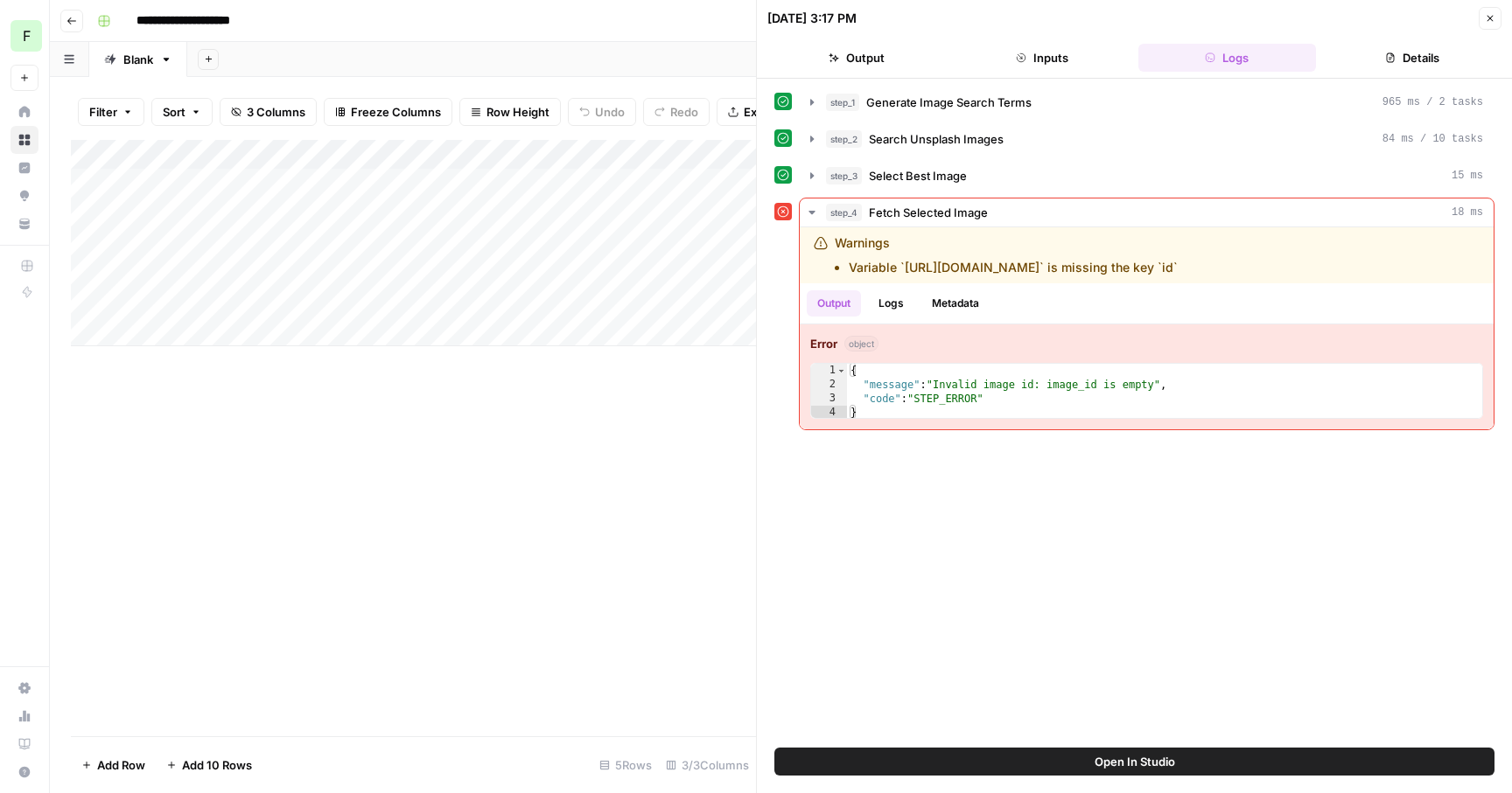
click at [1096, 25] on button "Close" at bounding box center [1490, 18] width 23 height 23
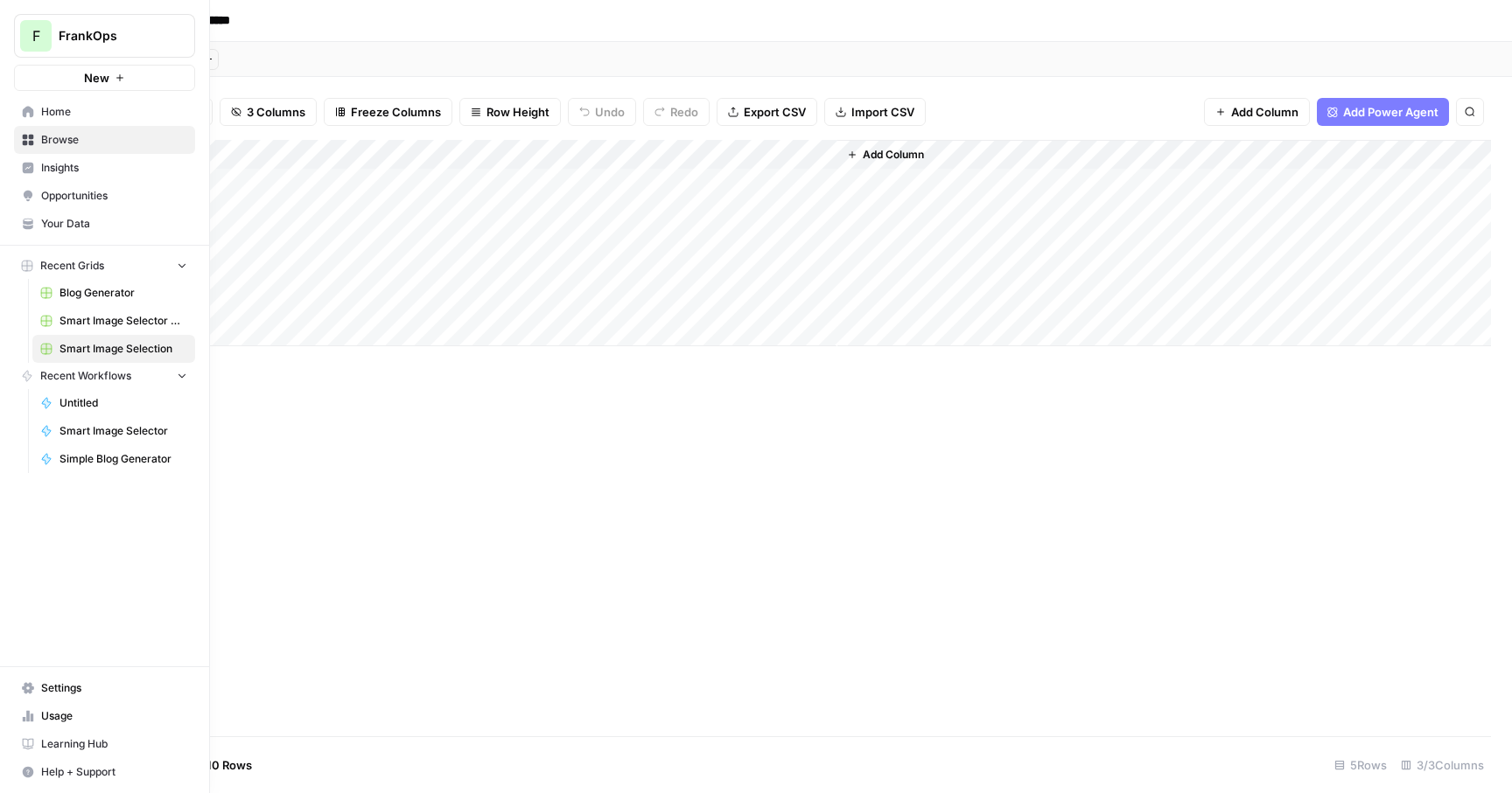
click at [121, 324] on span "Smart Image Selector Grid" at bounding box center [123, 321] width 128 height 16
